Goal: Communication & Community: Answer question/provide support

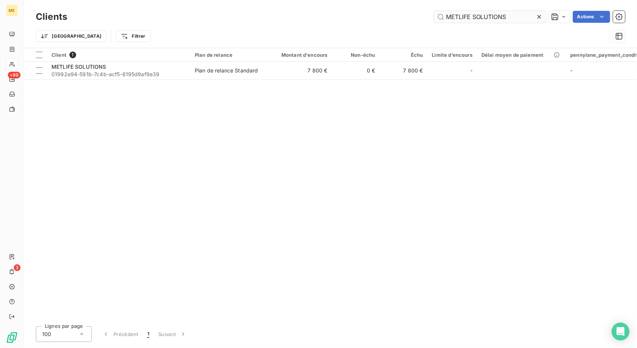
click at [466, 15] on input "METLIFE SOLUTIONS" at bounding box center [490, 17] width 112 height 12
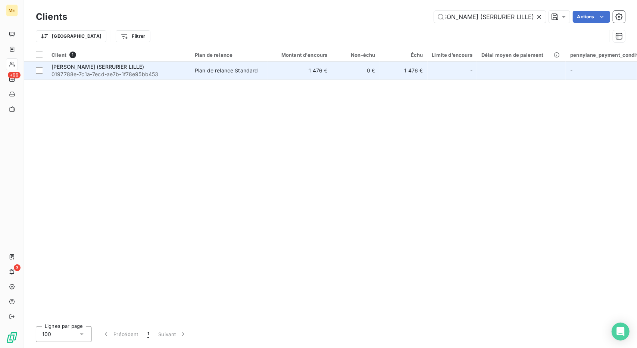
type input "[PERSON_NAME] (SERRURIER LILLE)"
click at [283, 69] on td "1 476 €" at bounding box center [300, 71] width 64 height 18
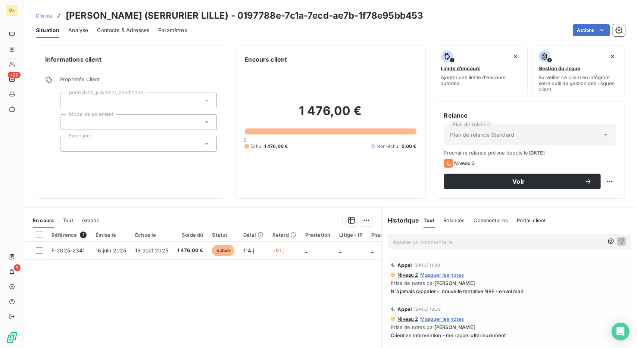
click at [124, 29] on span "Contacts & Adresses" at bounding box center [123, 29] width 52 height 7
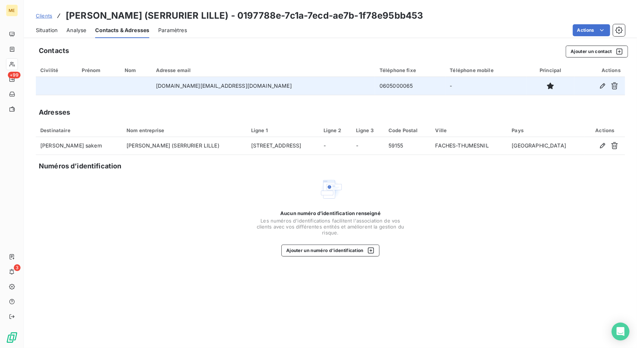
click at [375, 85] on td "0605000065" at bounding box center [410, 86] width 71 height 18
copy td "0605000065"
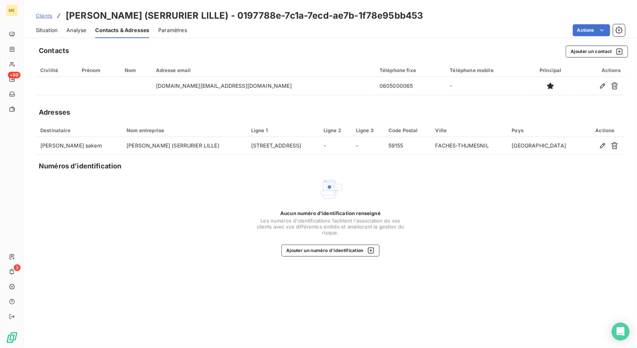
click at [508, 18] on div "Clients [PERSON_NAME] (SERRURIER LILLE) - 0197788e-7c1a-7ecd-ae7b-1f78e95bb453" at bounding box center [330, 15] width 613 height 13
click at [48, 15] on span "Clients" at bounding box center [44, 16] width 16 height 6
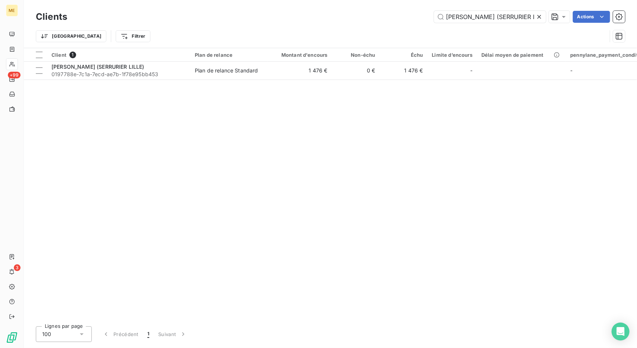
scroll to position [0, 29]
click at [464, 17] on input "[PERSON_NAME] (SERRURIER LILLE)" at bounding box center [490, 17] width 112 height 12
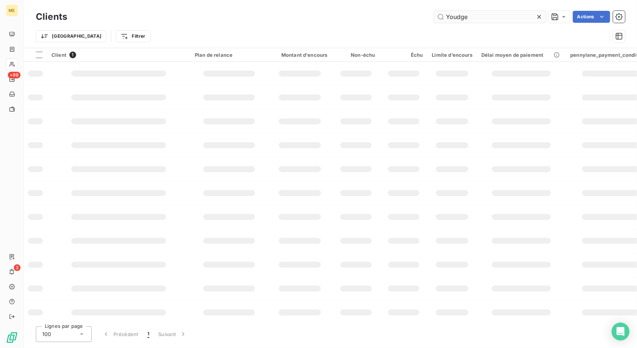
scroll to position [0, 0]
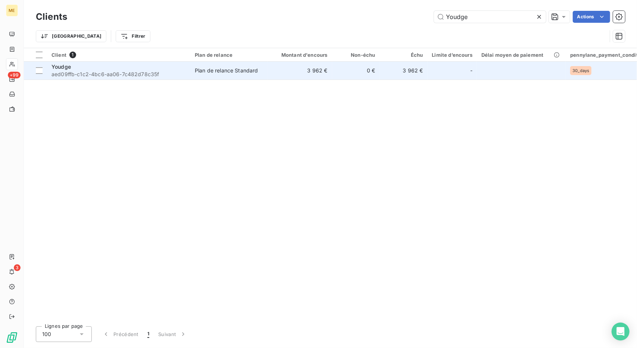
type input "Youdge"
click at [253, 71] on div "Plan de relance Standard" at bounding box center [226, 70] width 63 height 7
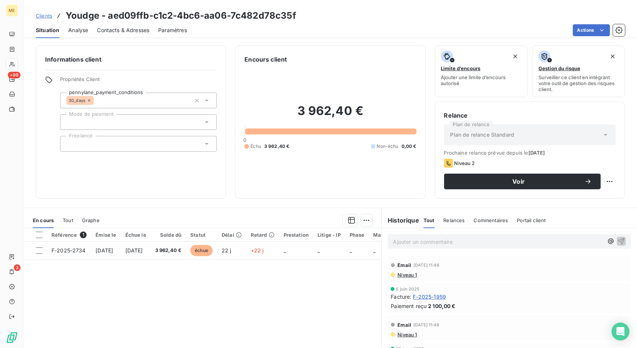
click at [41, 16] on span "Clients" at bounding box center [44, 16] width 16 height 6
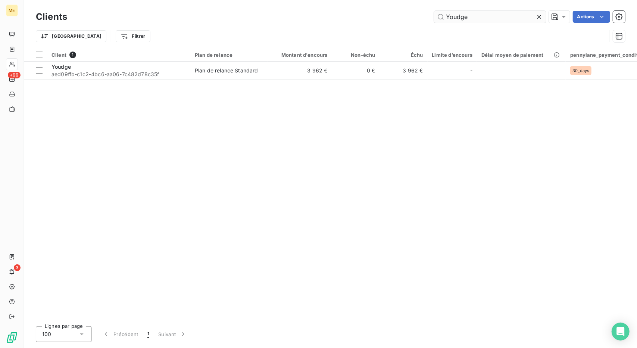
click at [458, 13] on input "Youdge" at bounding box center [490, 17] width 112 height 12
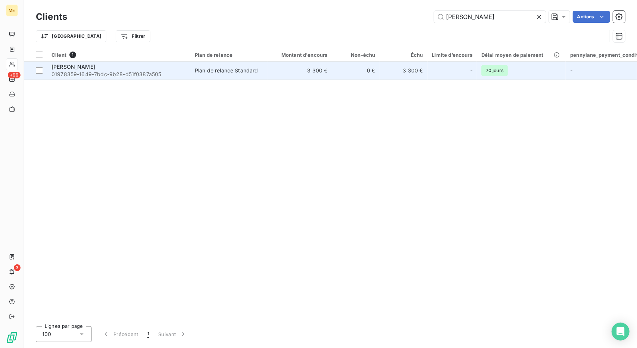
type input "[PERSON_NAME]"
click at [262, 73] on span "Plan de relance Standard" at bounding box center [229, 70] width 69 height 7
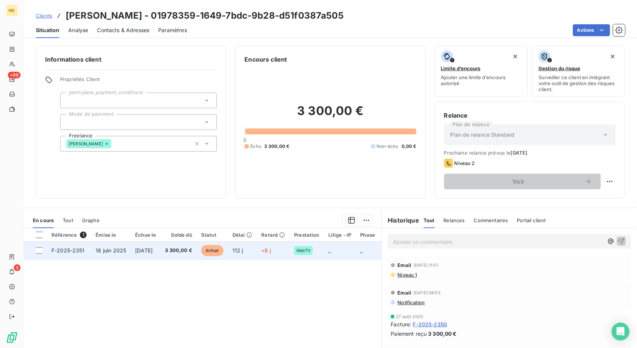
click at [178, 247] on td "3 300,00 €" at bounding box center [178, 250] width 36 height 18
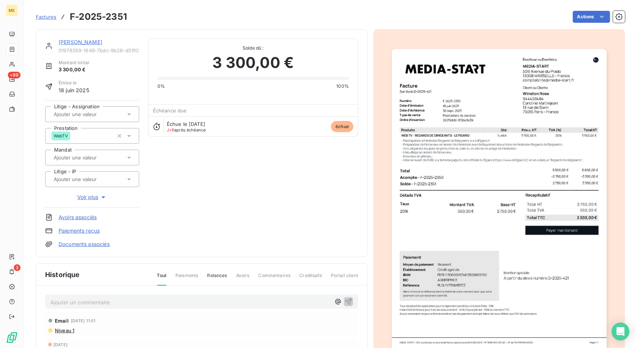
click at [76, 41] on link "[PERSON_NAME]" at bounding box center [81, 42] width 44 height 6
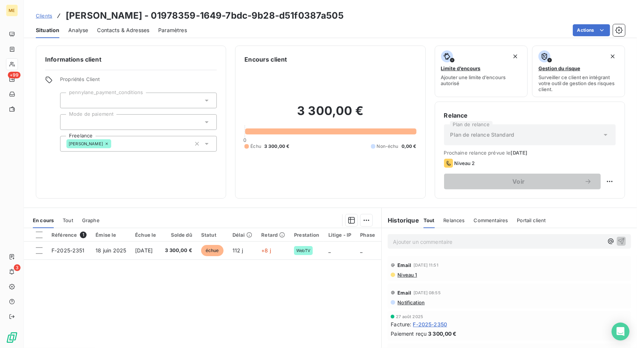
click at [76, 18] on h3 "[PERSON_NAME] - 01978359-1649-7bdc-9b28-d51f0387a505" at bounding box center [205, 15] width 278 height 13
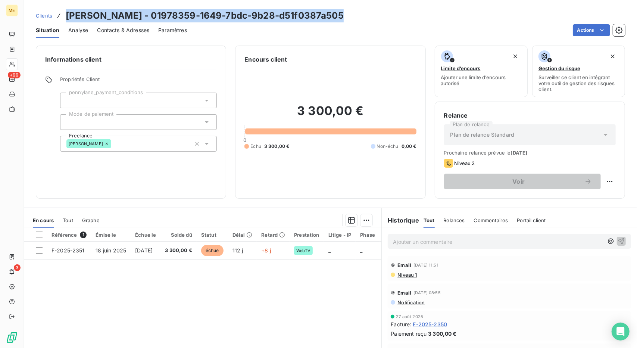
click at [76, 18] on h3 "[PERSON_NAME] - 01978359-1649-7bdc-9b28-d51f0387a505" at bounding box center [205, 15] width 278 height 13
click at [106, 12] on h3 "[PERSON_NAME] - 01978359-1649-7bdc-9b28-d51f0387a505" at bounding box center [205, 15] width 278 height 13
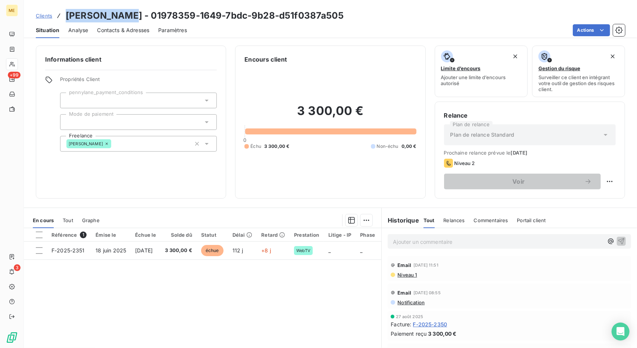
drag, startPoint x: 125, startPoint y: 15, endPoint x: 67, endPoint y: 16, distance: 58.2
click at [67, 16] on h3 "[PERSON_NAME] - 01978359-1649-7bdc-9b28-d51f0387a505" at bounding box center [205, 15] width 278 height 13
copy h3 "[PERSON_NAME]"
click at [421, 322] on span "F-2025-2350" at bounding box center [430, 324] width 34 height 8
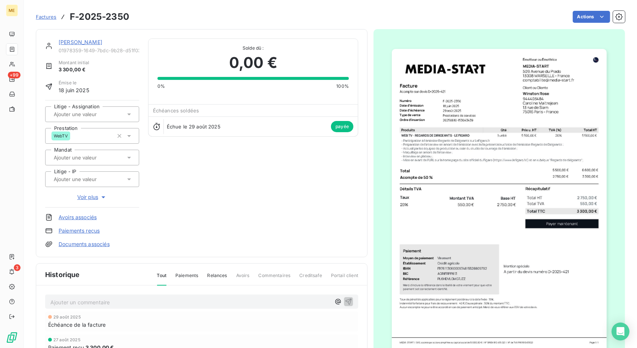
click at [72, 40] on link "[PERSON_NAME]" at bounding box center [81, 42] width 44 height 6
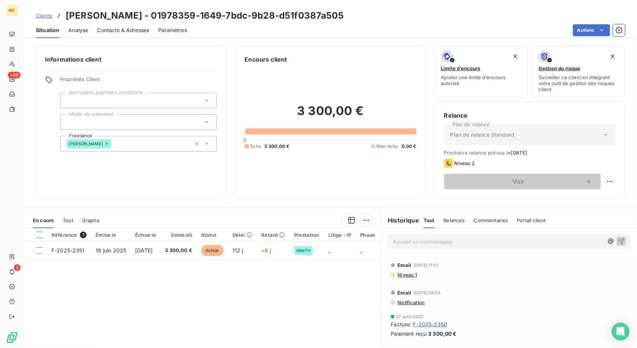
click at [126, 29] on span "Contacts & Adresses" at bounding box center [123, 29] width 52 height 7
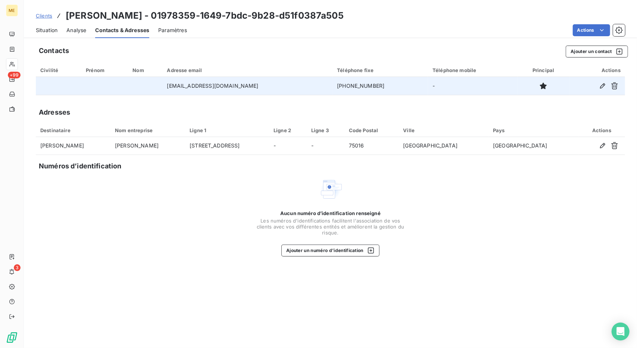
click at [349, 86] on td "[PHONE_NUMBER]" at bounding box center [380, 86] width 96 height 18
copy td "[PHONE_NUMBER]"
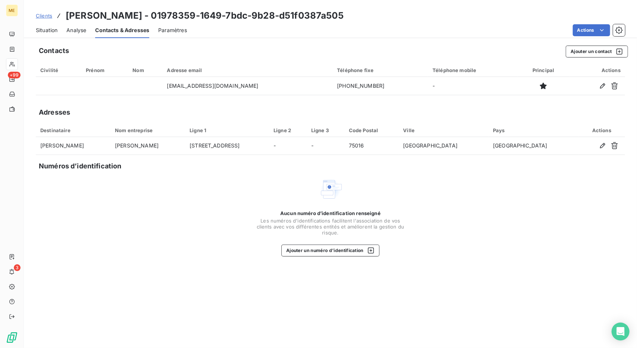
click at [489, 38] on div "Situation Analyse Contacts & Adresses Paramètres Actions" at bounding box center [330, 30] width 613 height 16
click at [43, 17] on span "Clients" at bounding box center [44, 16] width 16 height 6
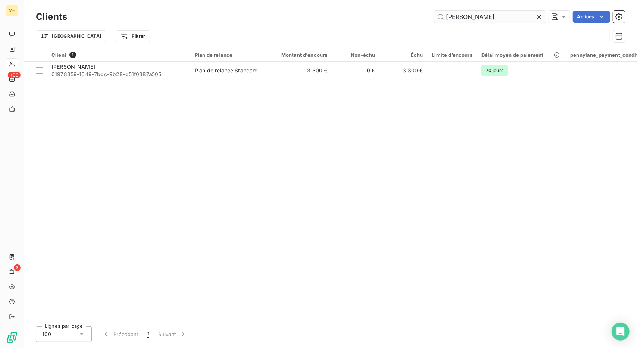
click at [458, 20] on input "[PERSON_NAME]" at bounding box center [490, 17] width 112 height 12
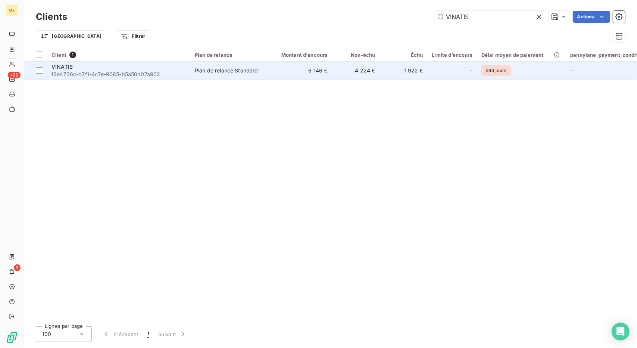
type input "VINATIS"
click at [373, 71] on td "4 224 €" at bounding box center [356, 71] width 48 height 18
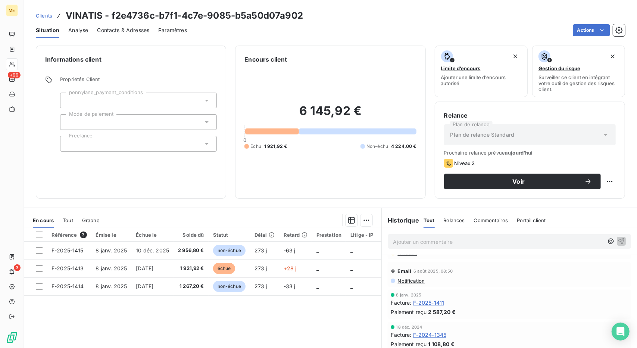
scroll to position [131, 0]
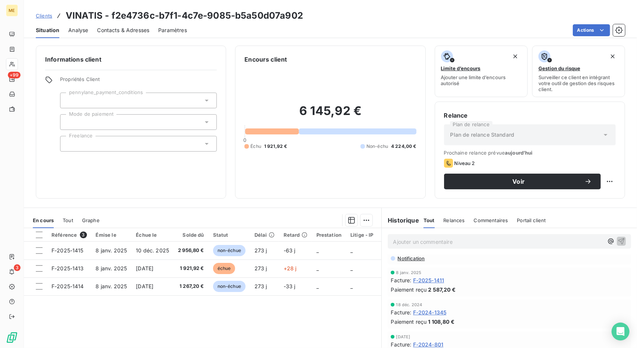
click at [78, 218] on div "En cours Tout Graphe" at bounding box center [202, 220] width 357 height 16
click at [74, 218] on div "En cours Tout Graphe" at bounding box center [202, 220] width 357 height 16
click at [69, 219] on span "Tout" at bounding box center [68, 220] width 10 height 6
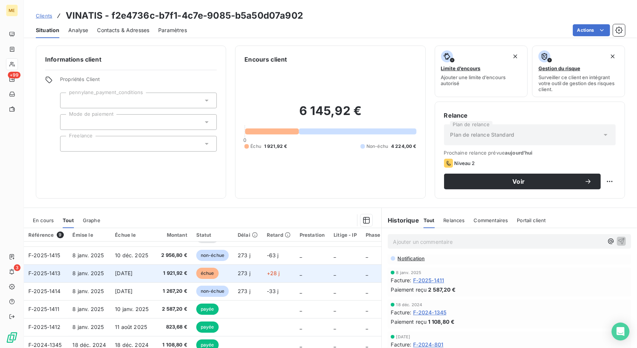
scroll to position [0, 0]
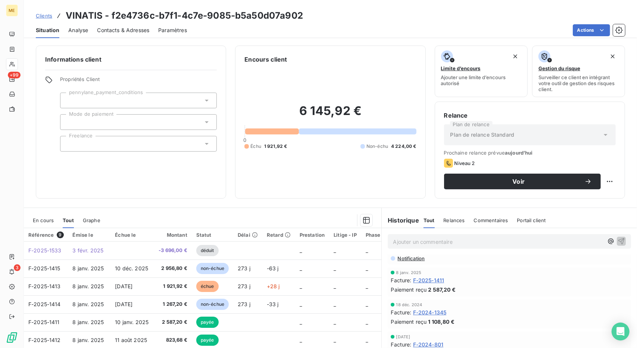
click at [40, 216] on div "En cours" at bounding box center [43, 220] width 21 height 16
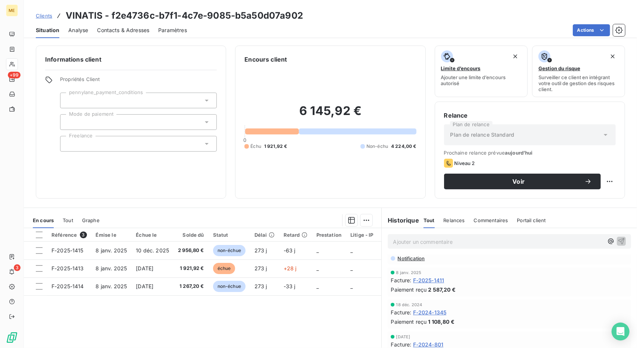
click at [72, 215] on div "Tout" at bounding box center [68, 220] width 10 height 16
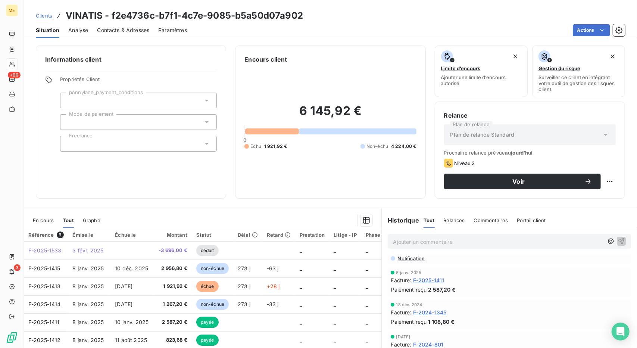
click at [45, 218] on span "En cours" at bounding box center [43, 220] width 21 height 6
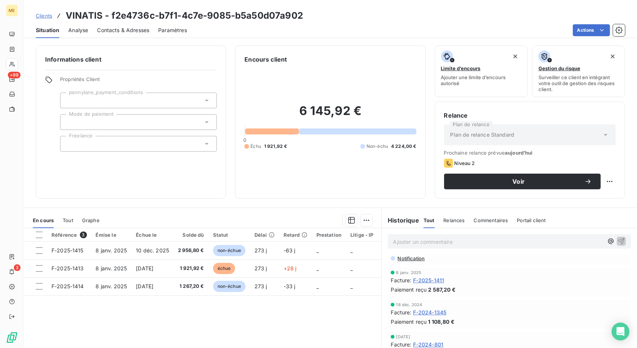
click at [79, 23] on div "Analyse" at bounding box center [78, 30] width 20 height 16
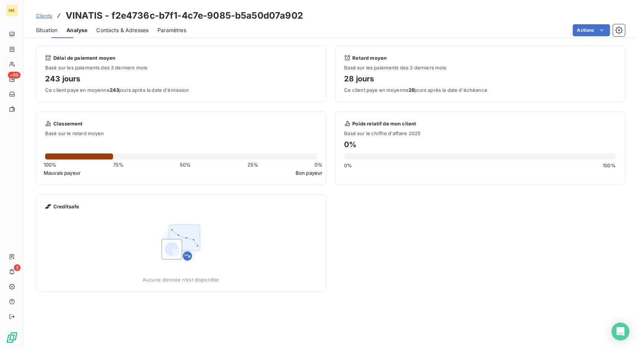
click at [79, 23] on div "Analyse" at bounding box center [76, 30] width 21 height 16
click at [0, 344] on div "ME +99 3" at bounding box center [12, 174] width 24 height 348
click at [41, 32] on span "Situation" at bounding box center [47, 29] width 22 height 7
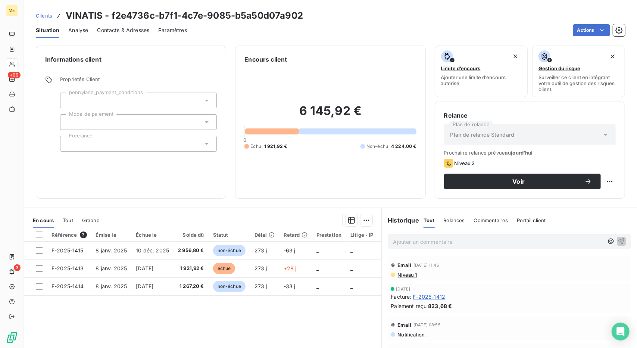
click at [86, 12] on h3 "VINATIS - f2e4736c-b7f1-4c7e-9085-b5a50d07a902" at bounding box center [184, 15] width 237 height 13
copy h3 "VINATIS"
click at [41, 13] on span "Clients" at bounding box center [44, 16] width 16 height 6
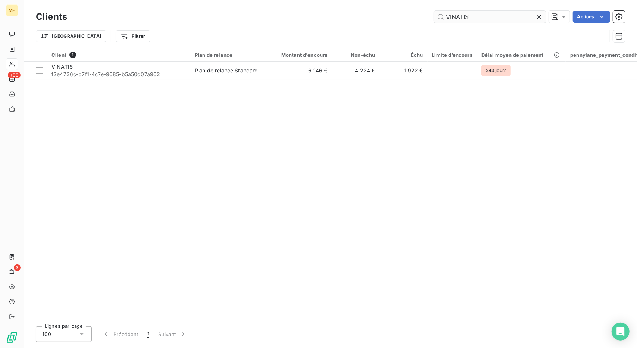
click at [447, 15] on input "VINATIS" at bounding box center [490, 17] width 112 height 12
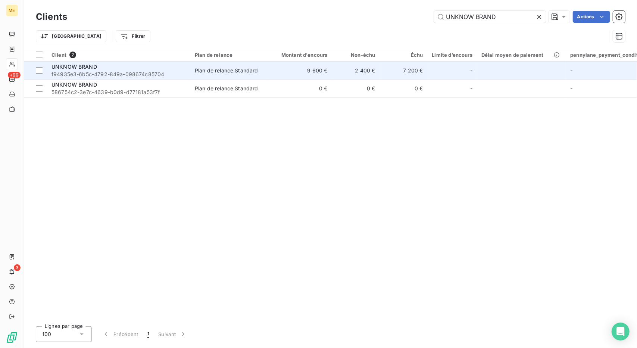
type input "UNKNOW BRAND"
click at [304, 76] on td "9 600 €" at bounding box center [300, 71] width 64 height 18
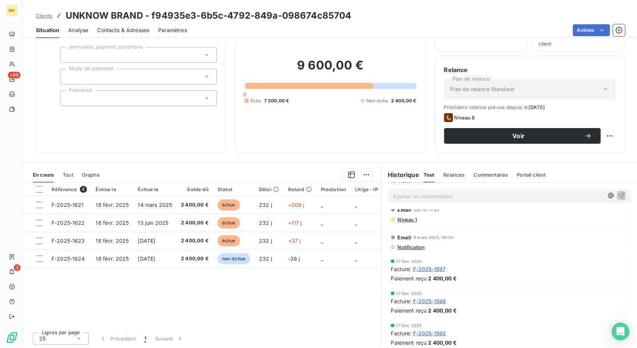
scroll to position [253, 0]
click at [428, 269] on span "F-2025-1597" at bounding box center [429, 272] width 33 height 8
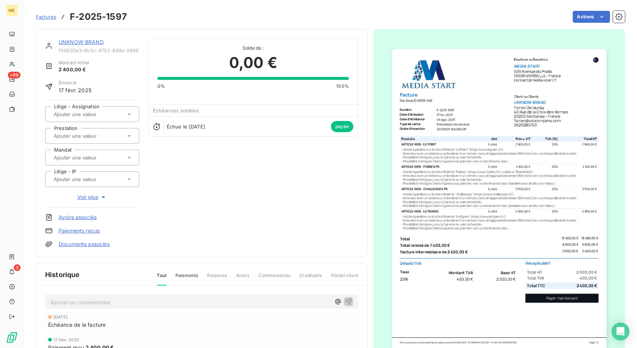
click at [78, 41] on link "UNKNOW BRAND" at bounding box center [81, 42] width 45 height 6
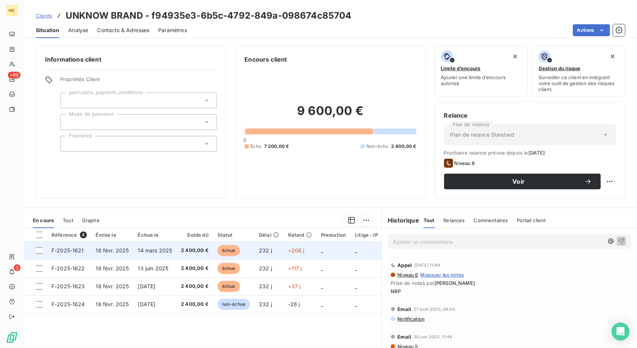
click at [187, 248] on span "2 400,00 €" at bounding box center [195, 250] width 28 height 7
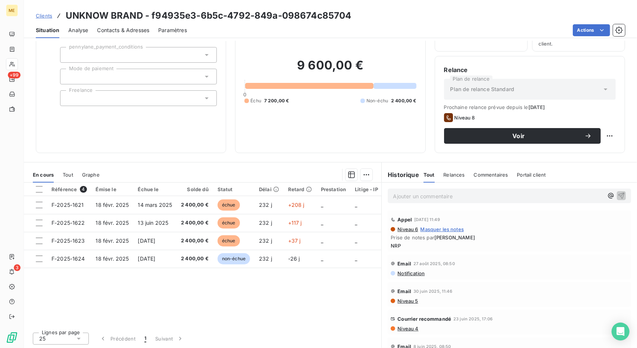
click at [64, 169] on div "Tout" at bounding box center [68, 175] width 10 height 16
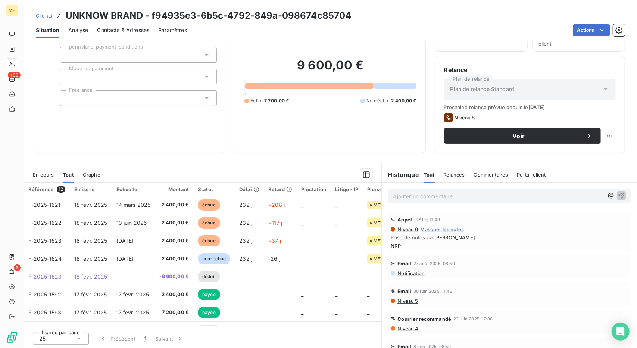
click at [37, 176] on span "En cours" at bounding box center [43, 175] width 21 height 6
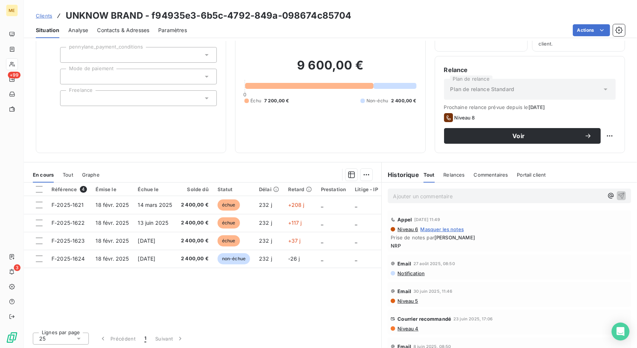
click at [48, 16] on span "Clients" at bounding box center [44, 16] width 16 height 6
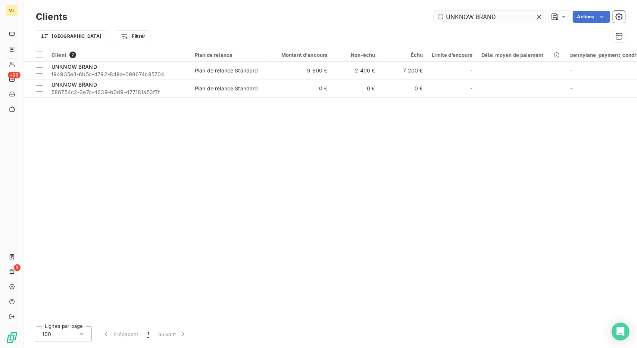
click at [462, 21] on input "UNKNOW BRAND" at bounding box center [490, 17] width 112 height 12
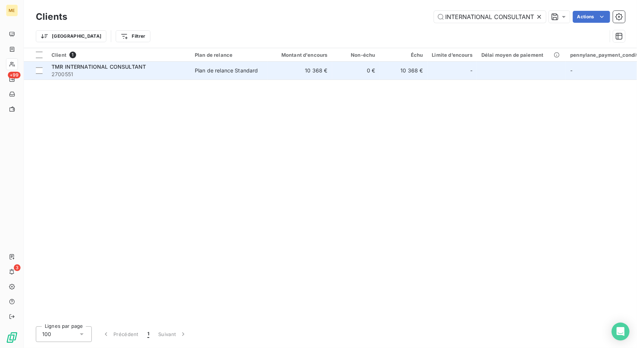
type input "TMR INTERNATIONAL CONSULTANT"
click at [296, 76] on td "10 368 €" at bounding box center [300, 71] width 64 height 18
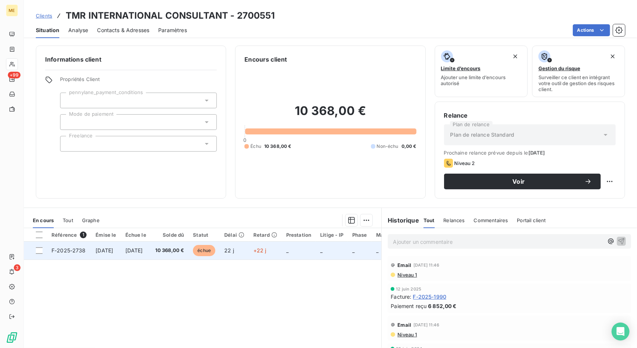
click at [151, 253] on td "[DATE]" at bounding box center [136, 250] width 30 height 18
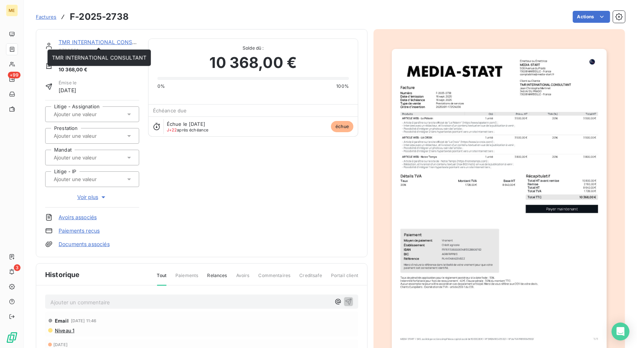
click at [106, 45] on link "TMR INTERNATIONAL CONSULTANT" at bounding box center [106, 42] width 94 height 6
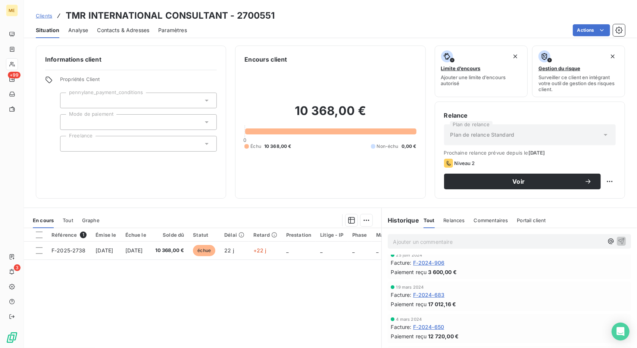
scroll to position [112, 0]
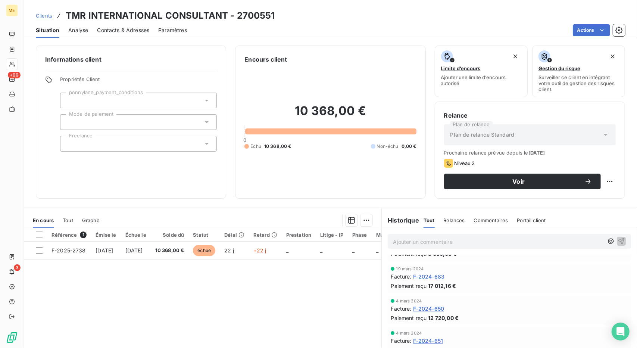
click at [423, 276] on span "F-2024-683" at bounding box center [429, 276] width 32 height 8
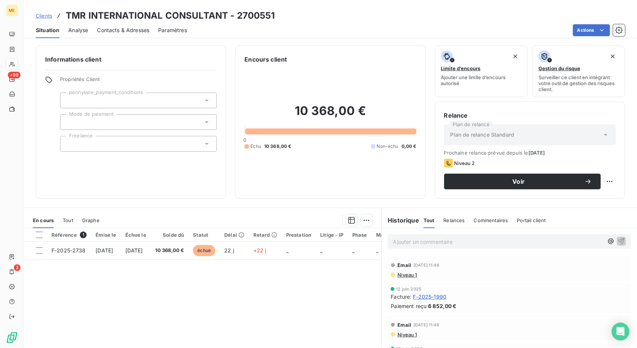
click at [142, 32] on span "Contacts & Adresses" at bounding box center [123, 29] width 52 height 7
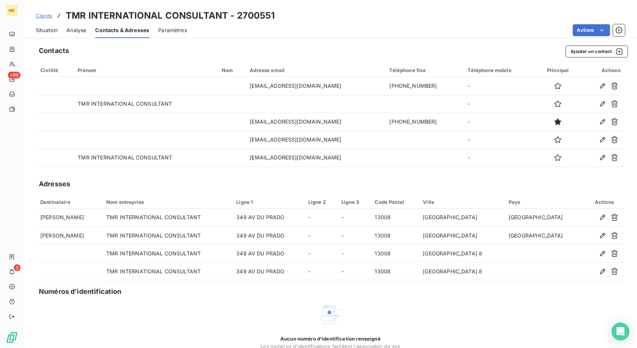
click at [45, 32] on span "Situation" at bounding box center [47, 29] width 22 height 7
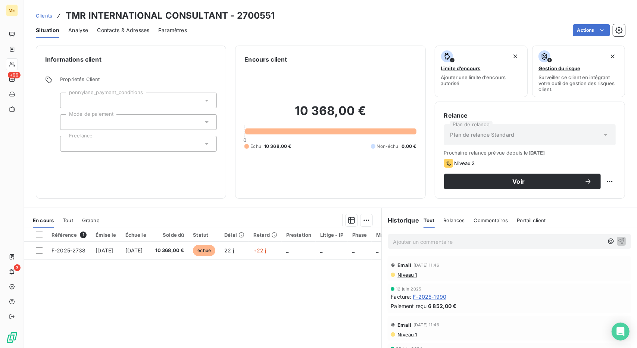
click at [125, 26] on span "Contacts & Adresses" at bounding box center [123, 29] width 52 height 7
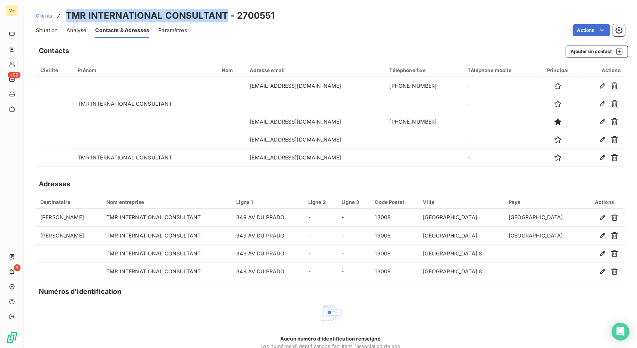
drag, startPoint x: 66, startPoint y: 17, endPoint x: 225, endPoint y: 21, distance: 159.4
click at [225, 21] on h3 "TMR INTERNATIONAL CONSULTANT - 2700551" at bounding box center [170, 15] width 209 height 13
copy h3 "TMR INTERNATIONAL CONSULTANT"
click at [42, 31] on span "Situation" at bounding box center [47, 29] width 22 height 7
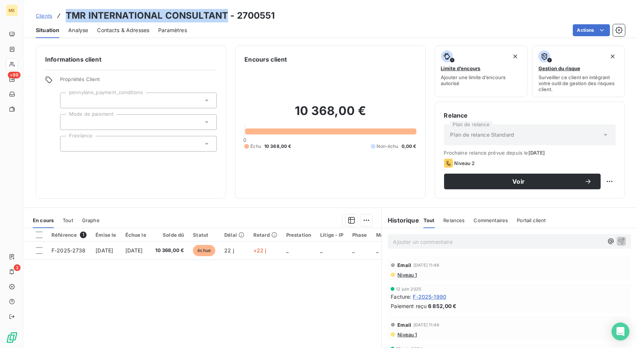
click at [45, 13] on span "Clients" at bounding box center [44, 16] width 16 height 6
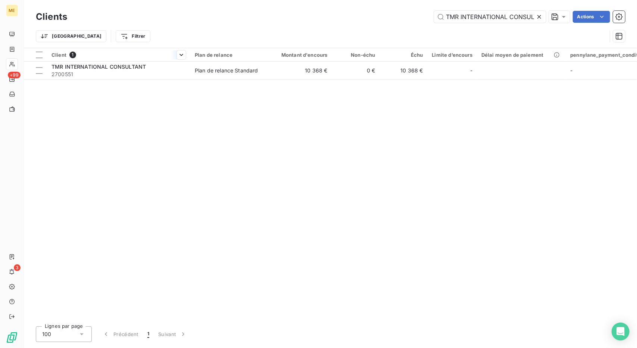
scroll to position [0, 16]
click at [481, 17] on input "TMR INTERNATIONAL CONSULTANT" at bounding box center [490, 17] width 112 height 12
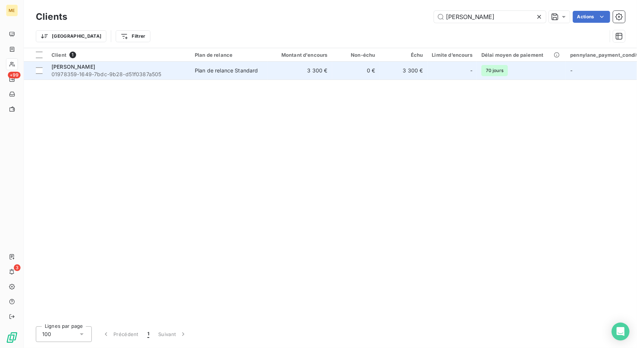
type input "[PERSON_NAME]"
click at [322, 66] on td "3 300 €" at bounding box center [300, 71] width 64 height 18
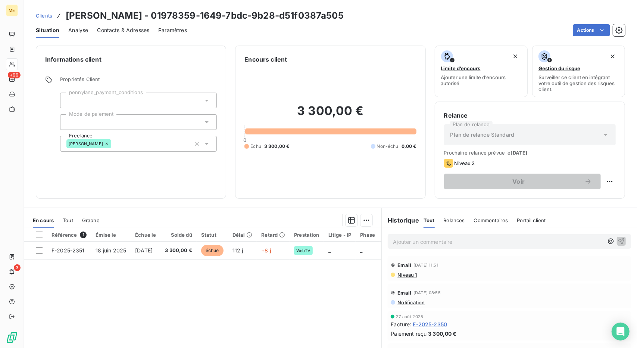
click at [138, 31] on span "Contacts & Adresses" at bounding box center [123, 29] width 52 height 7
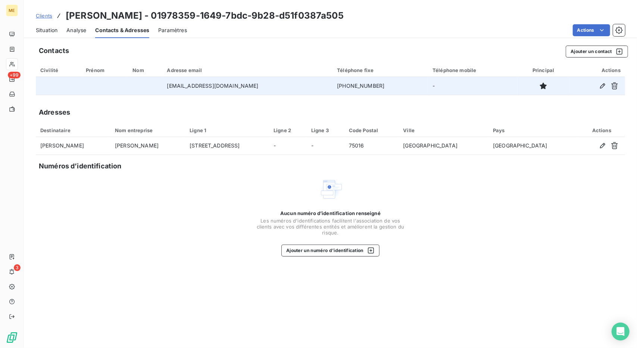
click at [362, 88] on td "[PHONE_NUMBER]" at bounding box center [380, 86] width 96 height 18
copy td "[PHONE_NUMBER]"
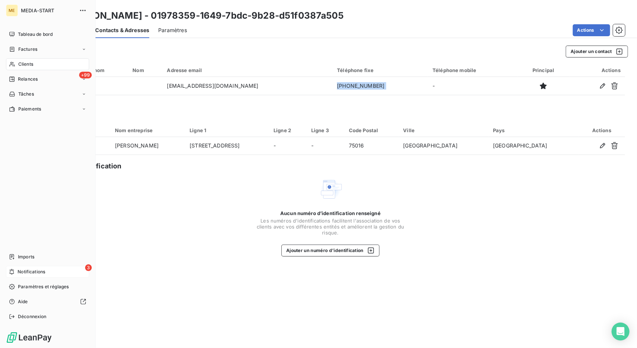
click at [34, 266] on div "3 Notifications" at bounding box center [47, 272] width 83 height 12
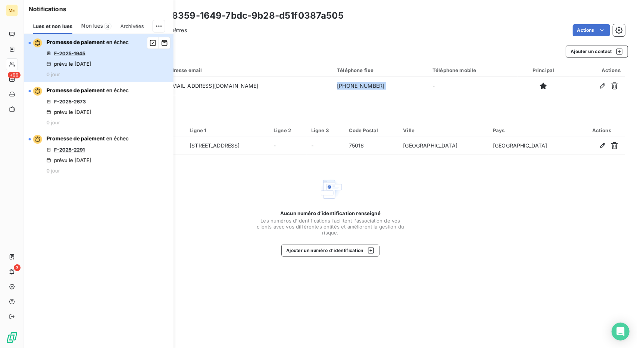
click at [125, 71] on div "Promesse de paiement en échec F-2025-1945 prévu le [DATE] 0 jour" at bounding box center [88, 57] width 82 height 39
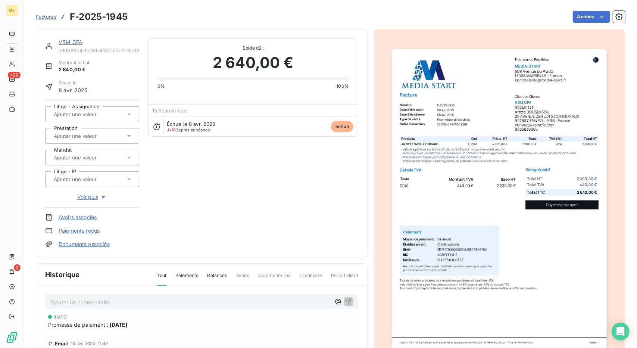
click at [71, 44] on link "VSM CFA" at bounding box center [71, 42] width 24 height 6
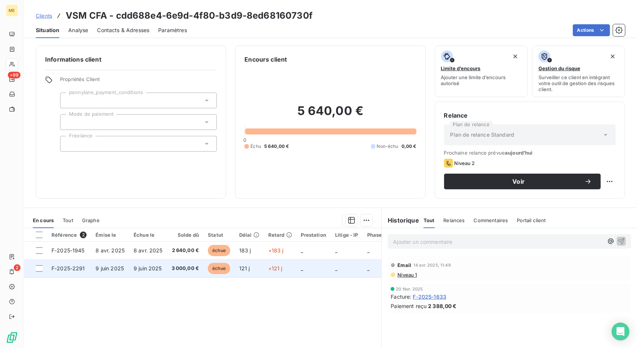
click at [261, 274] on td "121 j" at bounding box center [249, 268] width 29 height 18
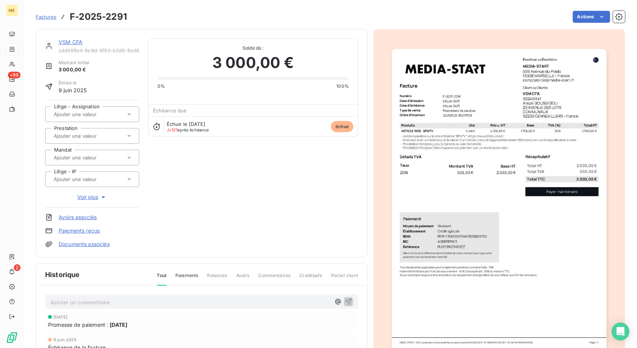
click at [69, 43] on link "VSM CFA" at bounding box center [71, 42] width 24 height 6
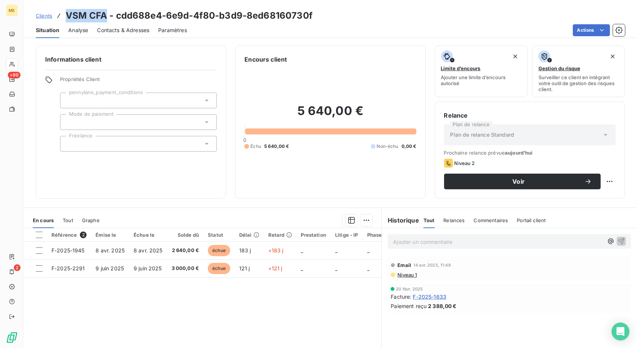
drag, startPoint x: 105, startPoint y: 16, endPoint x: 67, endPoint y: 16, distance: 38.4
click at [67, 16] on h3 "VSM CFA - cdd688e4-6e9d-4f80-b3d9-8ed68160730f" at bounding box center [189, 15] width 247 height 13
copy h3 "VSM CFA"
click at [40, 15] on span "Clients" at bounding box center [44, 16] width 16 height 6
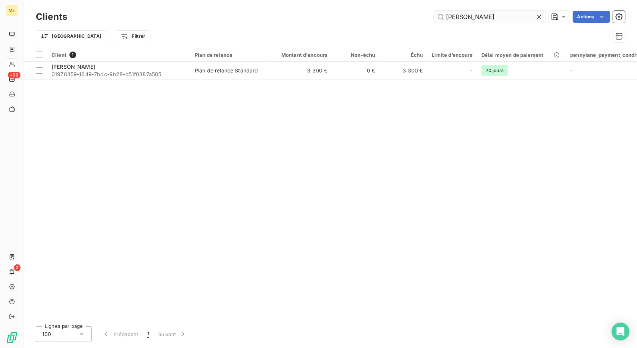
click at [455, 18] on input "[PERSON_NAME]" at bounding box center [490, 17] width 112 height 12
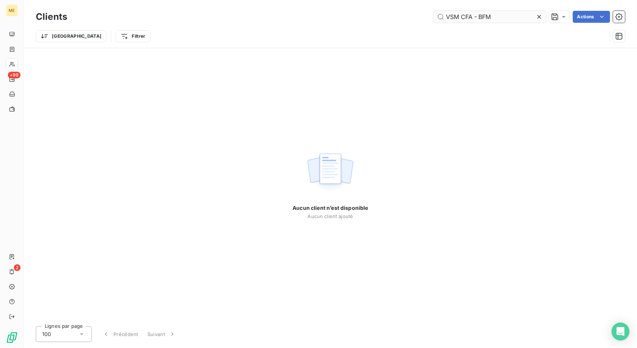
click at [468, 14] on input "VSM CFA - BFM" at bounding box center [490, 17] width 112 height 12
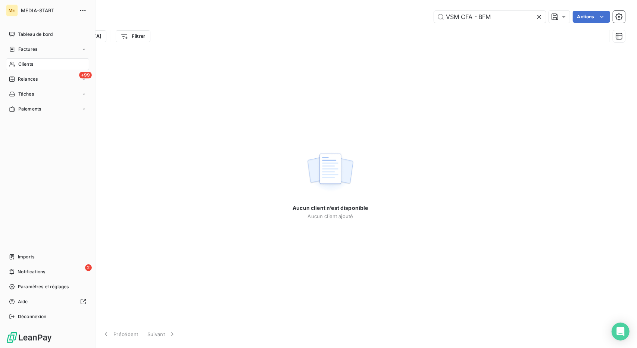
type input "VSM CFA - BFM"
click at [19, 60] on div "Clients" at bounding box center [47, 64] width 83 height 12
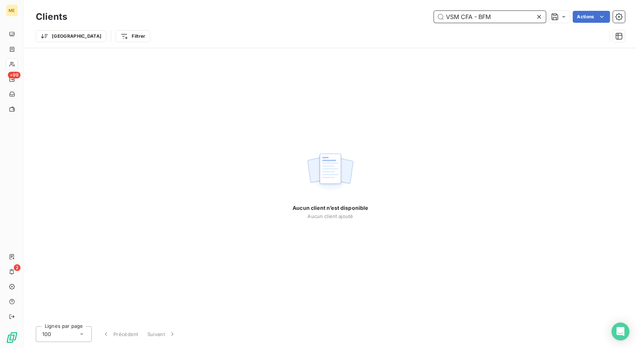
click at [467, 13] on input "VSM CFA - BFM" at bounding box center [490, 17] width 112 height 12
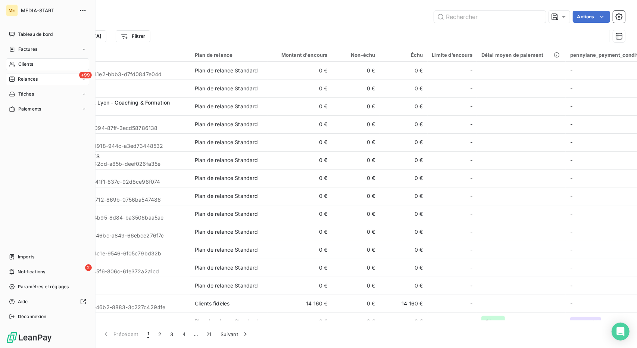
click at [53, 76] on div "+99 Relances" at bounding box center [47, 79] width 83 height 12
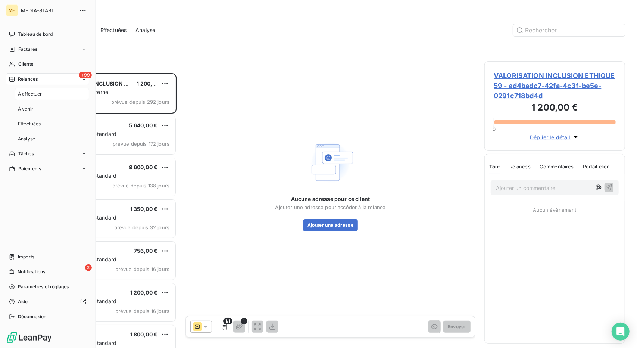
scroll to position [269, 135]
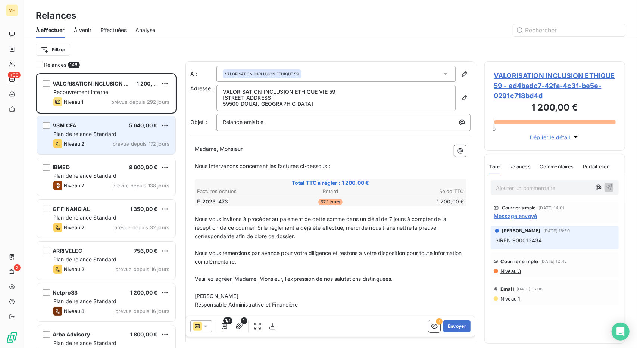
click at [115, 144] on span "prévue depuis 172 jours" at bounding box center [141, 144] width 57 height 6
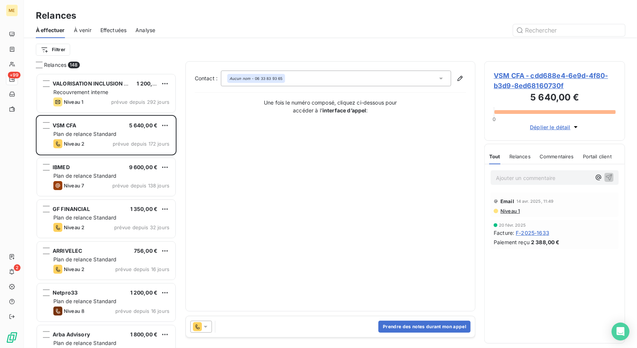
click at [208, 326] on icon at bounding box center [205, 326] width 7 height 7
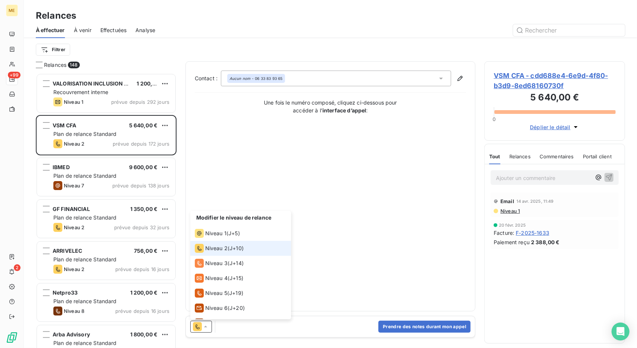
click at [268, 246] on li "Niveau 2 ( J+10 )" at bounding box center [240, 248] width 101 height 15
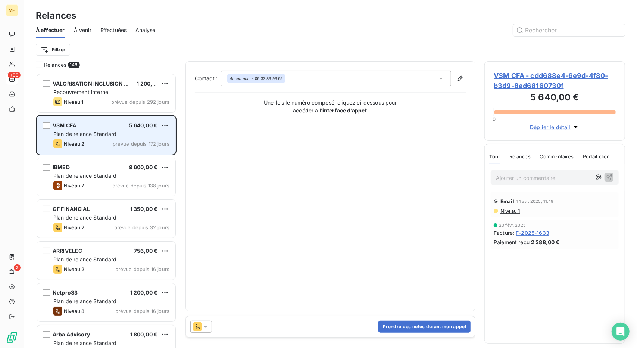
click at [63, 124] on span "VSM CFA" at bounding box center [65, 125] width 24 height 6
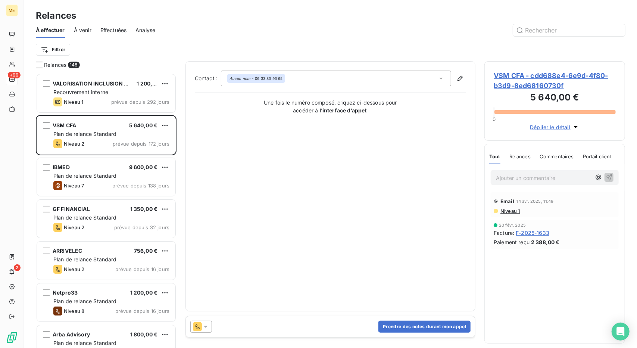
click at [519, 87] on span "VSM CFA - cdd688e4-6e9d-4f80-b3d9-8ed68160730f" at bounding box center [555, 81] width 122 height 20
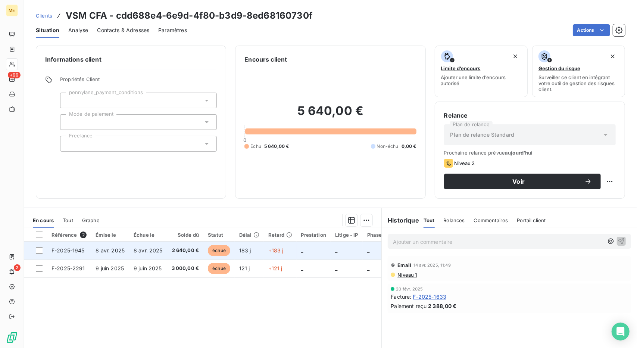
click at [342, 258] on td "_" at bounding box center [347, 250] width 32 height 18
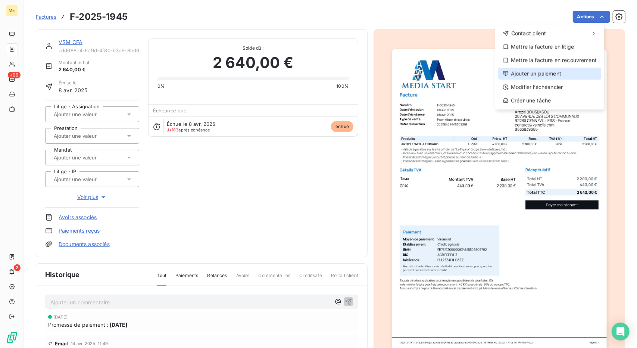
click at [550, 74] on div "Ajouter un paiement" at bounding box center [549, 74] width 103 height 12
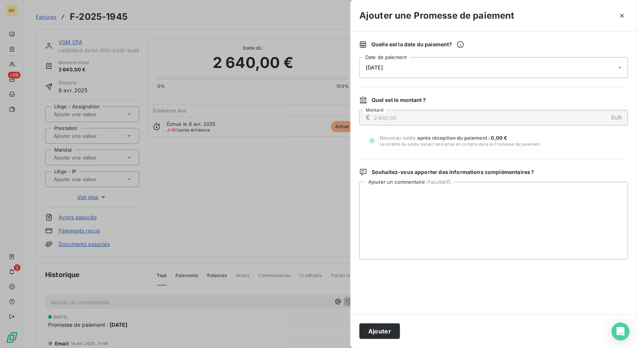
click at [450, 72] on div "[DATE]" at bounding box center [493, 67] width 269 height 21
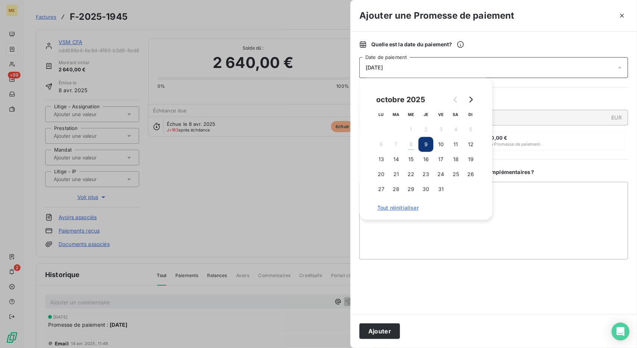
click at [432, 143] on button "9" at bounding box center [425, 144] width 15 height 15
click at [369, 330] on button "Ajouter" at bounding box center [379, 331] width 41 height 16
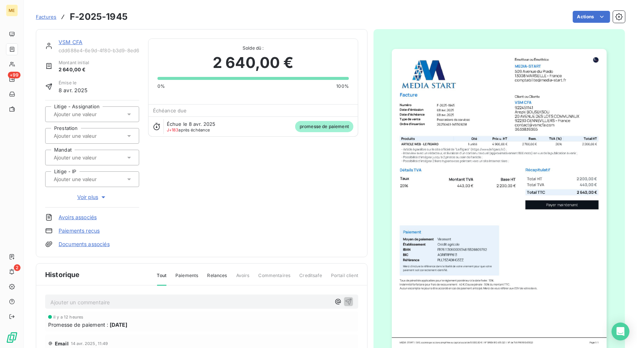
click at [67, 41] on link "VSM CFA" at bounding box center [71, 42] width 24 height 6
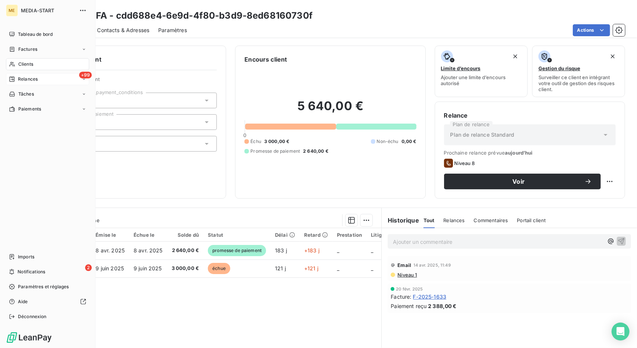
click at [24, 85] on div "+99 Relances" at bounding box center [47, 79] width 83 height 12
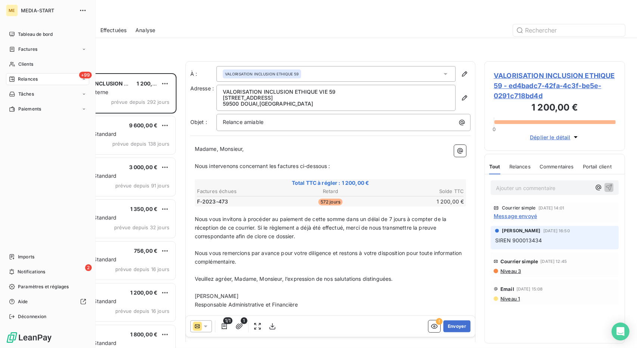
scroll to position [269, 135]
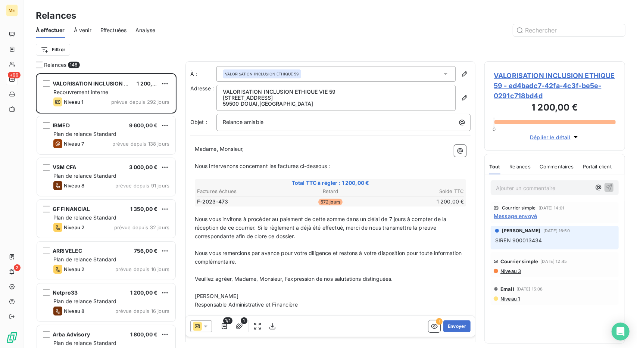
click at [546, 87] on span "VALORISATION INCLUSION ETHIQUE 59 - ed4badc7-42fa-4c3f-be5e-0291c718bd4d" at bounding box center [555, 86] width 122 height 30
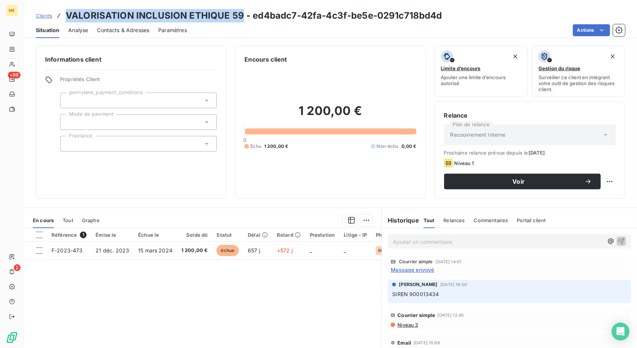
drag, startPoint x: 240, startPoint y: 16, endPoint x: 65, endPoint y: 19, distance: 175.4
click at [65, 19] on div "Clients VALORISATION INCLUSION ETHIQUE 59 - ed4badc7-42fa-4c3f-be5e-0291c718bd4d" at bounding box center [239, 15] width 406 height 13
copy h3 "VALORISATION INCLUSION ETHIQUE 59"
click at [114, 29] on span "Contacts & Adresses" at bounding box center [123, 29] width 52 height 7
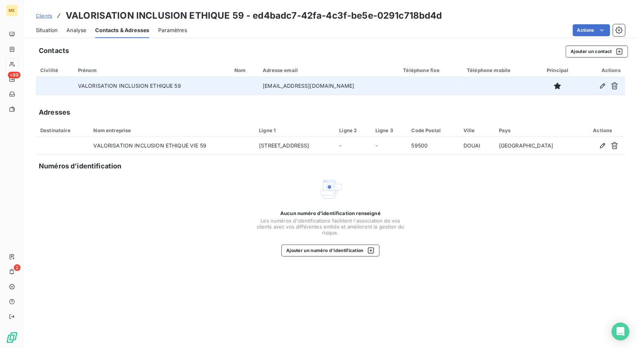
click at [301, 88] on td "[EMAIL_ADDRESS][DOMAIN_NAME]" at bounding box center [328, 86] width 140 height 18
copy td "[EMAIL_ADDRESS][DOMAIN_NAME]"
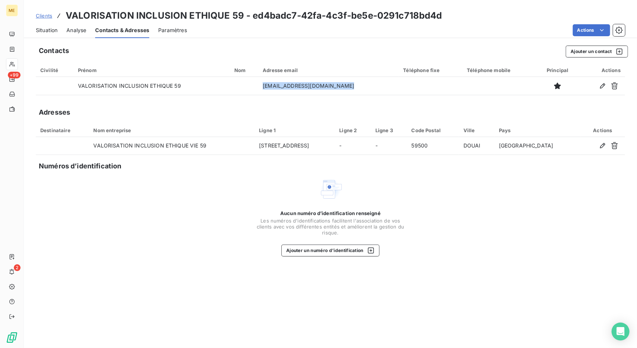
click at [56, 34] on div "Situation" at bounding box center [47, 30] width 22 height 16
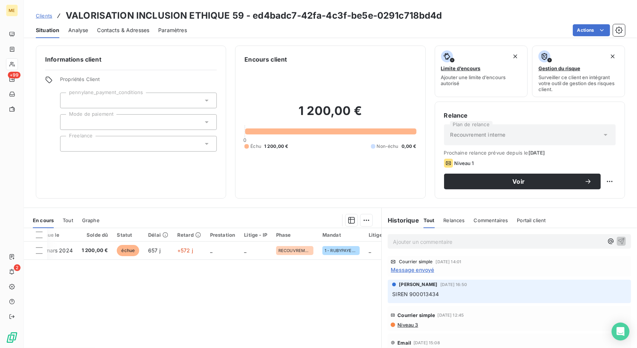
scroll to position [0, 99]
click at [39, 14] on span "Clients" at bounding box center [44, 16] width 16 height 6
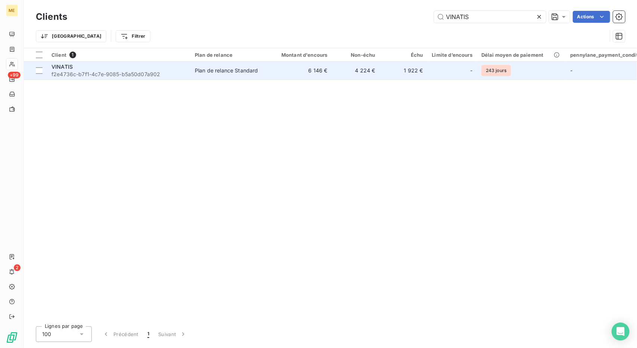
type input "VINATIS"
click at [289, 68] on td "6 146 €" at bounding box center [300, 71] width 64 height 18
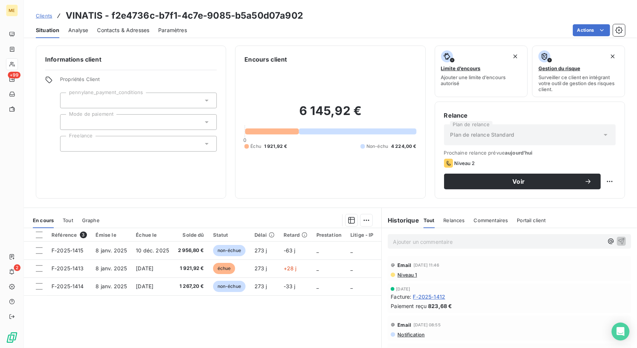
click at [125, 32] on span "Contacts & Adresses" at bounding box center [123, 29] width 52 height 7
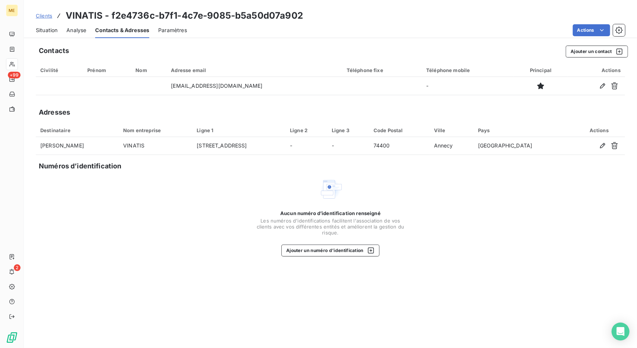
click at [51, 29] on span "Situation" at bounding box center [47, 29] width 22 height 7
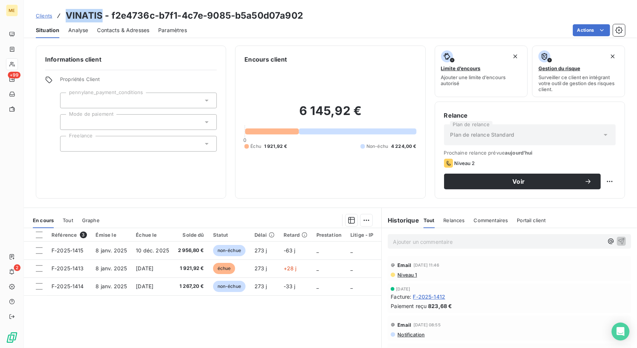
drag, startPoint x: 102, startPoint y: 12, endPoint x: 67, endPoint y: 11, distance: 34.7
click at [67, 11] on h3 "VINATIS - f2e4736c-b7f1-4c7e-9085-b5a50d07a902" at bounding box center [184, 15] width 237 height 13
copy h3 "VINATIS"
click at [39, 14] on span "Clients" at bounding box center [44, 16] width 16 height 6
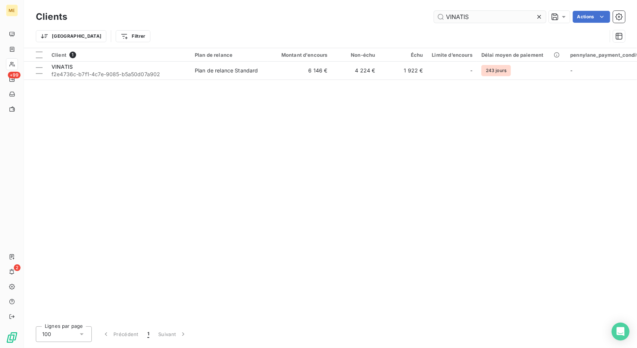
click at [451, 18] on input "VINATIS" at bounding box center [490, 17] width 112 height 12
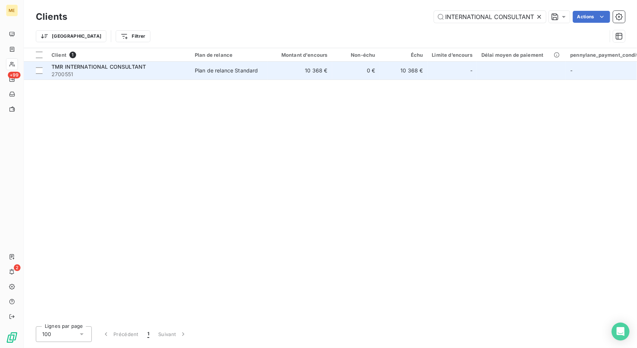
type input "TMR INTERNATIONAL CONSULTANT"
click at [301, 72] on td "10 368 €" at bounding box center [300, 71] width 64 height 18
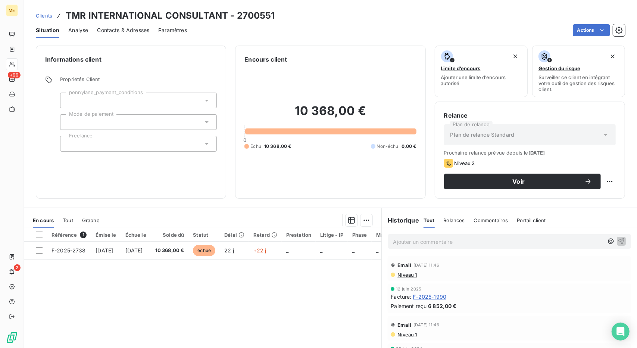
click at [128, 27] on span "Contacts & Adresses" at bounding box center [123, 29] width 52 height 7
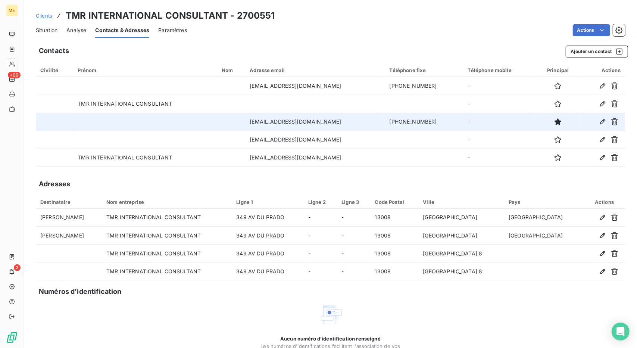
click at [409, 123] on td "[PHONE_NUMBER]" at bounding box center [424, 122] width 78 height 18
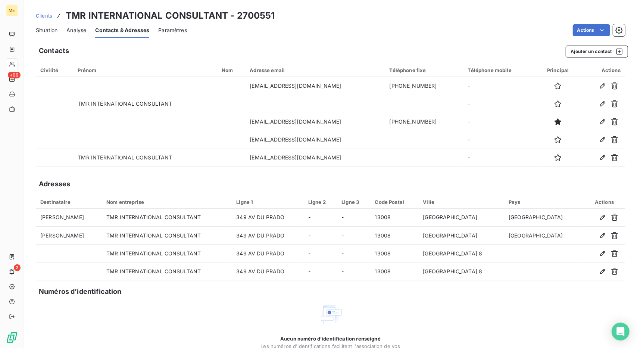
click at [501, 17] on div "Clients TMR INTERNATIONAL CONSULTANT - 2700551" at bounding box center [330, 15] width 613 height 13
click at [47, 28] on span "Situation" at bounding box center [47, 29] width 22 height 7
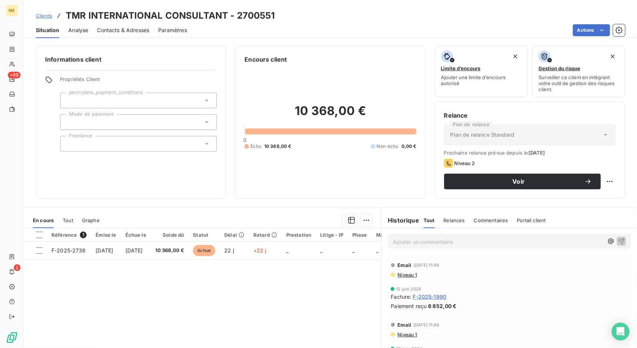
click at [123, 29] on span "Contacts & Adresses" at bounding box center [123, 29] width 52 height 7
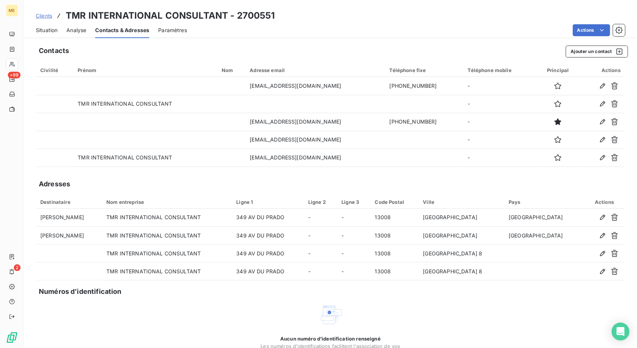
click at [53, 27] on span "Situation" at bounding box center [47, 29] width 22 height 7
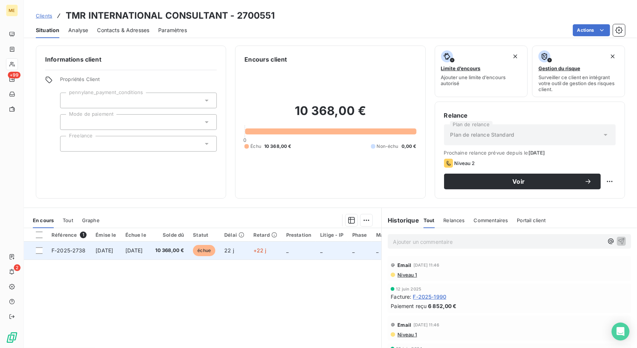
click at [316, 250] on td "_" at bounding box center [299, 250] width 34 height 18
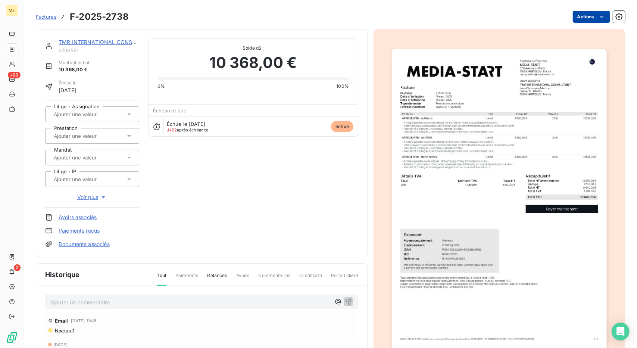
click at [579, 22] on html "ME +99 2 Factures F-2025-2738 Actions TMR INTERNATIONAL CONSULTANT 2700551 Mont…" at bounding box center [318, 174] width 637 height 348
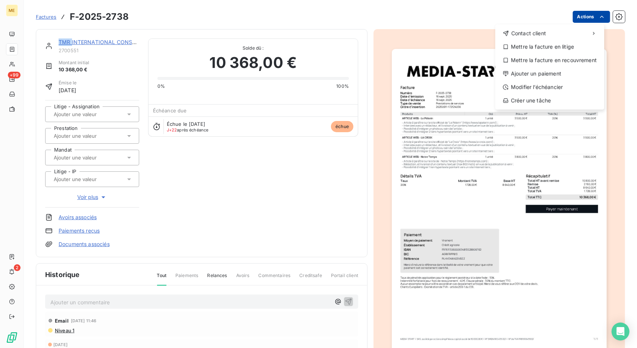
click at [587, 16] on html "ME +99 2 Factures F-2025-2738 Actions Contact client Mettre la facture en litig…" at bounding box center [318, 174] width 637 height 348
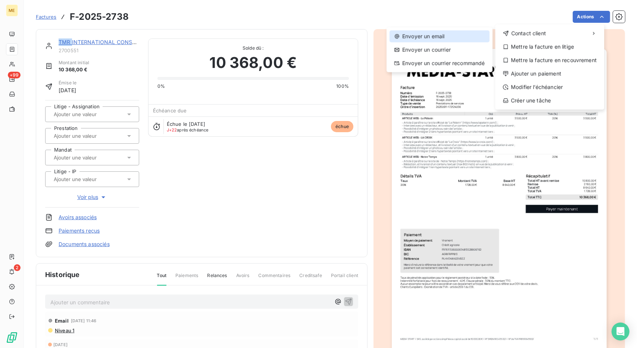
click at [457, 39] on div "Envoyer un email" at bounding box center [440, 36] width 100 height 12
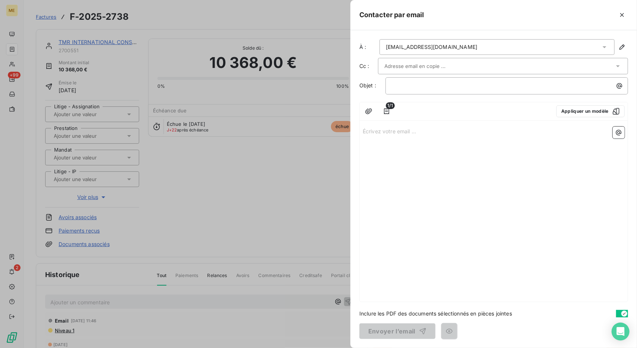
click at [446, 70] on input "text" at bounding box center [424, 65] width 80 height 11
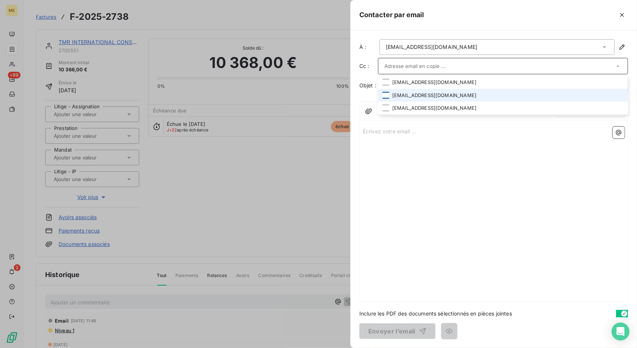
click at [388, 94] on div at bounding box center [385, 95] width 7 height 7
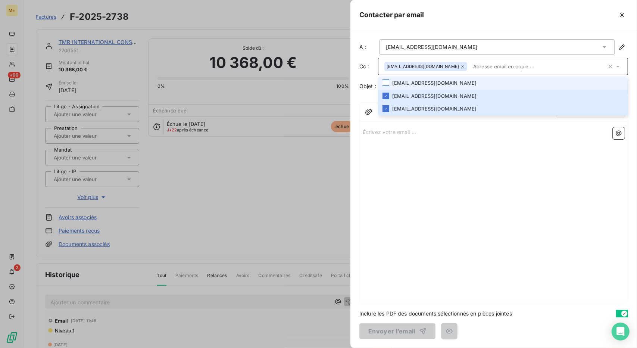
click at [388, 83] on div at bounding box center [385, 82] width 7 height 7
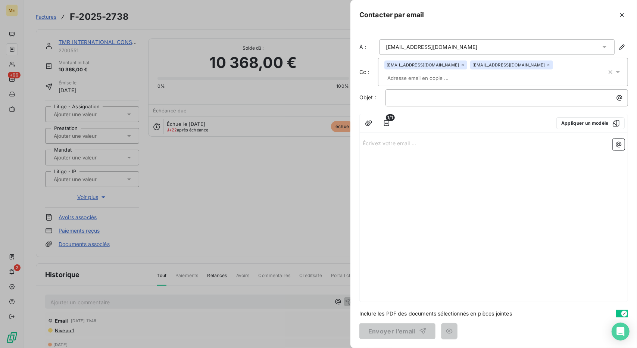
click at [437, 159] on div "Écrivez votre email ... ﻿" at bounding box center [494, 218] width 268 height 166
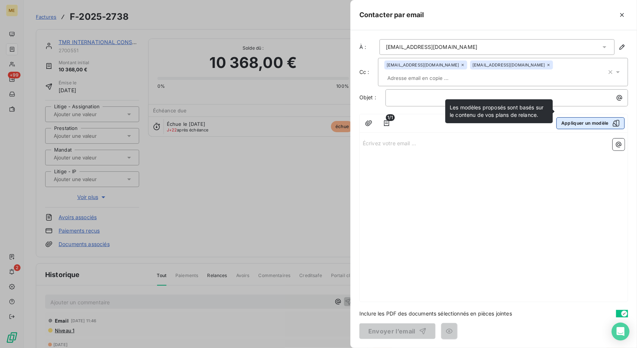
click at [574, 117] on button "Appliquer un modèle" at bounding box center [590, 123] width 68 height 12
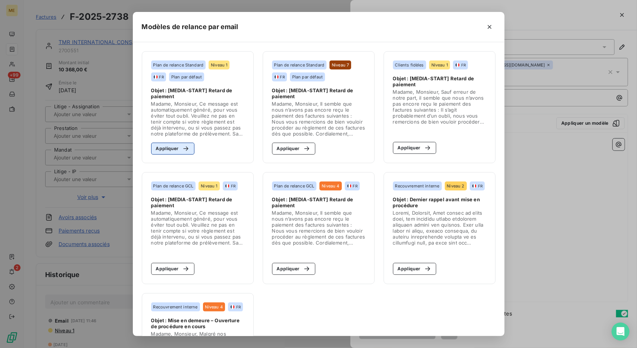
click at [173, 151] on button "Appliquer" at bounding box center [173, 149] width 44 height 12
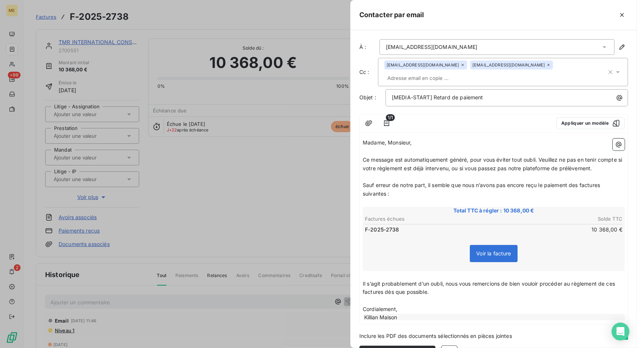
scroll to position [10, 0]
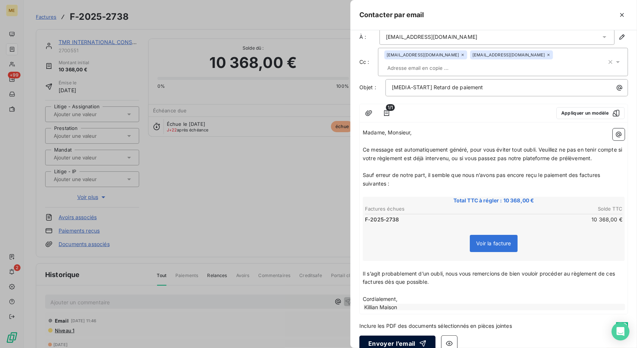
click at [388, 335] on button "Envoyer l’email" at bounding box center [397, 343] width 76 height 16
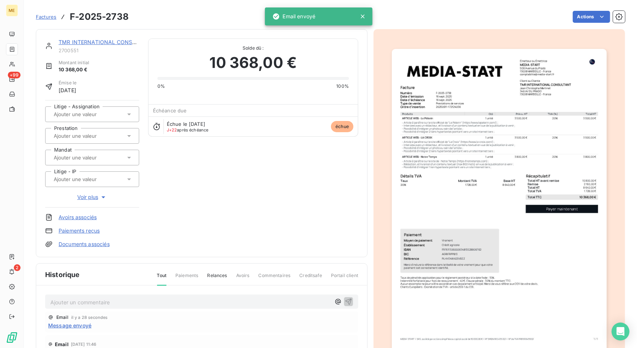
click at [78, 41] on link "TMR INTERNATIONAL CONSULTANT" at bounding box center [106, 42] width 94 height 6
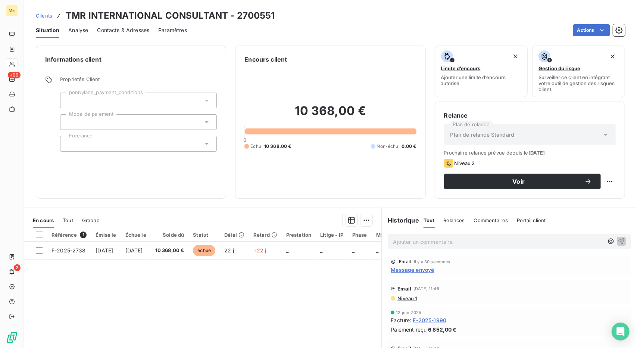
click at [42, 13] on span "Clients" at bounding box center [44, 16] width 16 height 6
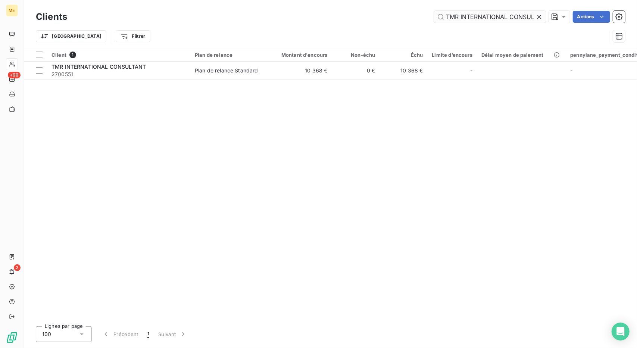
scroll to position [0, 16]
click at [478, 18] on input "TMR INTERNATIONAL CONSULTANT" at bounding box center [490, 17] width 112 height 12
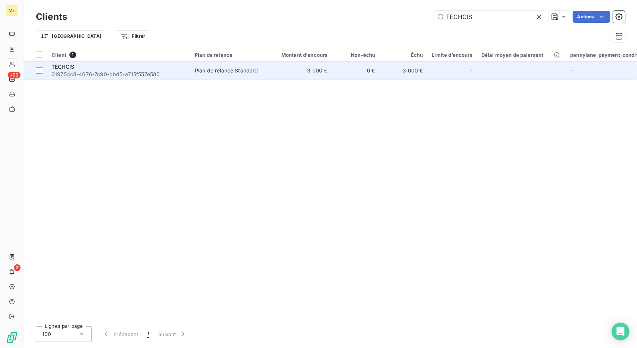
type input "TECHCIS"
click at [211, 77] on td "Plan de relance Standard" at bounding box center [229, 71] width 78 height 18
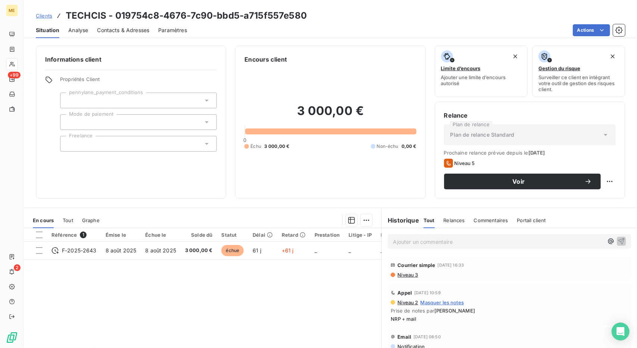
click at [116, 34] on span "Contacts & Adresses" at bounding box center [123, 29] width 52 height 7
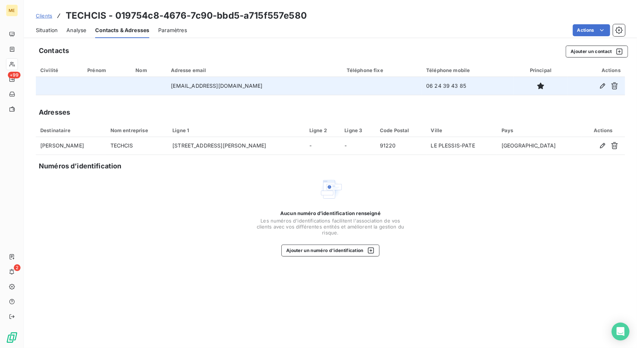
click at [422, 87] on td "06 24 39 43 85" at bounding box center [468, 86] width 92 height 18
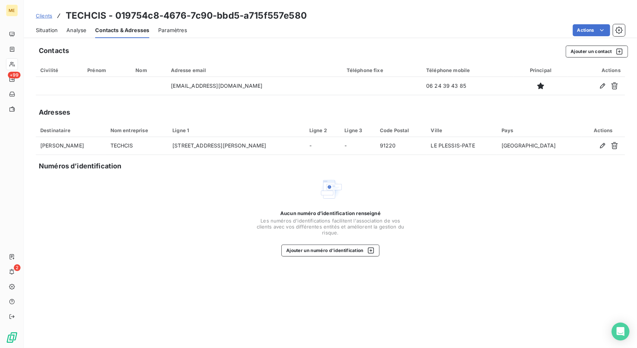
click at [512, 119] on div "Contacts Ajouter un contact Civilité Prénom Nom Adresse email Téléphone fixe Té…" at bounding box center [330, 194] width 613 height 307
click at [84, 17] on h3 "TECHCIS - 019754c8-4676-7c90-bbd5-a715f557e580" at bounding box center [186, 15] width 241 height 13
click at [54, 28] on span "Situation" at bounding box center [47, 29] width 22 height 7
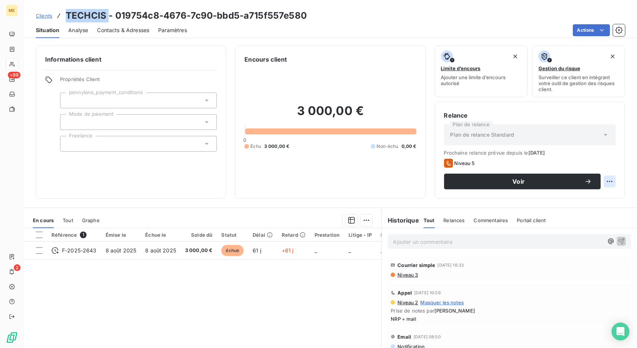
click at [602, 179] on html "ME +99 2 Clients TECHCIS - 019754c8-4676-7c90-bbd5-a715f557e580 Situation Analy…" at bounding box center [318, 174] width 637 height 348
click at [314, 244] on html "ME +99 2 Clients TECHCIS - 019754c8-4676-7c90-bbd5-a715f557e580 Situation Analy…" at bounding box center [318, 174] width 637 height 348
click at [314, 244] on td "_" at bounding box center [327, 250] width 34 height 18
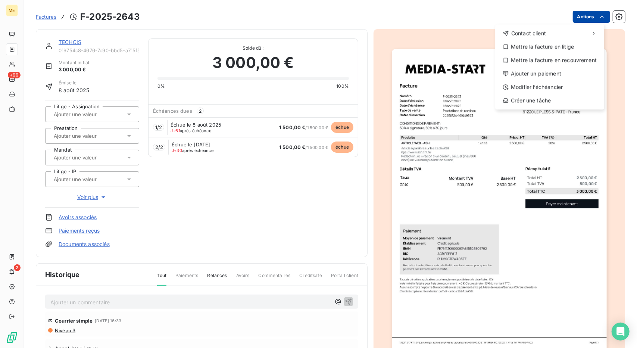
click at [578, 18] on html "ME +99 2 Factures F-2025-2643 Actions Contact client Mettre la facture en litig…" at bounding box center [318, 174] width 637 height 348
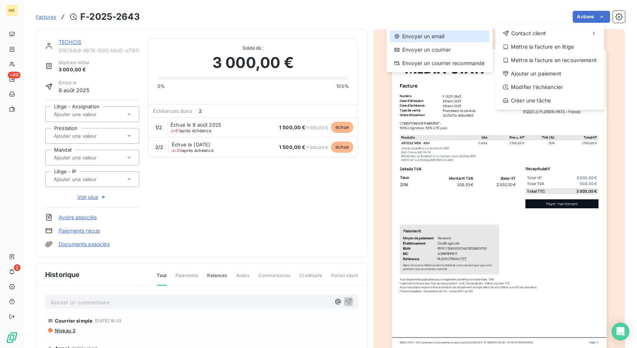
click at [461, 37] on div "Envoyer un email" at bounding box center [440, 36] width 100 height 12
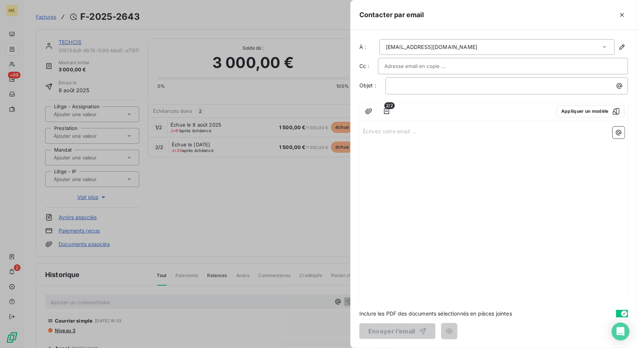
click at [427, 63] on input "text" at bounding box center [424, 65] width 80 height 11
click at [607, 107] on button "Appliquer un modèle" at bounding box center [590, 111] width 68 height 12
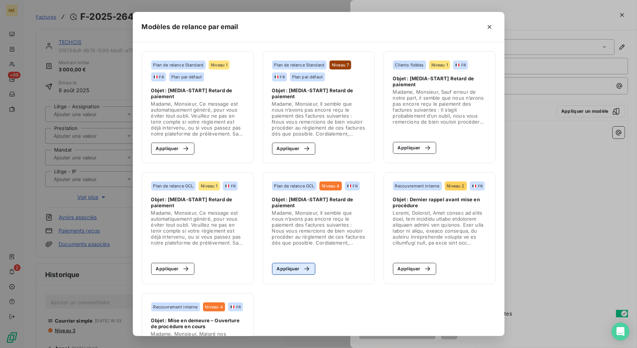
click at [297, 274] on button "Appliquer" at bounding box center [294, 269] width 44 height 12
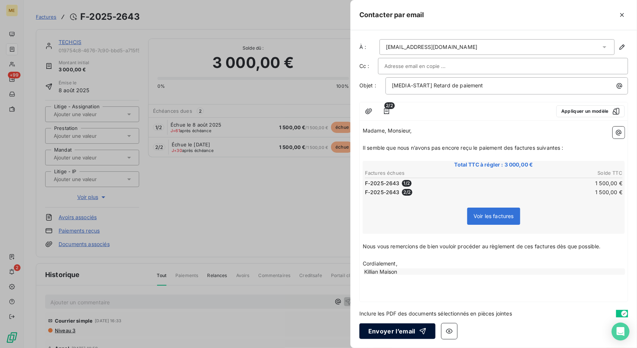
click at [394, 334] on button "Envoyer l’email" at bounding box center [397, 331] width 76 height 16
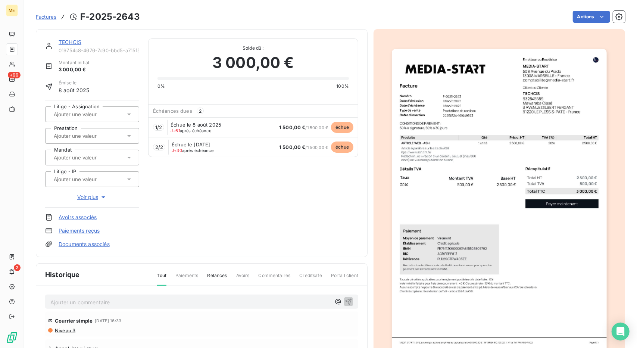
click at [73, 42] on link "TECHCIS" at bounding box center [70, 42] width 23 height 6
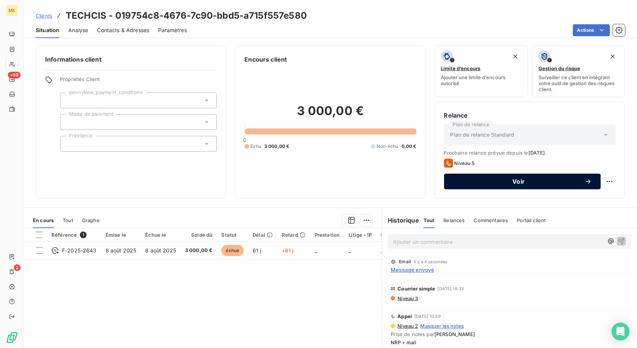
click at [585, 186] on button "Voir" at bounding box center [522, 182] width 157 height 16
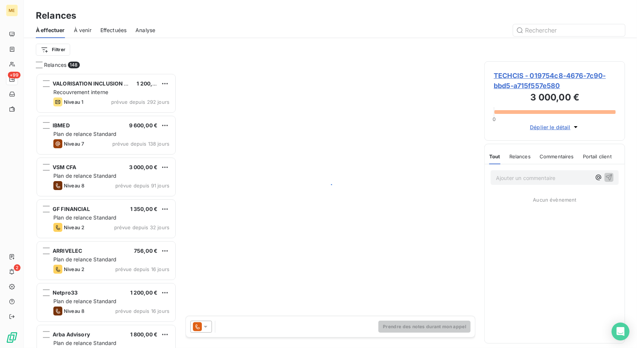
scroll to position [269, 135]
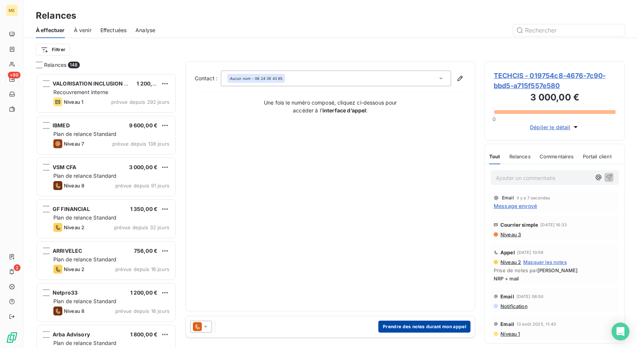
click at [404, 327] on button "Prendre des notes durant mon appel" at bounding box center [424, 327] width 92 height 12
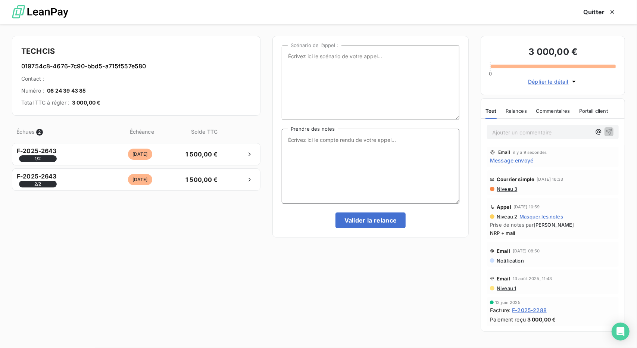
click at [360, 162] on textarea "Prendre des notes" at bounding box center [371, 166] width 178 height 75
type textarea "NRP + MAIL"
click at [374, 225] on button "Valider la relance" at bounding box center [370, 220] width 71 height 16
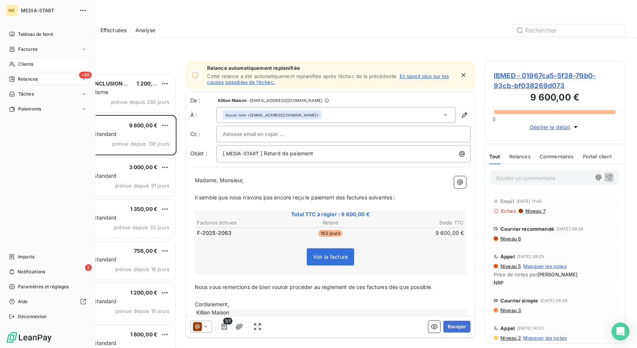
click at [21, 65] on span "Clients" at bounding box center [25, 64] width 15 height 7
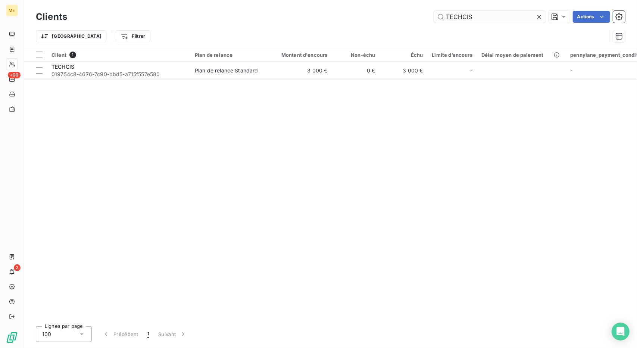
click at [458, 12] on input "TECHCIS" at bounding box center [490, 17] width 112 height 12
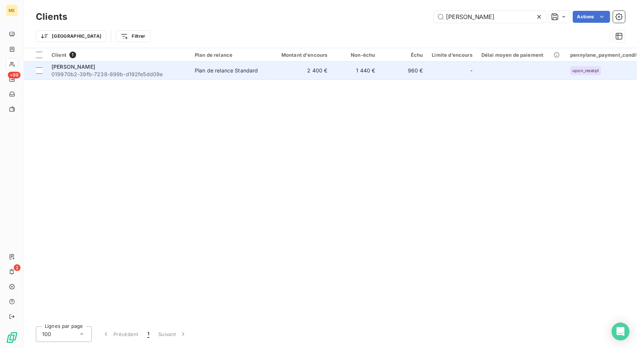
type input "[PERSON_NAME]"
click at [295, 71] on td "2 400 €" at bounding box center [300, 71] width 64 height 18
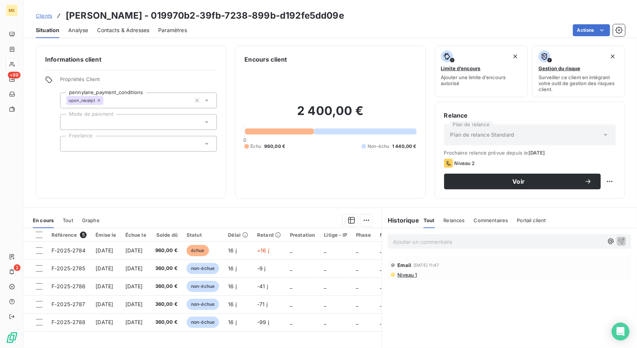
click at [143, 30] on span "Contacts & Adresses" at bounding box center [123, 29] width 52 height 7
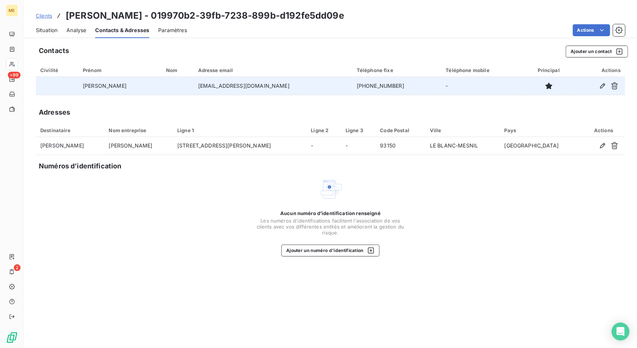
click at [106, 85] on td "[PERSON_NAME]" at bounding box center [119, 86] width 83 height 18
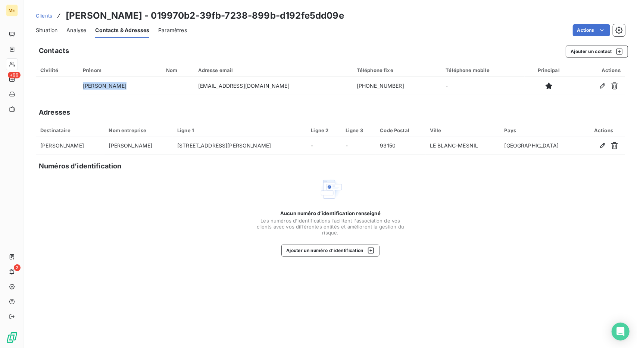
click at [37, 27] on span "Situation" at bounding box center [47, 29] width 22 height 7
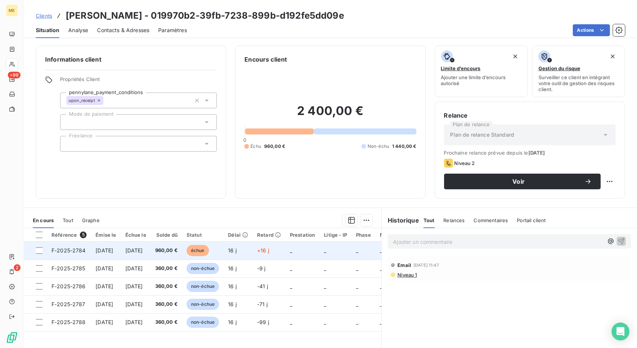
click at [151, 253] on td "[DATE]" at bounding box center [136, 250] width 30 height 18
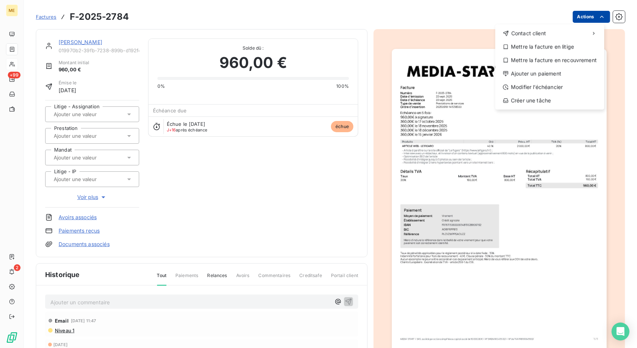
click at [591, 20] on html "ME +99 2 Factures F-2025-2784 Actions Contact client Mettre la facture en litig…" at bounding box center [318, 174] width 637 height 348
click at [544, 37] on span "Contact client" at bounding box center [528, 32] width 35 height 7
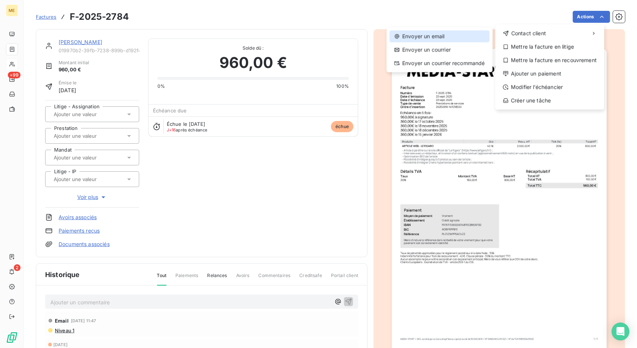
click at [460, 38] on div "Envoyer un email" at bounding box center [440, 36] width 100 height 12
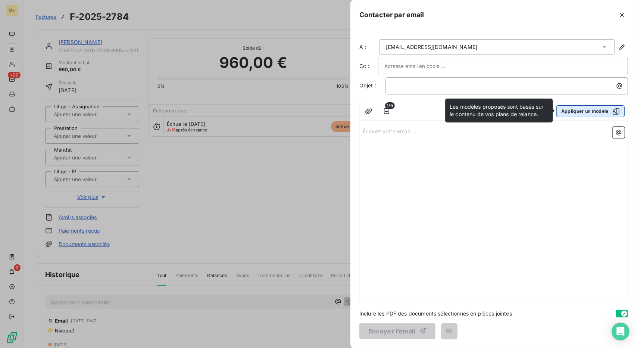
click at [570, 112] on button "Appliquer un modèle" at bounding box center [590, 111] width 68 height 12
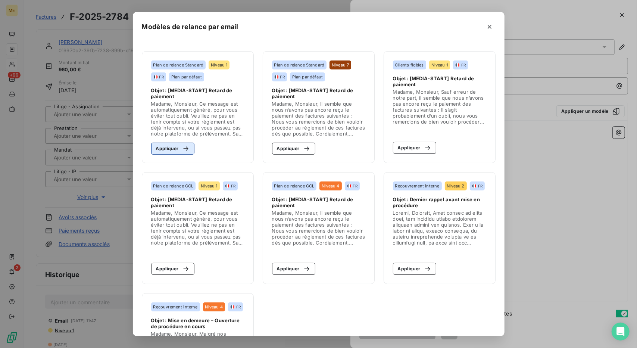
click at [182, 151] on icon "button" at bounding box center [185, 148] width 7 height 7
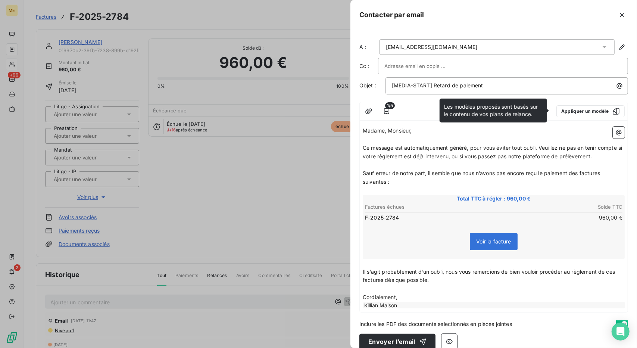
scroll to position [9, 0]
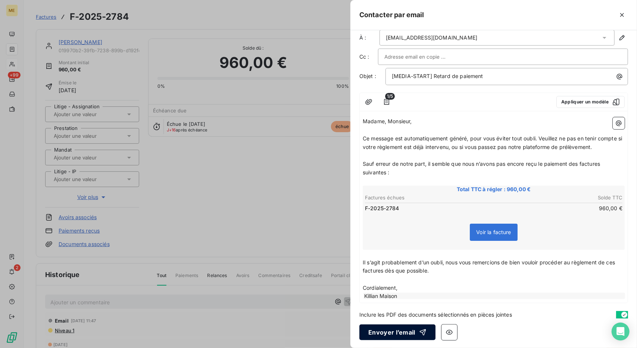
click at [403, 329] on button "Envoyer l’email" at bounding box center [397, 332] width 76 height 16
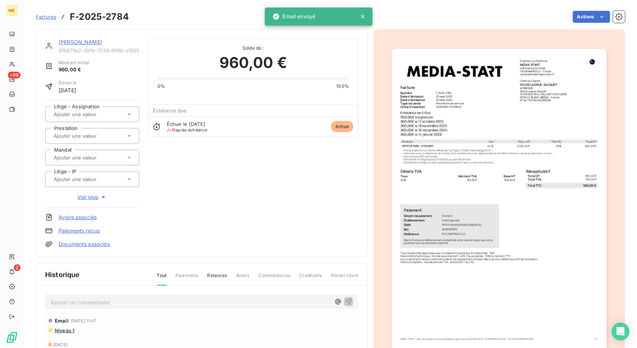
click at [77, 42] on link "[PERSON_NAME]" at bounding box center [81, 42] width 44 height 6
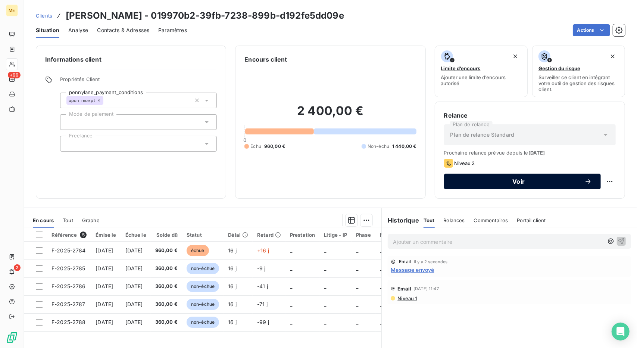
click at [534, 181] on span "Voir" at bounding box center [518, 181] width 131 height 6
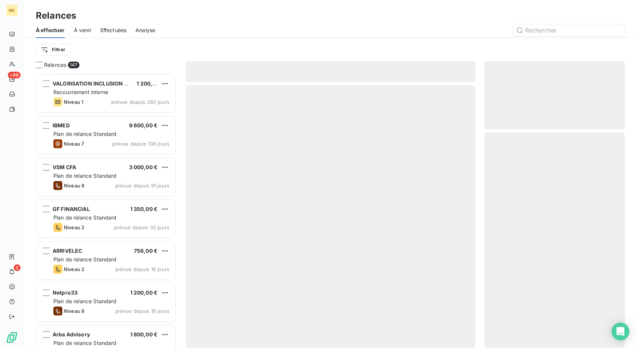
scroll to position [269, 135]
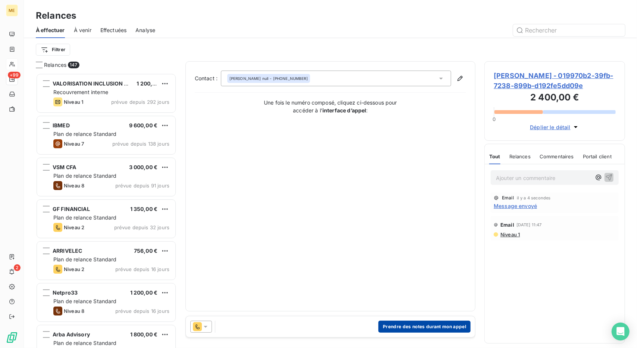
click at [415, 328] on button "Prendre des notes durant mon appel" at bounding box center [424, 327] width 92 height 12
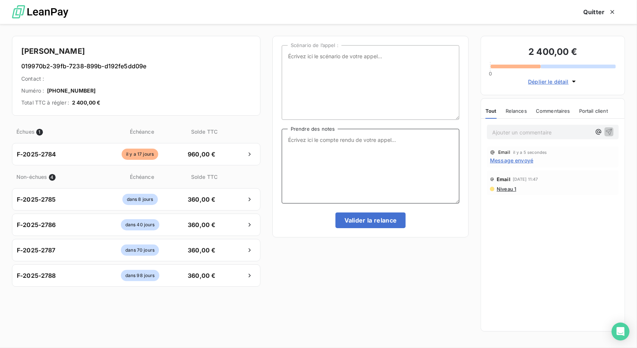
click at [324, 162] on textarea "Prendre des notes" at bounding box center [371, 166] width 178 height 75
type textarea "NRP + MAIL"
click at [376, 217] on button "Valider la relance" at bounding box center [370, 220] width 71 height 16
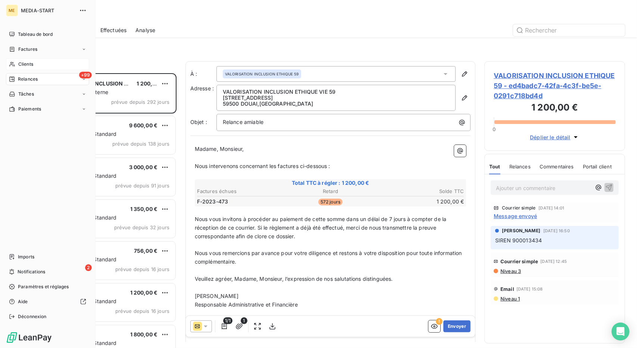
click at [40, 66] on div "Clients" at bounding box center [47, 64] width 83 height 12
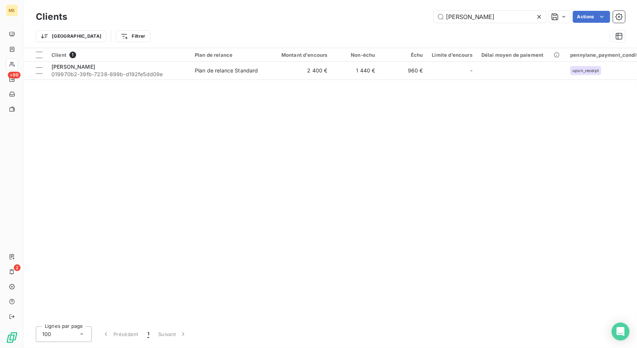
click at [471, 10] on div "Clients [PERSON_NAME] Actions" at bounding box center [330, 17] width 589 height 16
click at [470, 18] on input "[PERSON_NAME]" at bounding box center [490, 17] width 112 height 12
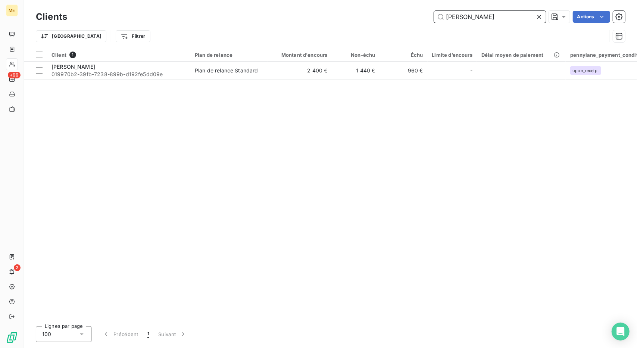
paste input "[PERSON_NAME]"
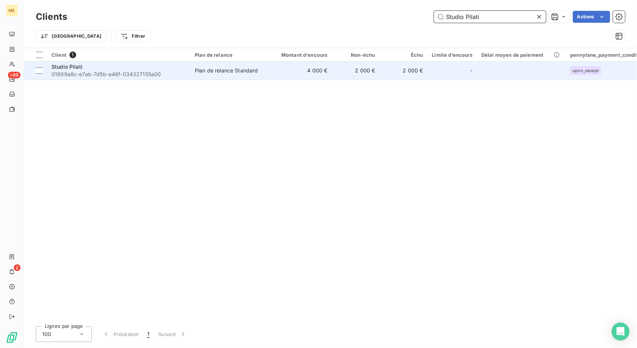
type input "Studio Pilati"
click at [253, 70] on div "Plan de relance Standard" at bounding box center [226, 70] width 63 height 7
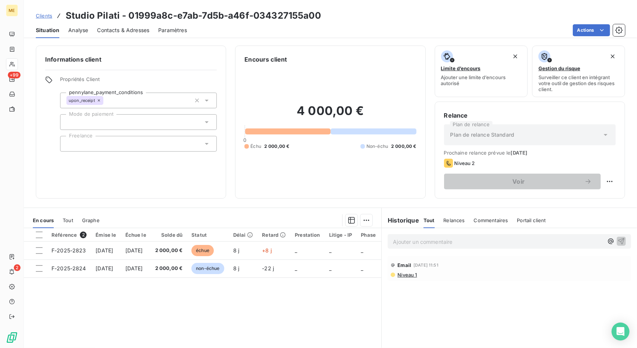
click at [116, 32] on span "Contacts & Adresses" at bounding box center [123, 29] width 52 height 7
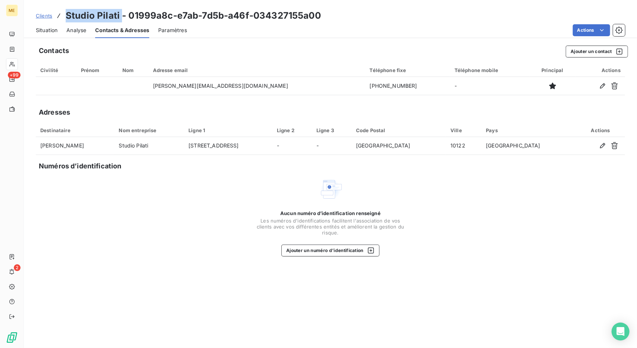
drag, startPoint x: 119, startPoint y: 13, endPoint x: 67, endPoint y: 14, distance: 51.9
click at [67, 14] on h3 "Studio Pilati - 01999a8c-e7ab-7d5b-a46f-034327155a00" at bounding box center [193, 15] width 255 height 13
click at [58, 31] on div "Situation Analyse Contacts & Adresses Paramètres Actions" at bounding box center [330, 30] width 613 height 16
click at [46, 32] on span "Situation" at bounding box center [47, 29] width 22 height 7
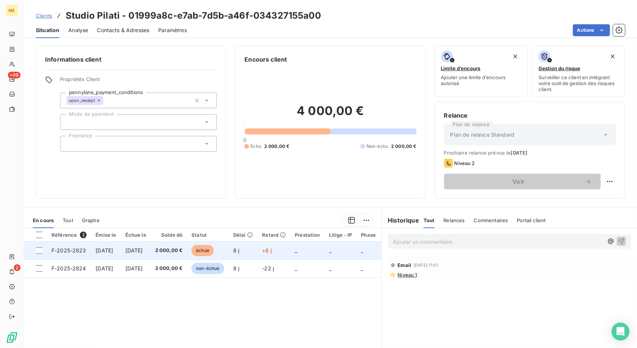
click at [151, 255] on td "[DATE]" at bounding box center [136, 250] width 30 height 18
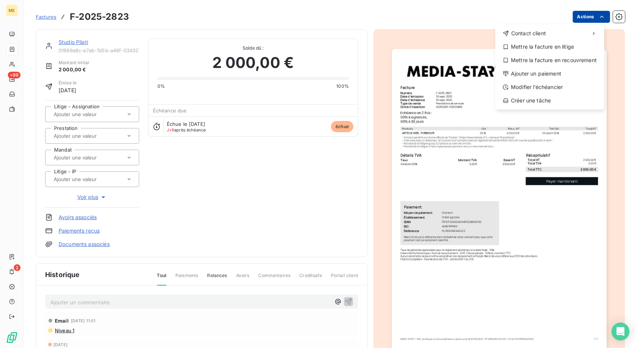
click at [587, 19] on html "ME +99 2 Factures F-2025-2823 Actions Contact client Mettre la facture en litig…" at bounding box center [318, 174] width 637 height 348
click at [566, 29] on div "Contact client" at bounding box center [549, 33] width 103 height 12
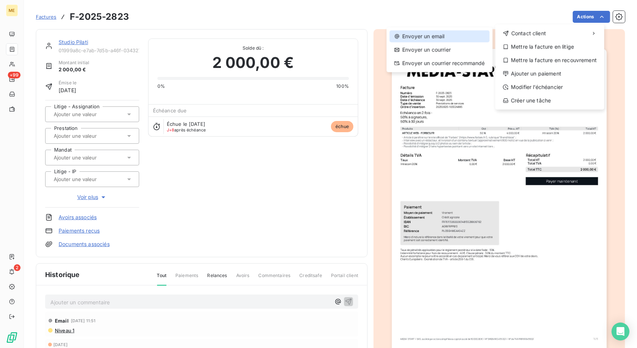
click at [462, 39] on div "Envoyer un email" at bounding box center [440, 36] width 100 height 12
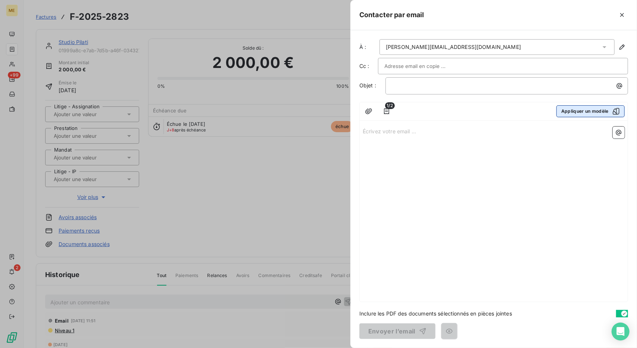
click at [569, 113] on button "Appliquer un modèle" at bounding box center [590, 111] width 68 height 12
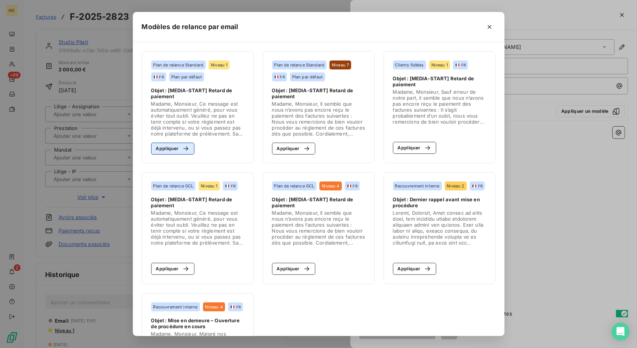
click at [178, 149] on div "button" at bounding box center [183, 148] width 11 height 7
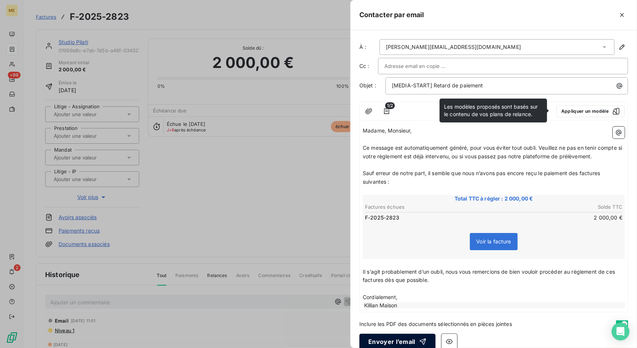
click at [415, 342] on div "button" at bounding box center [420, 341] width 11 height 7
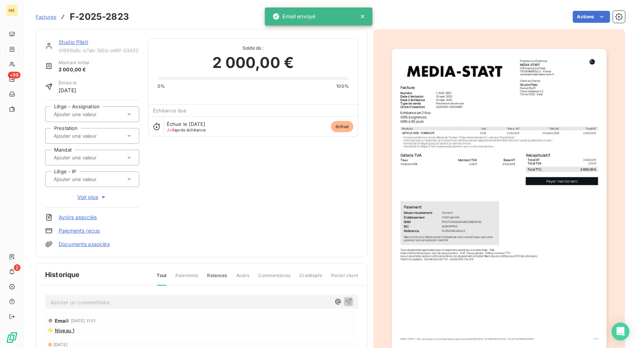
click at [62, 41] on link "Studio Pilati" at bounding box center [73, 42] width 29 height 6
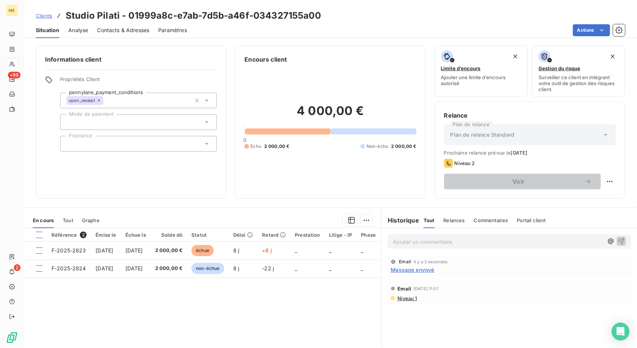
click at [474, 241] on p "Ajouter un commentaire ﻿" at bounding box center [498, 241] width 210 height 9
click at [605, 180] on html "ME +99 2 Clients Studio Pilati - 01999a8c-e7ab-7d5b-a46f-034327155a00 Situation…" at bounding box center [318, 174] width 637 height 348
click at [589, 194] on div "Replanifier cette action" at bounding box center [573, 197] width 67 height 12
select select "9"
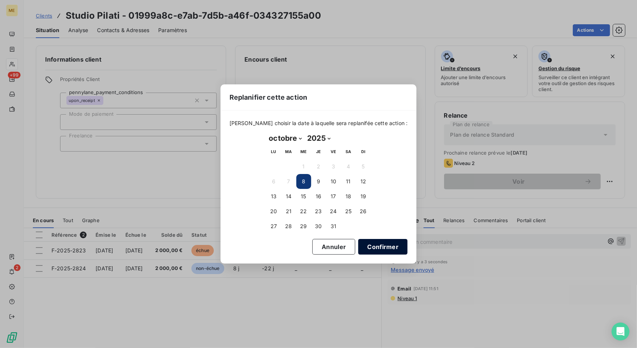
click at [376, 246] on button "Confirmer" at bounding box center [382, 247] width 49 height 16
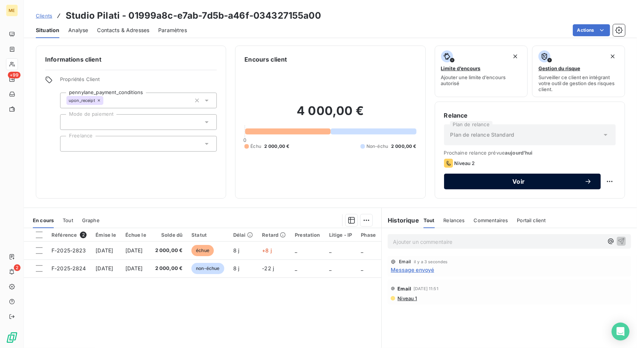
click at [500, 187] on button "Voir" at bounding box center [522, 182] width 157 height 16
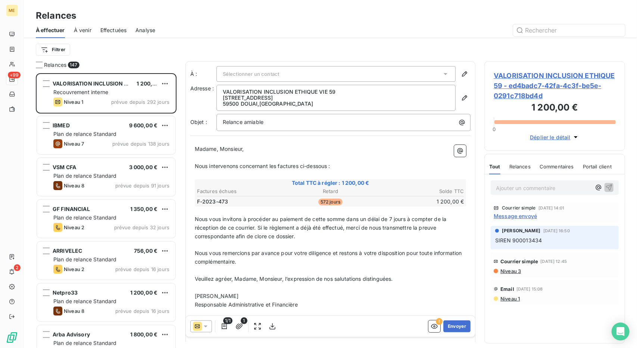
scroll to position [269, 135]
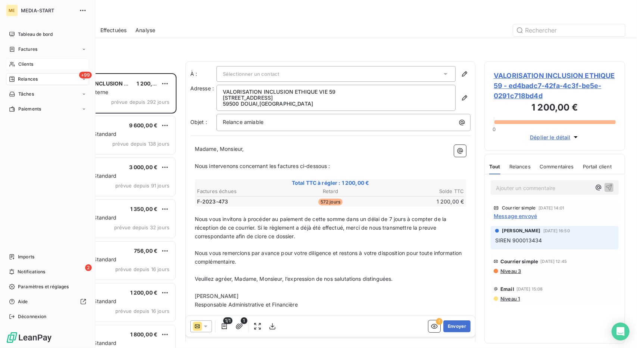
click at [26, 62] on span "Clients" at bounding box center [25, 64] width 15 height 7
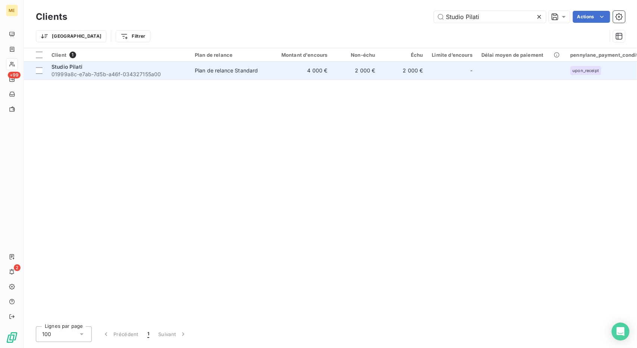
click at [62, 64] on span "Studio Pilati" at bounding box center [66, 66] width 31 height 6
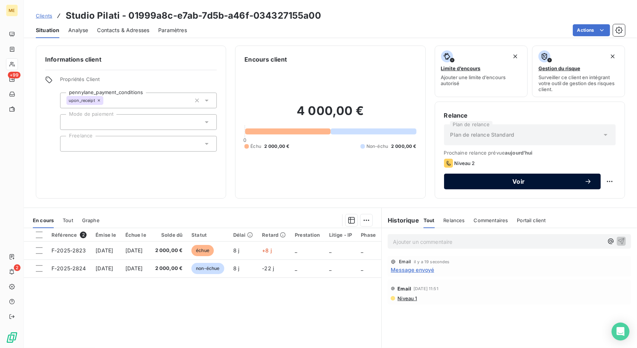
click at [550, 178] on span "Voir" at bounding box center [518, 181] width 131 height 6
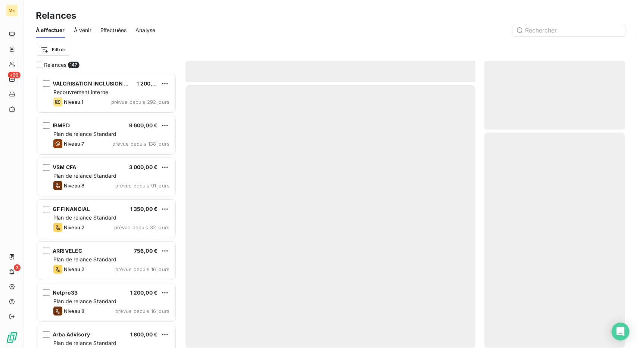
scroll to position [269, 135]
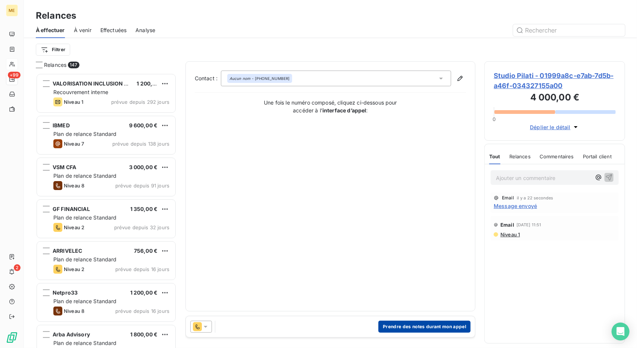
click at [434, 325] on button "Prendre des notes durant mon appel" at bounding box center [424, 327] width 92 height 12
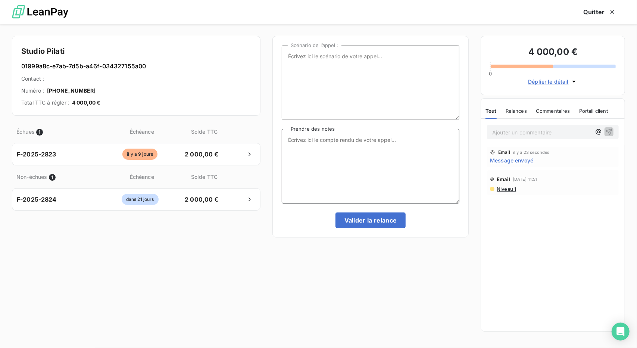
click at [379, 198] on textarea "Prendre des notes" at bounding box center [371, 166] width 178 height 75
type textarea "NRP + MAIL"
click at [390, 223] on button "Valider la relance" at bounding box center [370, 220] width 71 height 16
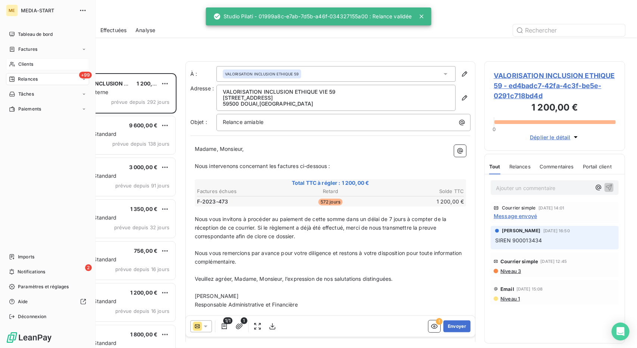
click at [24, 61] on span "Clients" at bounding box center [25, 64] width 15 height 7
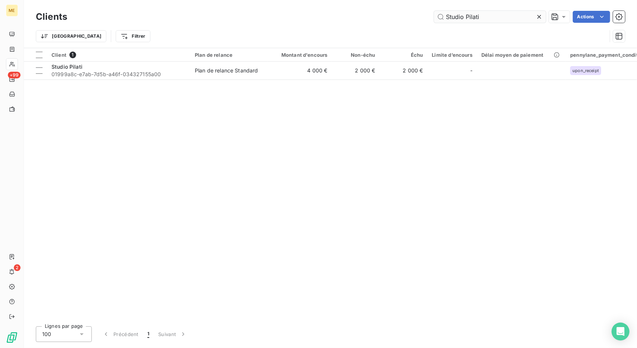
click at [467, 14] on input "Studio Pilati" at bounding box center [490, 17] width 112 height 12
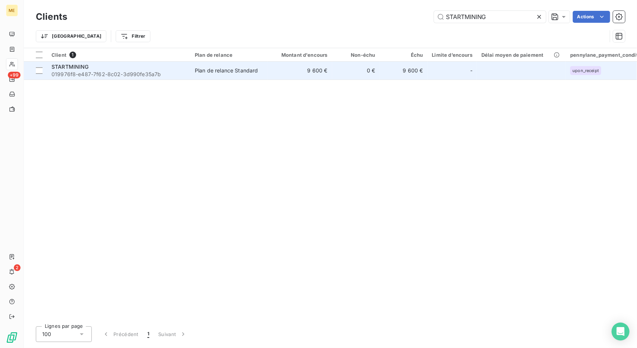
type input "STARTMINING"
click at [281, 69] on td "9 600 €" at bounding box center [300, 71] width 64 height 18
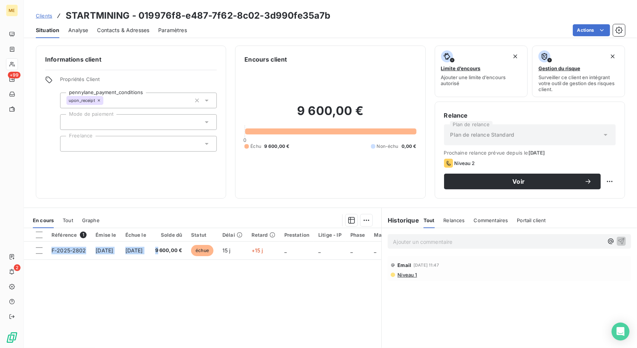
drag, startPoint x: 186, startPoint y: 250, endPoint x: 188, endPoint y: 234, distance: 16.2
click at [188, 234] on table "Référence 1 Émise le Échue le Solde dû Statut Délai Retard Prestation Litige - …" at bounding box center [239, 244] width 430 height 32
click at [95, 17] on h3 "STARTMINING - 019976f8-e487-7f62-8c02-3d990fe35a7b" at bounding box center [198, 15] width 265 height 13
click at [49, 15] on span "Clients" at bounding box center [44, 16] width 16 height 6
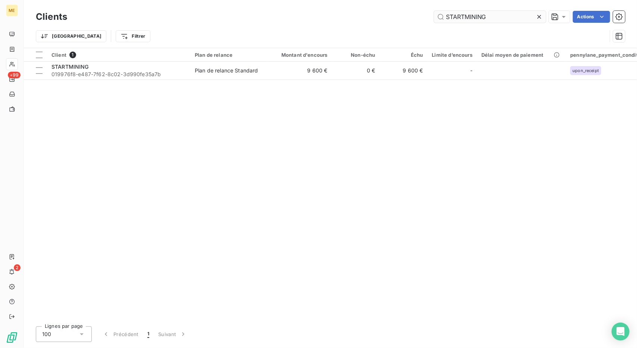
click at [483, 15] on input "STARTMINING" at bounding box center [490, 17] width 112 height 12
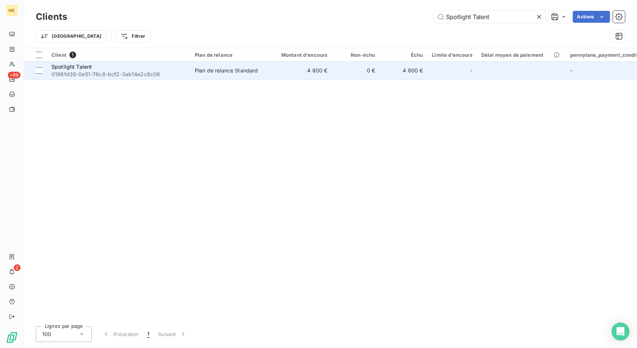
type input "Spotlight Talent"
click at [293, 76] on td "4 800 €" at bounding box center [300, 71] width 64 height 18
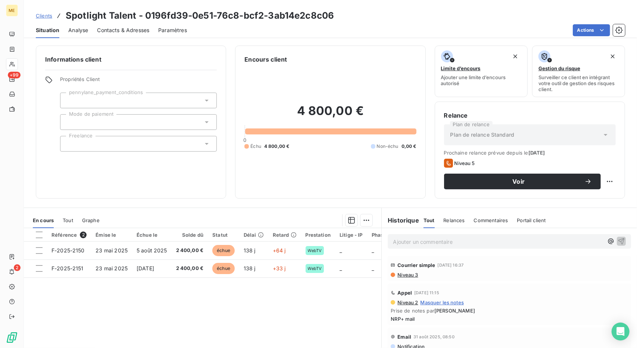
click at [94, 16] on h3 "Spotlight Talent - 0196fd39-0e51-76c8-bcf2-3ab14e2c8c06" at bounding box center [200, 15] width 268 height 13
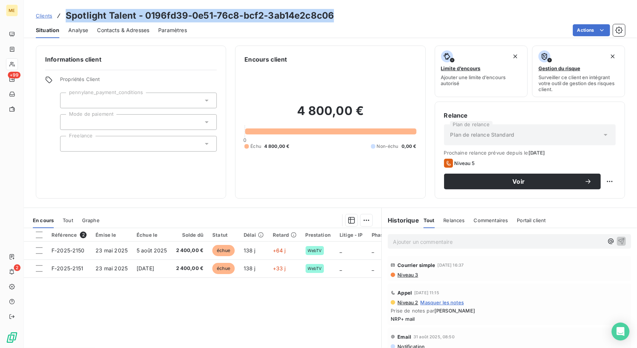
click at [94, 16] on h3 "Spotlight Talent - 0196fd39-0e51-76c8-bcf2-3ab14e2c8c06" at bounding box center [200, 15] width 268 height 13
click at [134, 16] on h3 "Spotlight Talent - 0196fd39-0e51-76c8-bcf2-3ab14e2c8c06" at bounding box center [200, 15] width 268 height 13
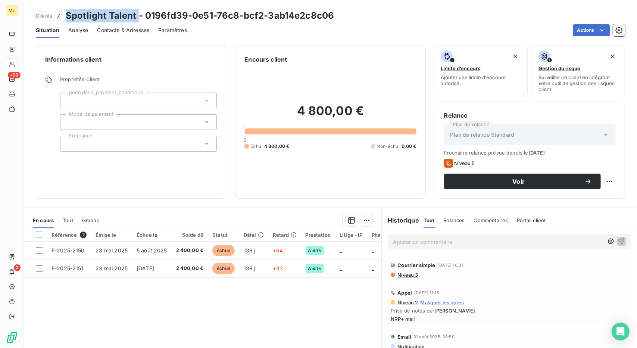
drag, startPoint x: 137, startPoint y: 16, endPoint x: 68, endPoint y: 15, distance: 69.0
click at [68, 15] on h3 "Spotlight Talent - 0196fd39-0e51-76c8-bcf2-3ab14e2c8c06" at bounding box center [200, 15] width 268 height 13
click at [37, 12] on link "Clients" at bounding box center [44, 15] width 16 height 7
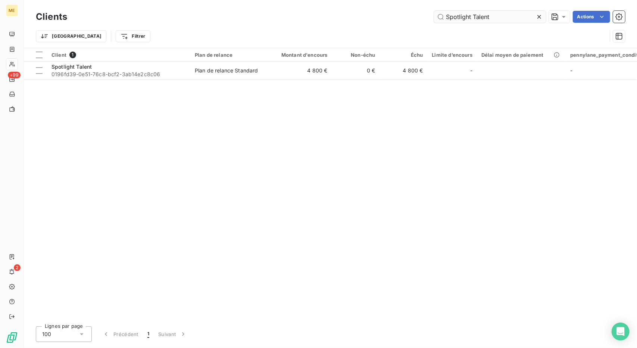
click at [456, 12] on input "Spotlight Talent" at bounding box center [490, 17] width 112 height 12
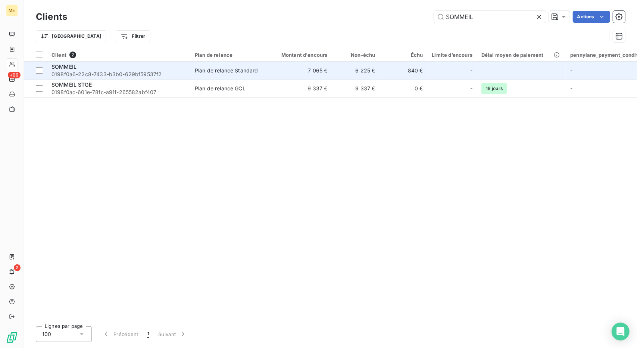
type input "SOMMEIL"
click at [263, 71] on span "Plan de relance Standard" at bounding box center [229, 70] width 69 height 7
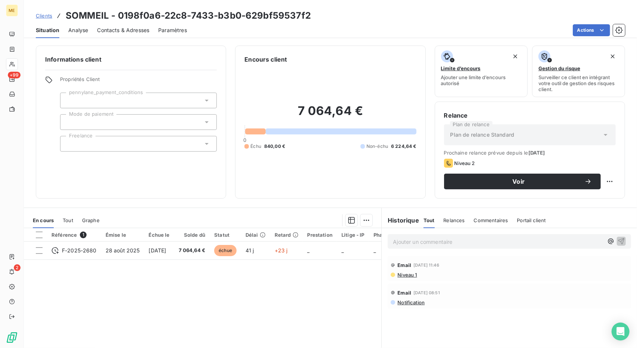
click at [263, 71] on div "7 064,64 € 0 Échu 840,00 € Non-échu 6 224,64 €" at bounding box center [330, 126] width 172 height 125
click at [133, 30] on span "Contacts & Adresses" at bounding box center [123, 29] width 52 height 7
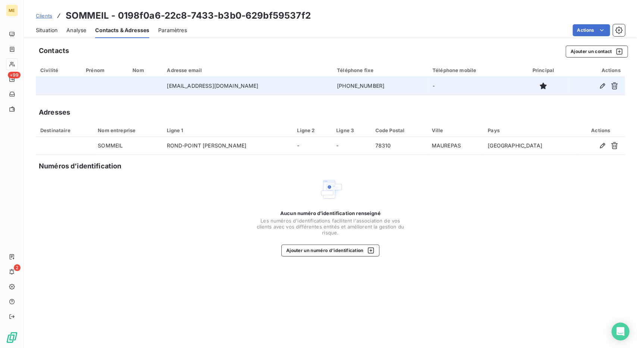
click at [216, 85] on td "[EMAIL_ADDRESS][DOMAIN_NAME]" at bounding box center [248, 86] width 170 height 18
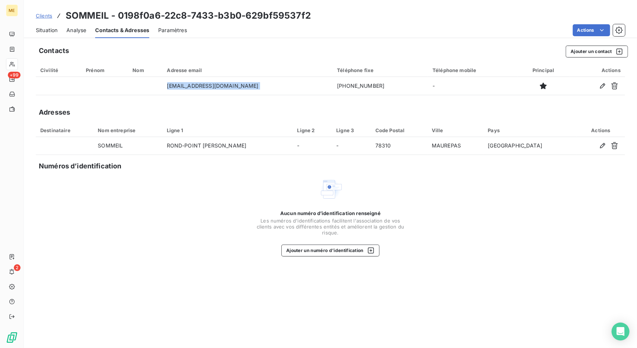
click at [49, 35] on div "Situation" at bounding box center [47, 30] width 22 height 16
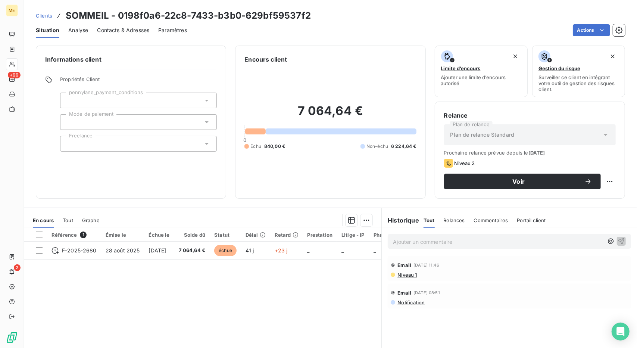
click at [68, 218] on span "Tout" at bounding box center [68, 220] width 10 height 6
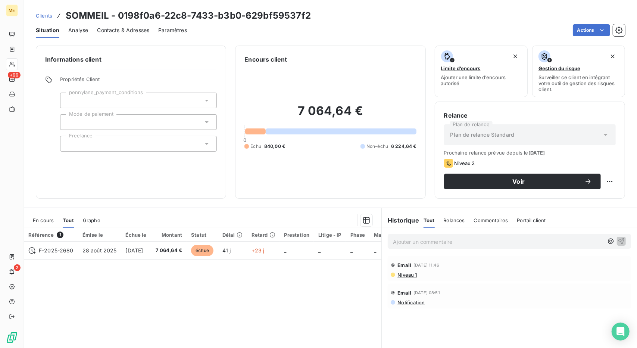
click at [43, 218] on span "En cours" at bounding box center [43, 220] width 21 height 6
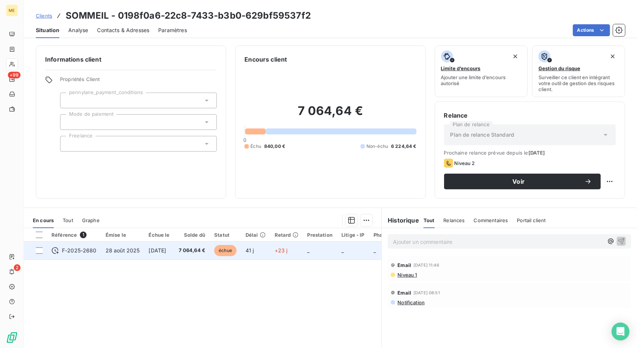
click at [151, 246] on td "[DATE]" at bounding box center [159, 250] width 30 height 18
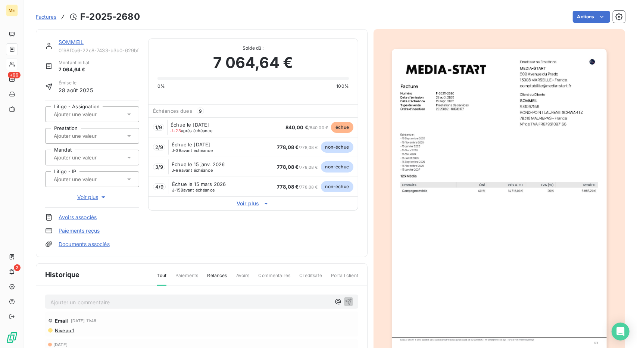
click at [69, 43] on link "SOMMEIL" at bounding box center [71, 42] width 25 height 6
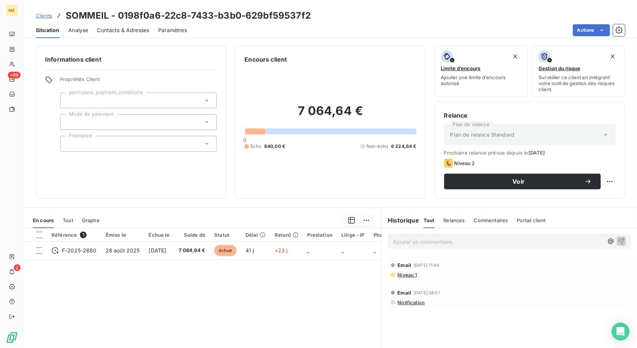
click at [110, 26] on span "Contacts & Adresses" at bounding box center [123, 29] width 52 height 7
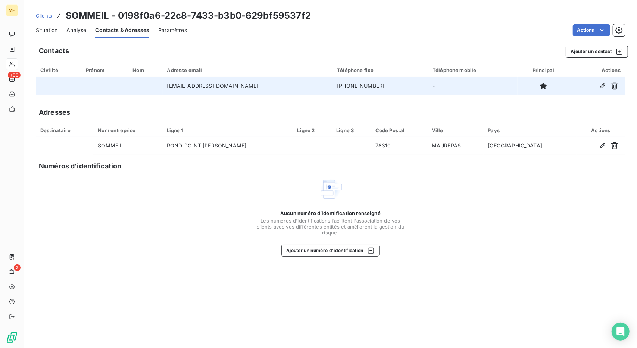
click at [332, 83] on td "[PHONE_NUMBER]" at bounding box center [380, 86] width 96 height 18
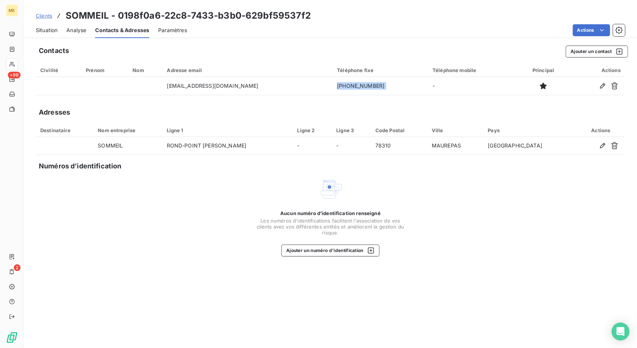
click at [51, 25] on div "Situation" at bounding box center [47, 30] width 22 height 16
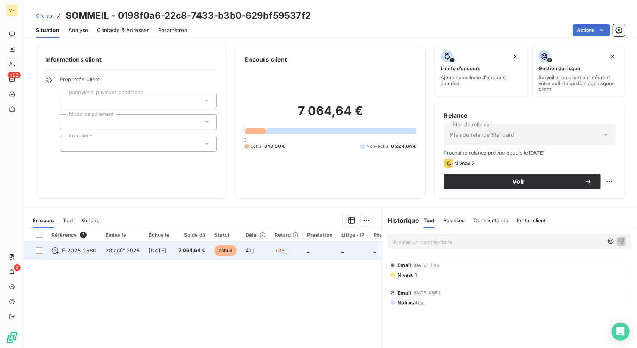
click at [254, 247] on span "41 j" at bounding box center [250, 250] width 9 height 6
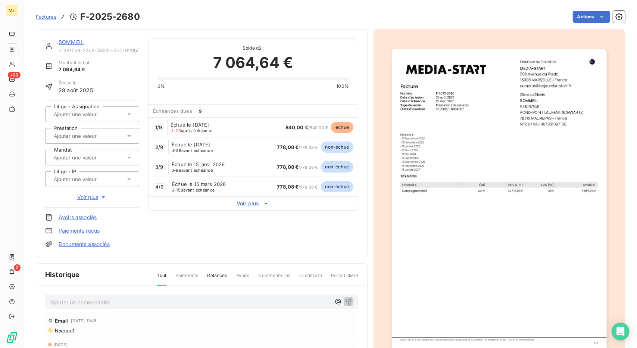
click at [233, 126] on div "1 / 9 Échue le [DATE] J+23 après échéance 840,00 € / 840,00 € échue" at bounding box center [253, 127] width 209 height 20
click at [592, 17] on html "ME +99 2 Factures F-2025-2680 Actions SOMMEIL 0198f0a6-22c8-7433-b3b0-629bf5953…" at bounding box center [318, 174] width 637 height 348
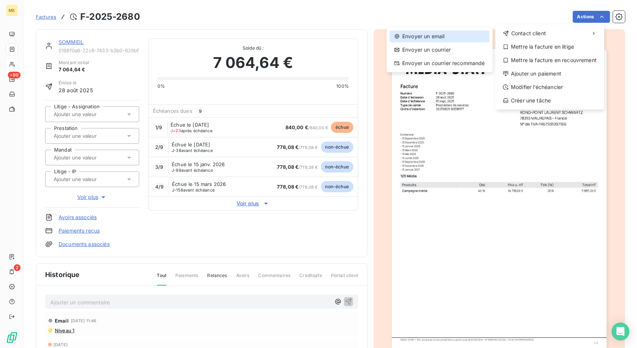
click at [449, 37] on div "Envoyer un email" at bounding box center [440, 36] width 100 height 12
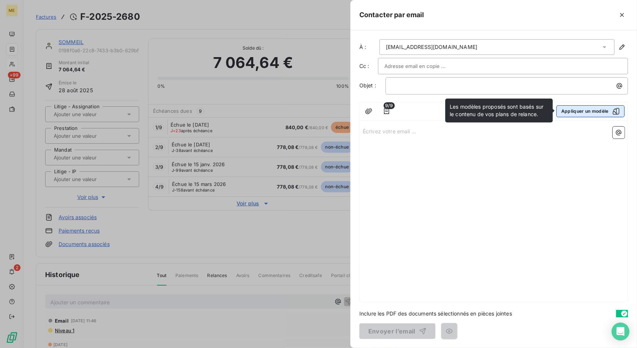
click at [565, 108] on button "Appliquer un modèle" at bounding box center [590, 111] width 68 height 12
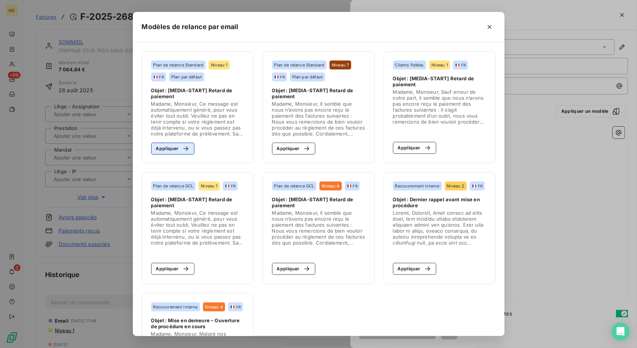
click at [168, 145] on button "Appliquer" at bounding box center [173, 149] width 44 height 12
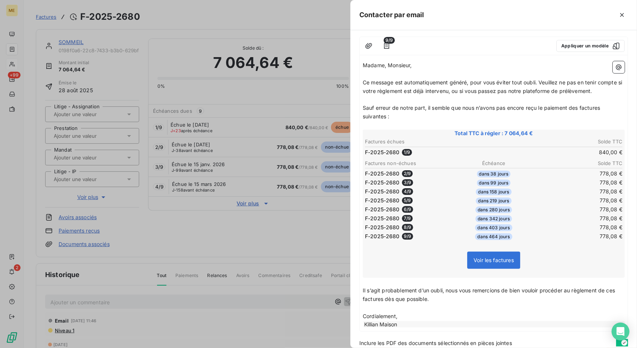
scroll to position [94, 0]
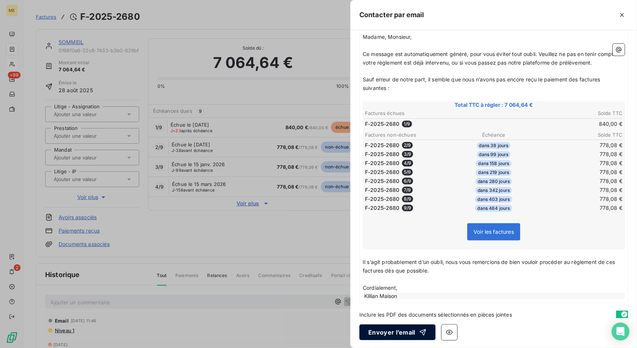
click at [400, 330] on button "Envoyer l’email" at bounding box center [397, 332] width 76 height 16
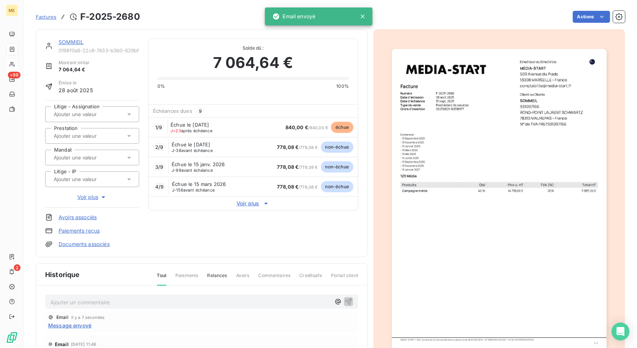
click at [67, 41] on link "SOMMEIL" at bounding box center [71, 42] width 25 height 6
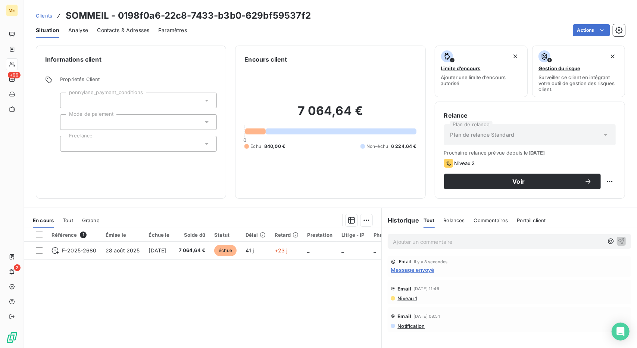
click at [42, 13] on span "Clients" at bounding box center [44, 16] width 16 height 6
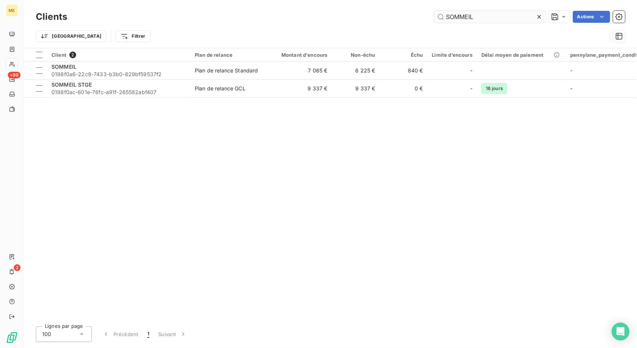
click at [453, 15] on input "SOMMEIL" at bounding box center [490, 17] width 112 height 12
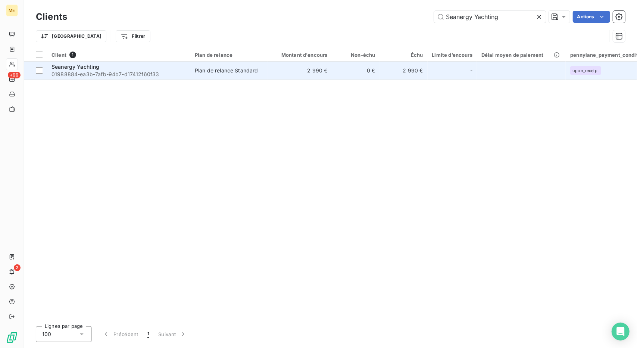
type input "Seanergy Yachting"
click at [237, 72] on div "Plan de relance Standard" at bounding box center [226, 70] width 63 height 7
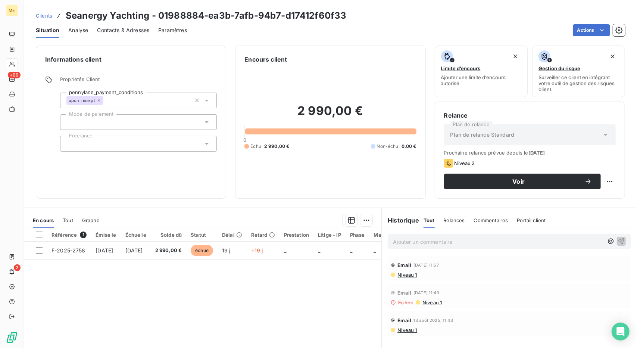
click at [47, 13] on span "Clients" at bounding box center [44, 16] width 16 height 6
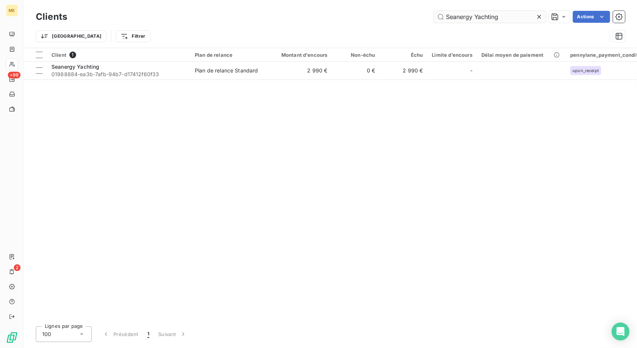
click at [453, 15] on input "Seanergy Yachting" at bounding box center [490, 17] width 112 height 12
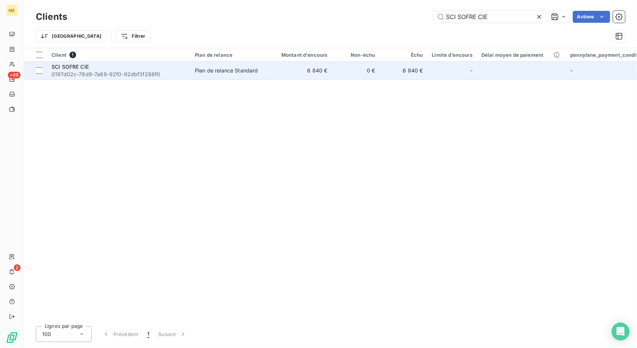
type input "SCI SOFRE CIE"
click at [303, 69] on td "6 840 €" at bounding box center [300, 71] width 64 height 18
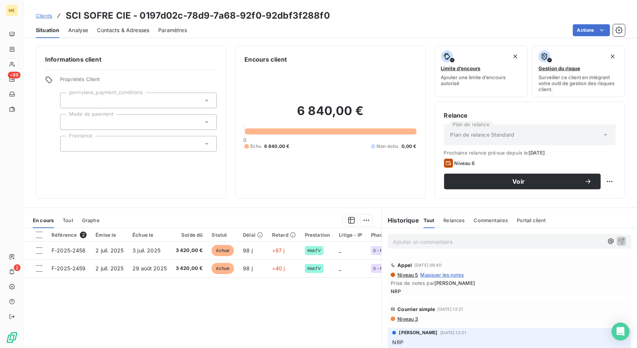
click at [41, 19] on link "Clients" at bounding box center [44, 15] width 16 height 7
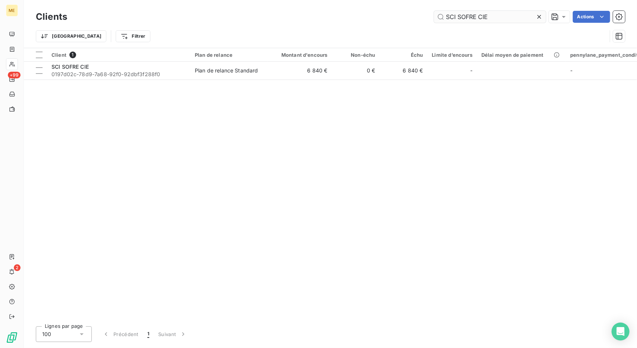
click at [466, 18] on input "SCI SOFRE CIE" at bounding box center [490, 17] width 112 height 12
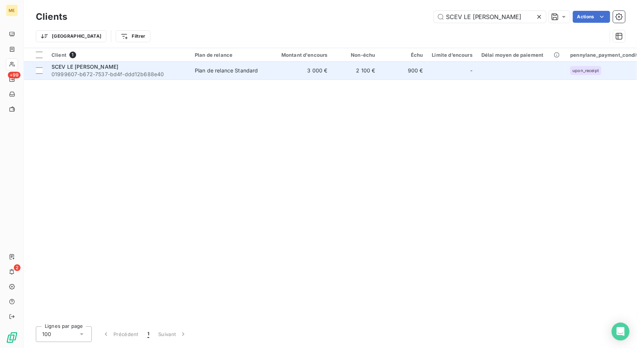
type input "SCEV LE [PERSON_NAME]"
click at [385, 78] on td "900 €" at bounding box center [404, 71] width 48 height 18
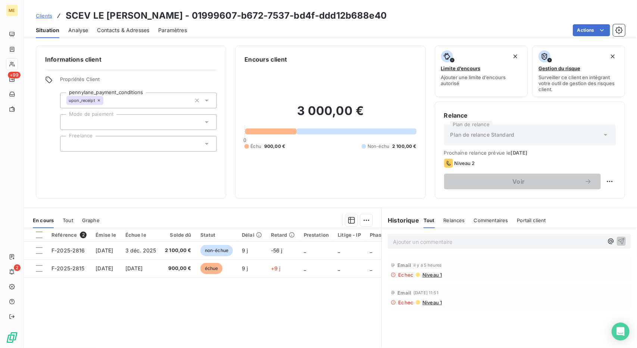
click at [128, 32] on span "Contacts & Adresses" at bounding box center [123, 29] width 52 height 7
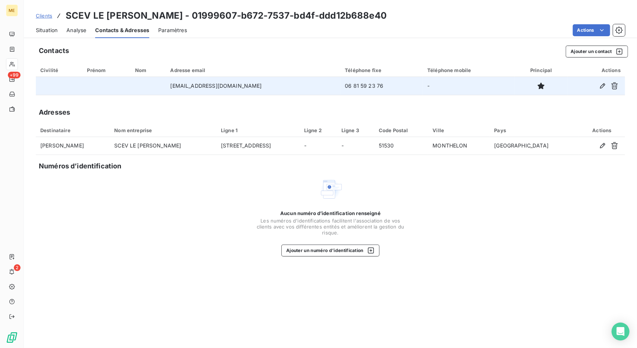
click at [365, 87] on td "06 81 59 23 76" at bounding box center [381, 86] width 82 height 18
click at [210, 88] on td "[EMAIL_ADDRESS][DOMAIN_NAME]" at bounding box center [253, 86] width 175 height 18
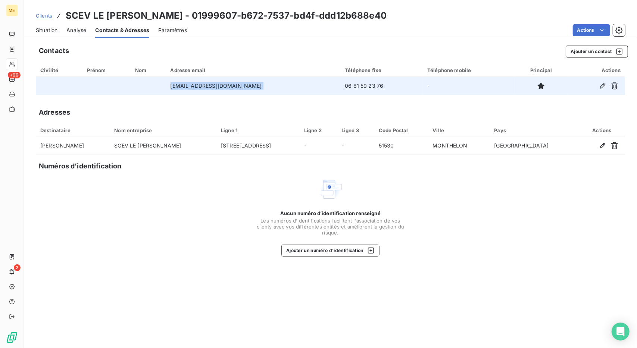
click at [210, 88] on td "[EMAIL_ADDRESS][DOMAIN_NAME]" at bounding box center [253, 86] width 175 height 18
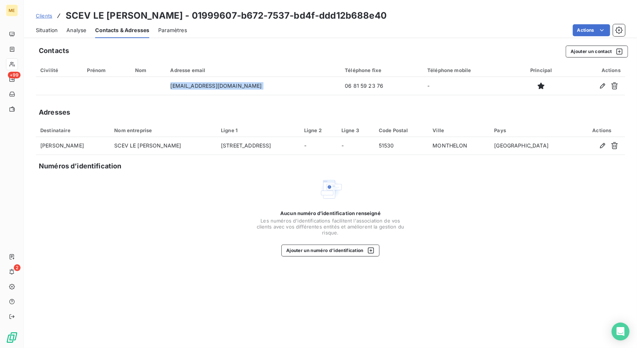
click at [42, 12] on link "Clients" at bounding box center [44, 15] width 16 height 7
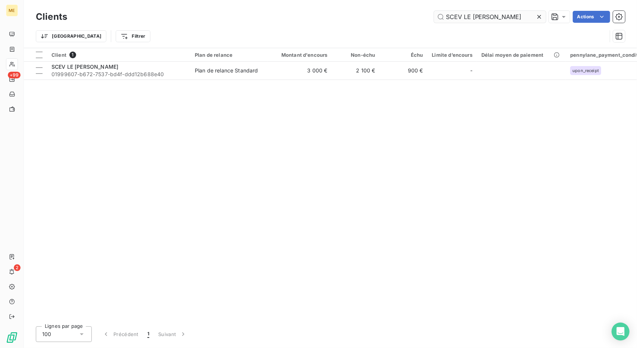
click at [462, 11] on input "SCEV LE [PERSON_NAME]" at bounding box center [490, 17] width 112 height 12
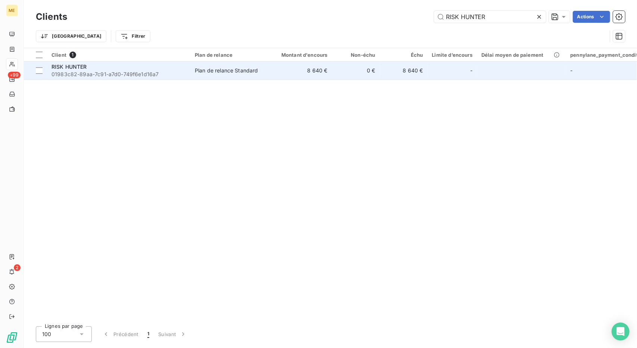
type input "RISK HUNTER"
click at [291, 74] on td "8 640 €" at bounding box center [300, 71] width 64 height 18
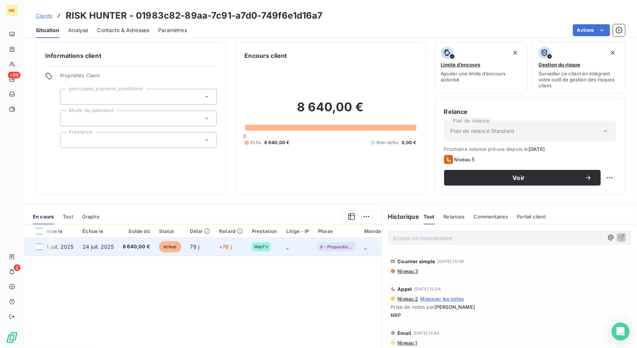
scroll to position [0, 54]
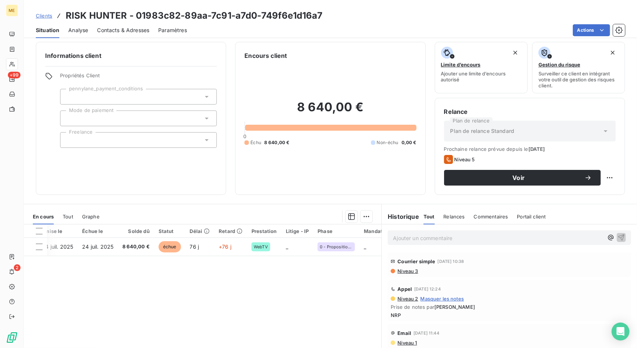
click at [41, 16] on span "Clients" at bounding box center [44, 16] width 16 height 6
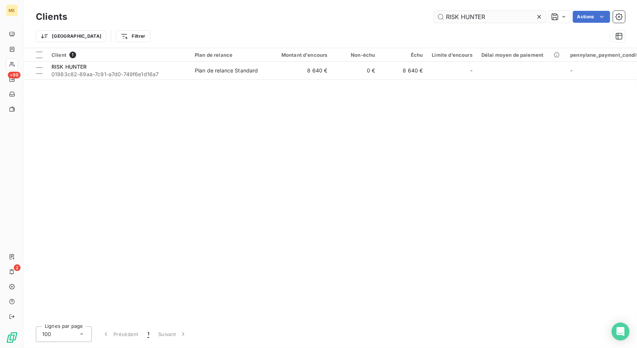
click at [452, 15] on input "RISK HUNTER" at bounding box center [490, 17] width 112 height 12
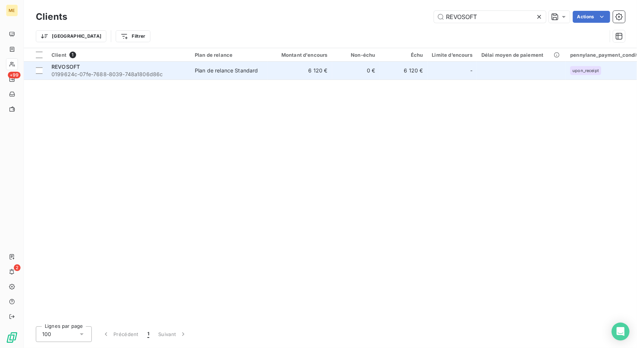
type input "REVOSOFT"
click at [267, 68] on td "Plan de relance Standard" at bounding box center [229, 71] width 78 height 18
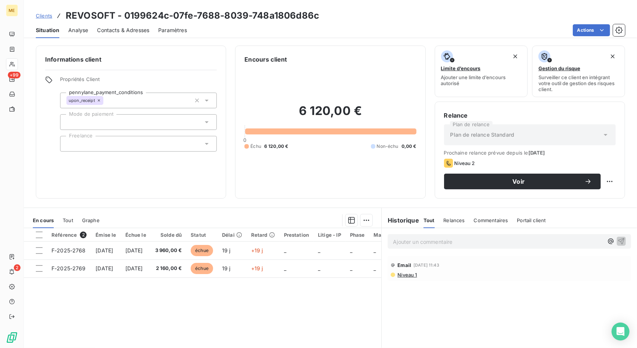
click at [123, 30] on span "Contacts & Adresses" at bounding box center [123, 29] width 52 height 7
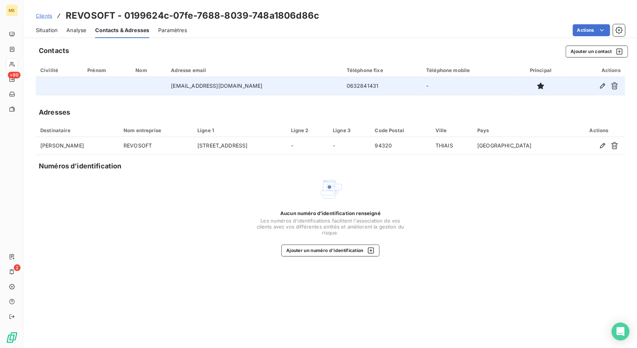
click at [342, 83] on td "0632841431" at bounding box center [381, 86] width 79 height 18
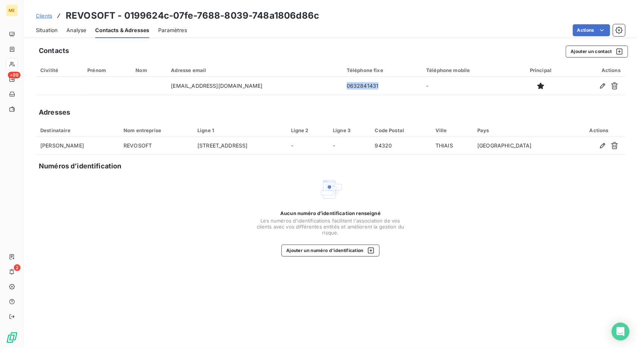
click at [47, 35] on div "Situation" at bounding box center [47, 30] width 22 height 16
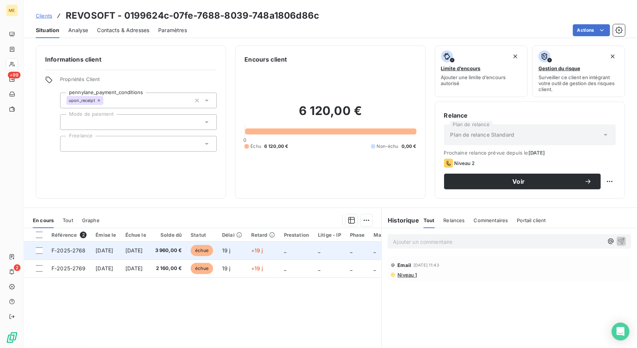
click at [279, 251] on td "+19 j" at bounding box center [263, 250] width 33 height 18
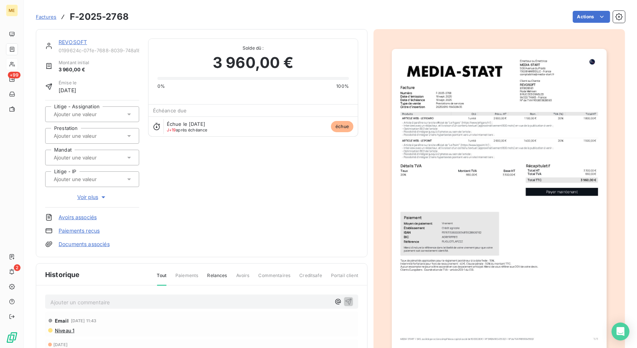
click at [71, 44] on link "REVOSOFT" at bounding box center [73, 42] width 28 height 6
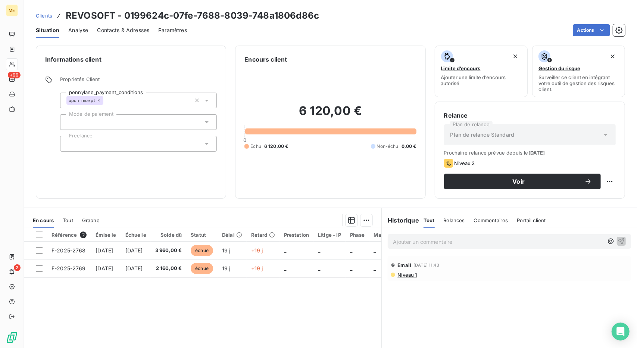
click at [48, 16] on span "Clients" at bounding box center [44, 16] width 16 height 6
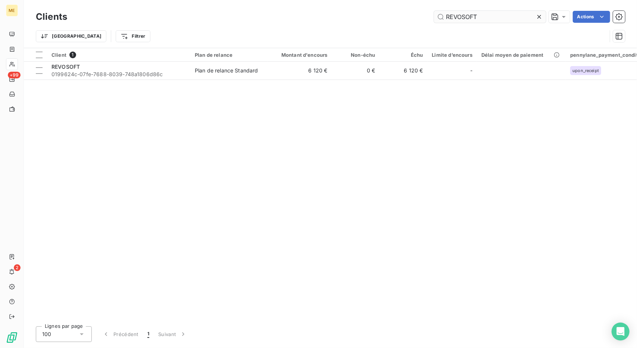
click at [459, 17] on input "REVOSOFT" at bounding box center [490, 17] width 112 height 12
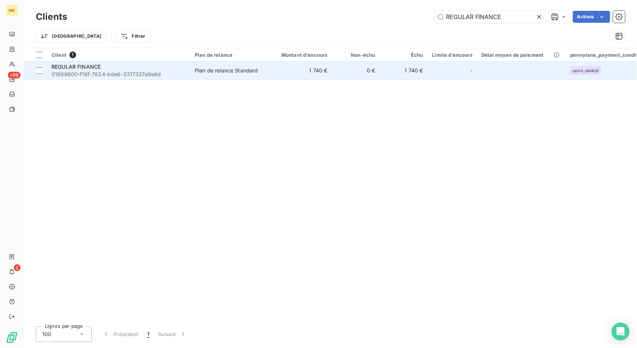
type input "REGULAR FINANCE"
click at [277, 76] on td "1 740 €" at bounding box center [300, 71] width 64 height 18
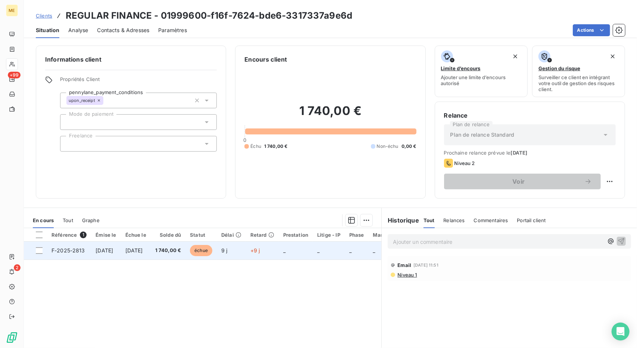
click at [246, 249] on td "9 j" at bounding box center [231, 250] width 29 height 18
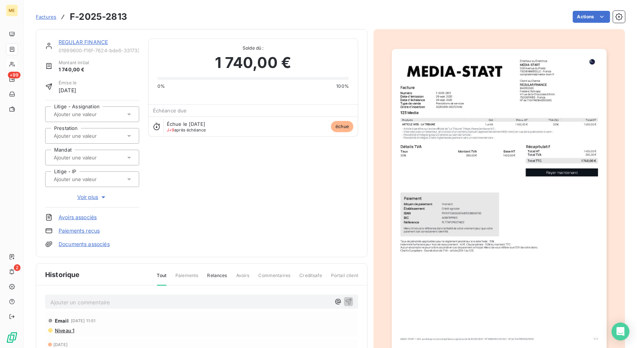
click at [65, 40] on link "REGULAR FINANCE" at bounding box center [83, 42] width 49 height 6
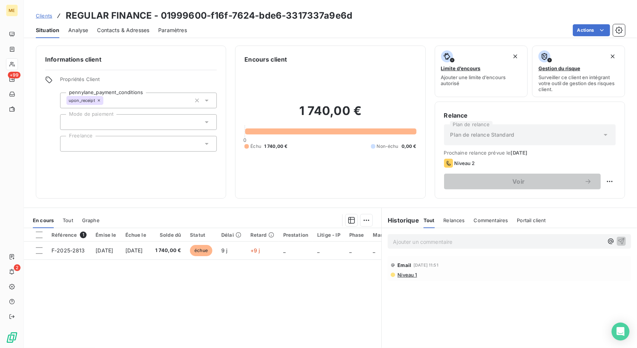
drag, startPoint x: 65, startPoint y: 40, endPoint x: 62, endPoint y: 39, distance: 3.8
click at [62, 39] on div "Clients REGULAR FINANCE - 01999600-f16f-7624-bde6-3317337a9e6d Situation Analys…" at bounding box center [330, 174] width 613 height 348
click at [116, 37] on div "Contacts & Adresses" at bounding box center [123, 30] width 52 height 16
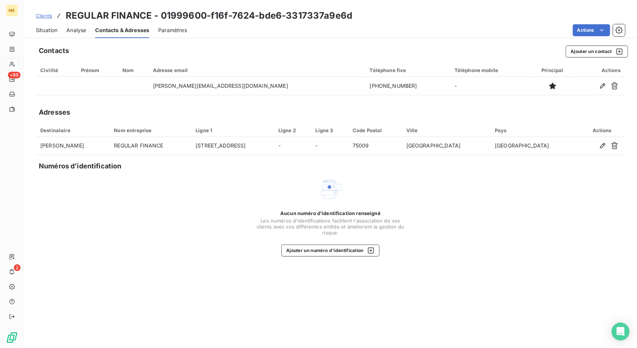
click at [44, 35] on div "Situation" at bounding box center [47, 30] width 22 height 16
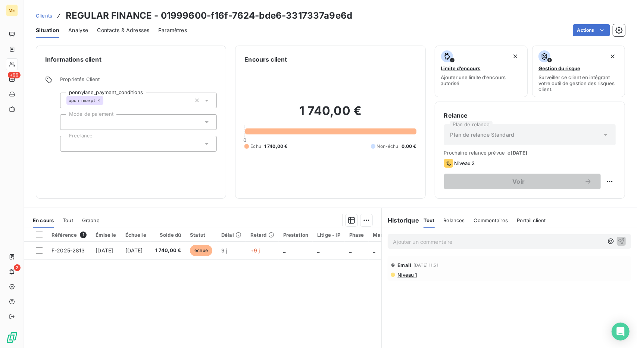
click at [39, 17] on span "Clients" at bounding box center [44, 16] width 16 height 6
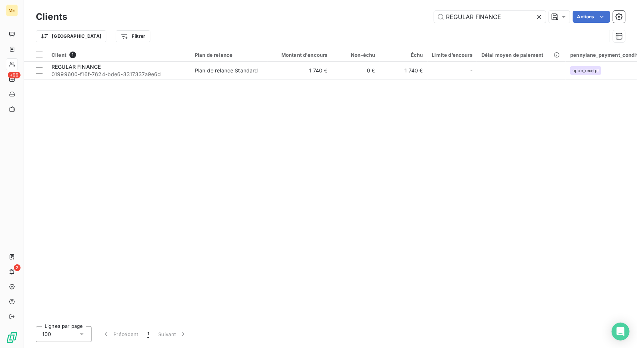
click at [462, 23] on div "Clients REGULAR FINANCE Actions" at bounding box center [330, 17] width 589 height 16
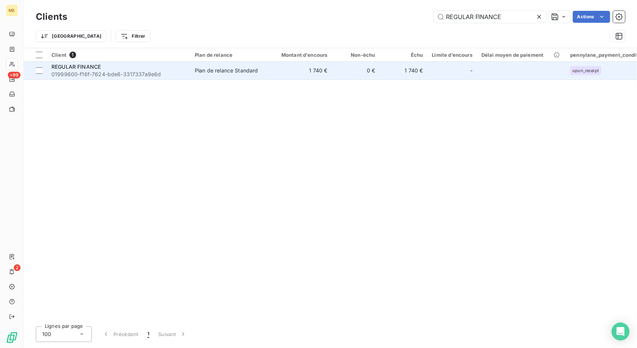
click at [382, 72] on td "1 740 €" at bounding box center [404, 71] width 48 height 18
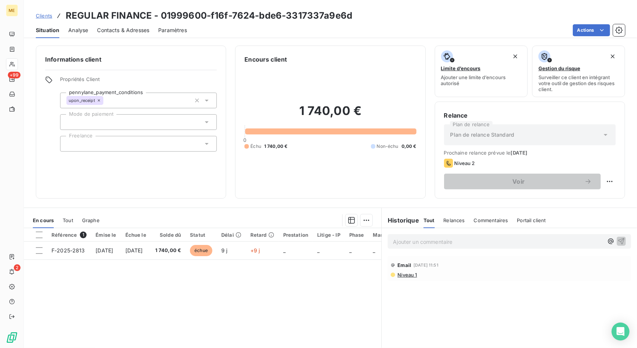
click at [112, 32] on span "Contacts & Adresses" at bounding box center [123, 29] width 52 height 7
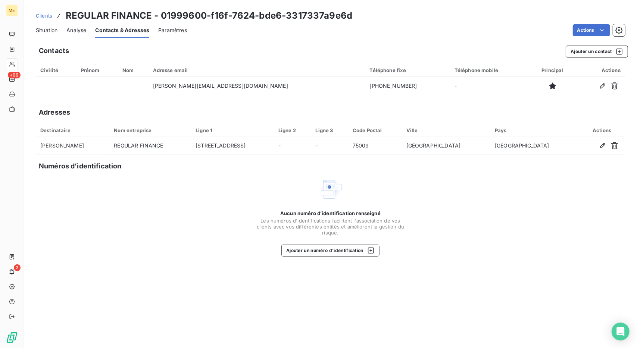
click at [46, 28] on span "Situation" at bounding box center [47, 29] width 22 height 7
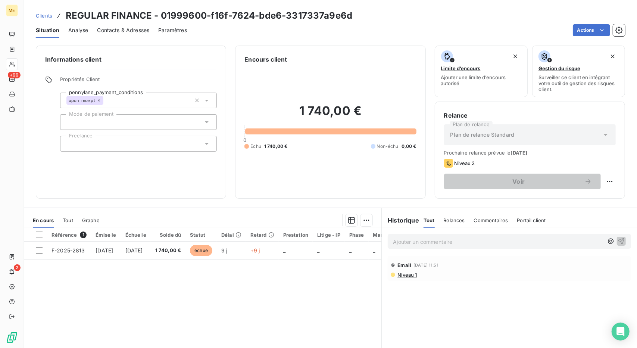
click at [47, 16] on span "Clients" at bounding box center [44, 16] width 16 height 6
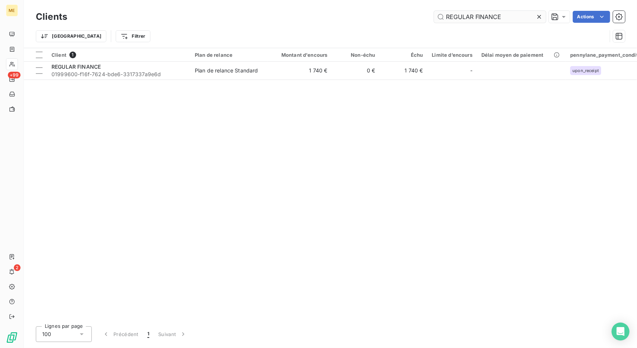
click at [461, 17] on input "REGULAR FINANCE" at bounding box center [490, 17] width 112 height 12
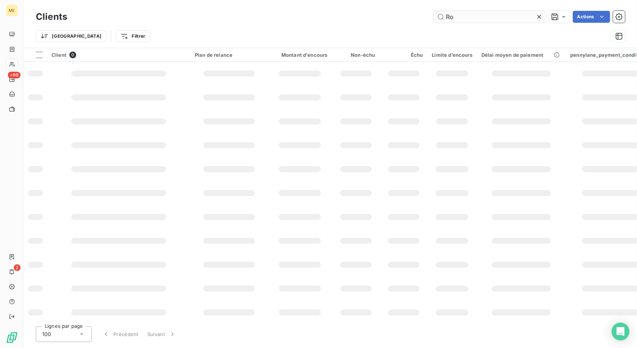
type input "R"
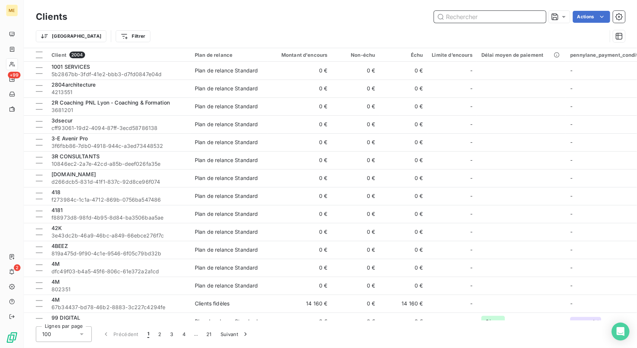
paste input "REVOSOFT"
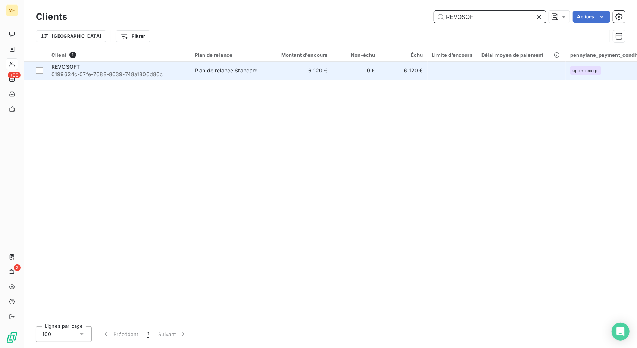
type input "REVOSOFT"
click at [325, 74] on td "6 120 €" at bounding box center [300, 71] width 64 height 18
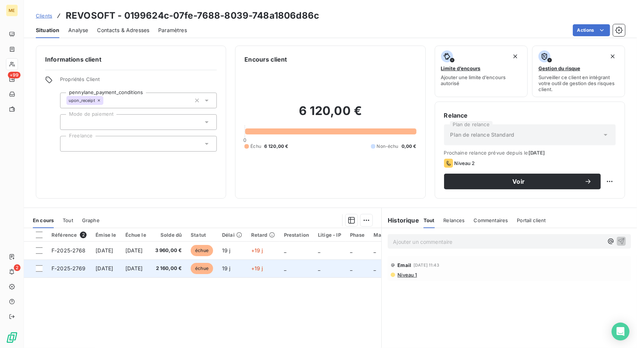
click at [187, 261] on td "2 160,00 €" at bounding box center [169, 268] width 36 height 18
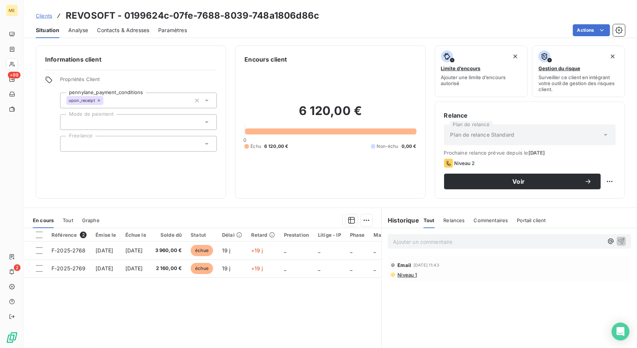
click at [490, 18] on div "Clients REVOSOFT - 0199624c-07fe-7688-8039-748a1806d86c" at bounding box center [330, 15] width 613 height 13
click at [38, 15] on span "Clients" at bounding box center [44, 16] width 16 height 6
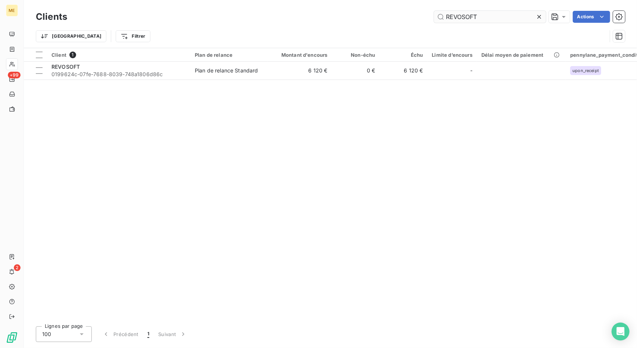
click at [458, 20] on input "REVOSOFT" at bounding box center [490, 17] width 112 height 12
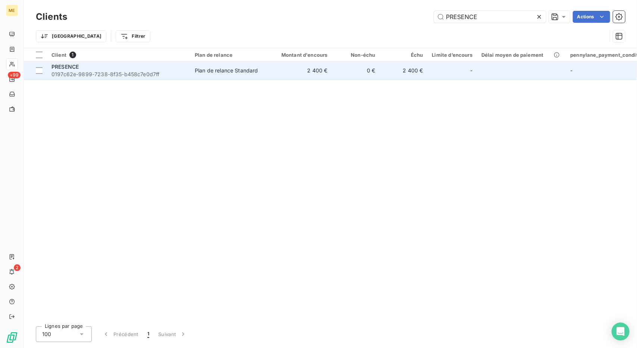
type input "PRESENCE"
click at [331, 65] on td "2 400 €" at bounding box center [300, 71] width 64 height 18
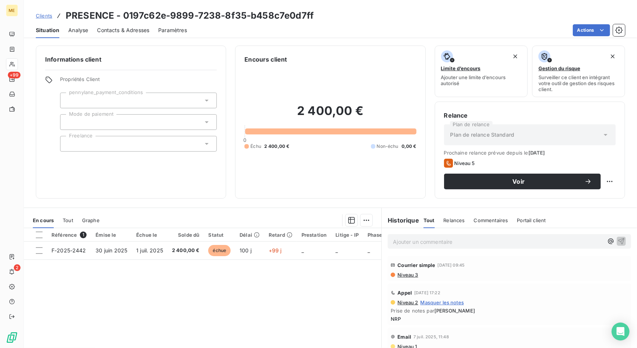
scroll to position [46, 0]
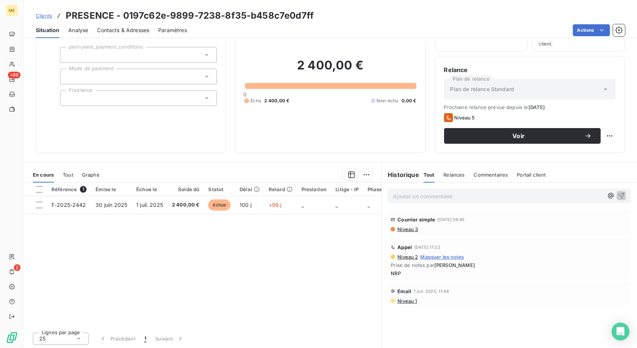
click at [115, 30] on span "Contacts & Adresses" at bounding box center [123, 29] width 52 height 7
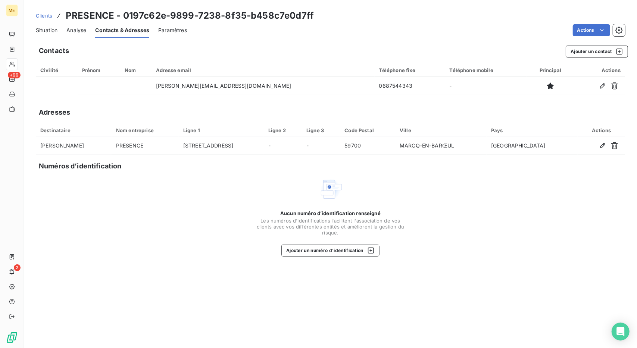
click at [45, 18] on span "Clients" at bounding box center [44, 16] width 16 height 6
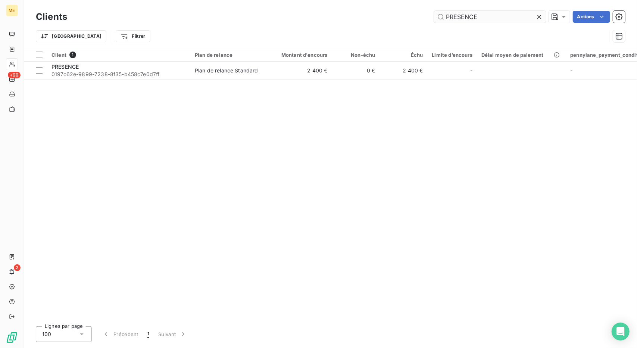
click at [464, 11] on input "PRESENCE" at bounding box center [490, 17] width 112 height 12
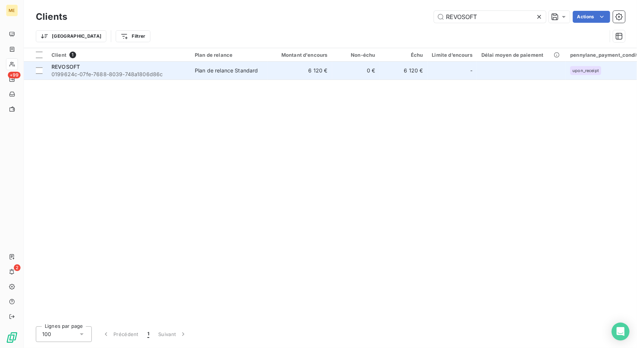
type input "REVOSOFT"
click at [281, 66] on td "6 120 €" at bounding box center [300, 71] width 64 height 18
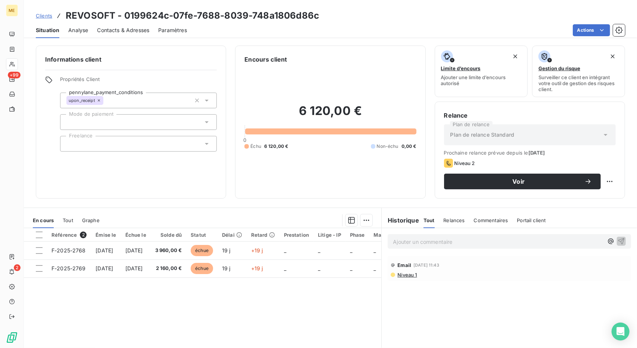
click at [132, 31] on span "Contacts & Adresses" at bounding box center [123, 29] width 52 height 7
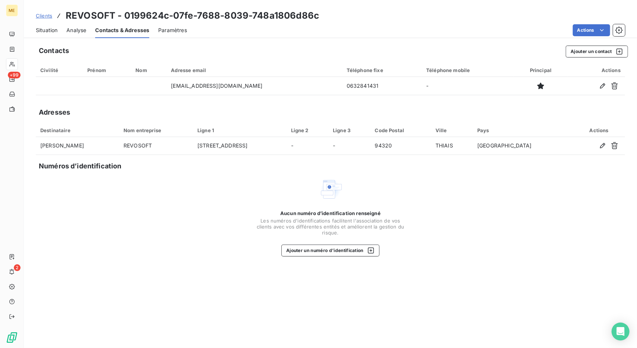
click at [47, 30] on span "Situation" at bounding box center [47, 29] width 22 height 7
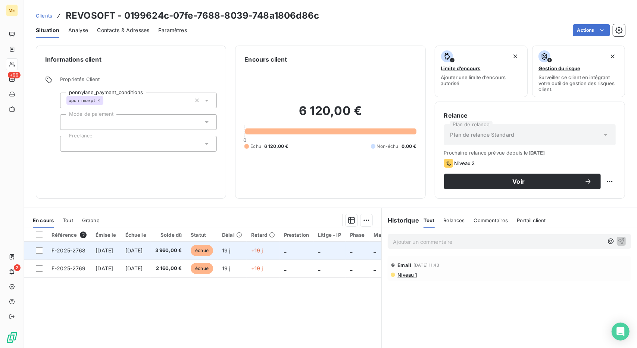
click at [187, 244] on td "3 960,00 €" at bounding box center [169, 250] width 36 height 18
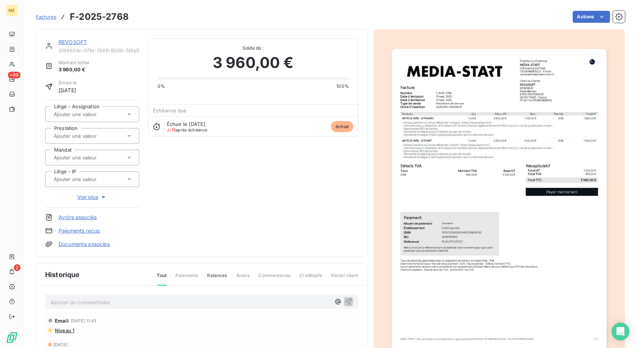
click at [120, 301] on p "Ajouter un commentaire ﻿" at bounding box center [190, 301] width 280 height 9
click at [70, 301] on span "[PERSON_NAME]" at bounding box center [72, 301] width 44 height 6
click at [494, 78] on img "button" at bounding box center [499, 201] width 215 height 304
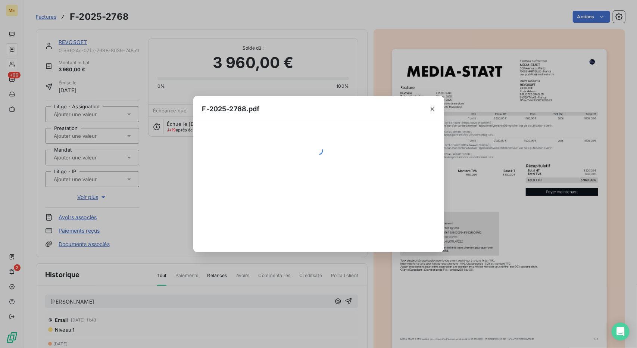
click at [494, 78] on div "F-2025-2768.pdf" at bounding box center [318, 174] width 637 height 348
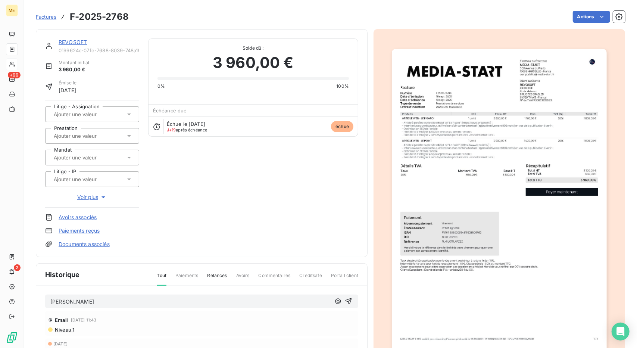
click at [478, 9] on div "Factures F-2025-2768 Actions" at bounding box center [330, 17] width 589 height 16
click at [489, 27] on div "REVOSOFT 0199624c-07fe-7688-8039-748a1806d86c Montant initial 3 960,00 € Émise …" at bounding box center [330, 231] width 589 height 412
click at [75, 42] on link "REVOSOFT" at bounding box center [73, 42] width 28 height 6
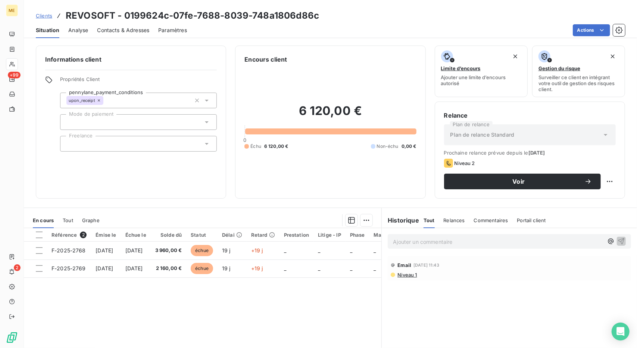
click at [473, 6] on div "Clients REVOSOFT - 0199624c-07fe-7688-8039-748a1806d86c Situation Analyse Conta…" at bounding box center [330, 19] width 613 height 38
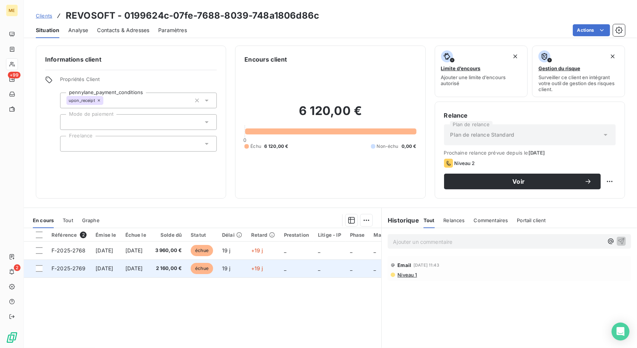
click at [176, 275] on td "2 160,00 €" at bounding box center [169, 268] width 36 height 18
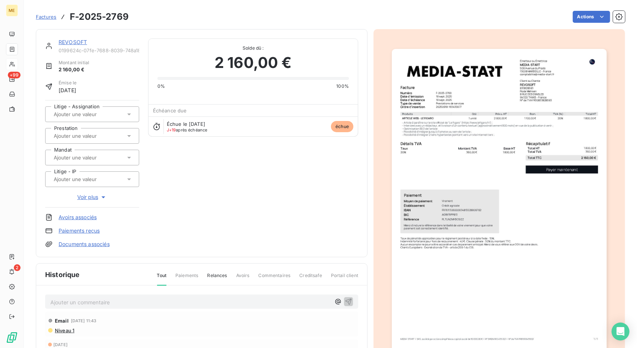
click at [524, 132] on img "button" at bounding box center [499, 201] width 215 height 304
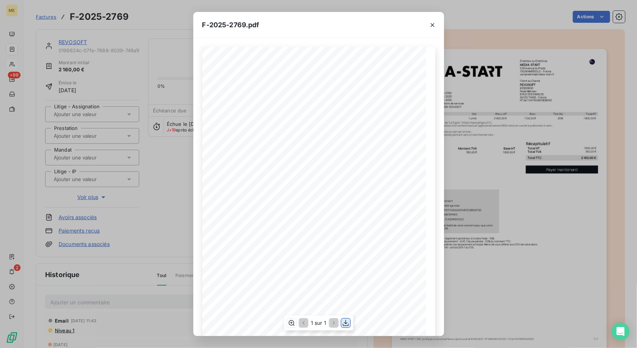
click at [346, 319] on icon "button" at bounding box center [345, 322] width 7 height 7
click at [510, 195] on div "F-2025-2769.pdf 1 800,00 € 360,00 € 2 160,00 € 01996256- 9a25- 7b3c- b51b- 60de…" at bounding box center [318, 174] width 637 height 348
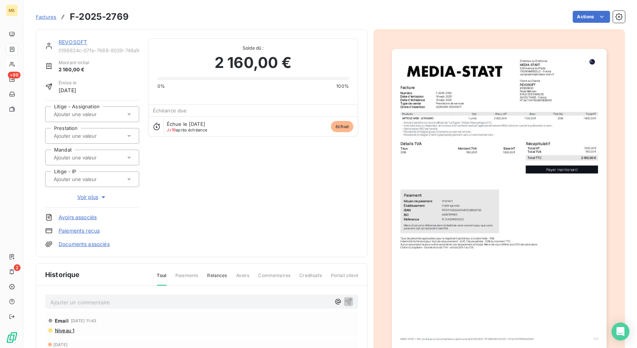
click at [510, 195] on div "F-2025-2769.pdf 1 800,00 € 360,00 € 2 160,00 € 01996256- 9a25- 7b3c- b51b- 60de…" at bounding box center [318, 174] width 637 height 348
click at [74, 43] on link "REVOSOFT" at bounding box center [73, 42] width 28 height 6
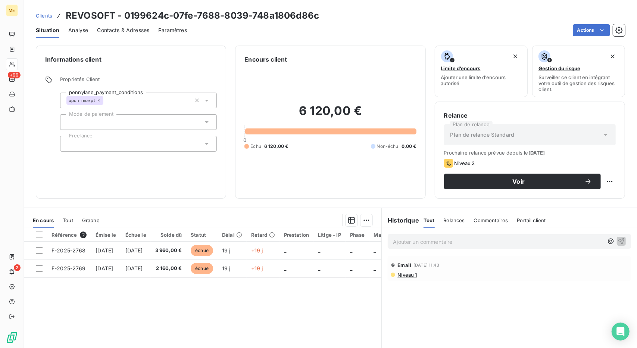
click at [128, 28] on span "Contacts & Adresses" at bounding box center [123, 29] width 52 height 7
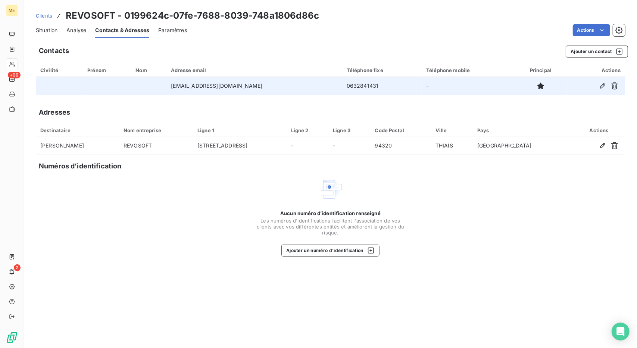
click at [222, 85] on td "[EMAIL_ADDRESS][DOMAIN_NAME]" at bounding box center [253, 86] width 175 height 18
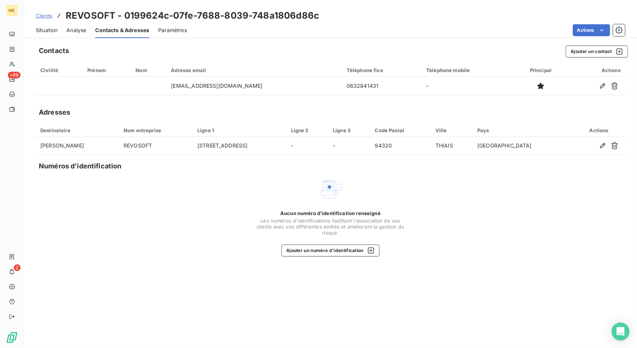
click at [168, 95] on div "Contacts Ajouter un contact Civilité Prénom Nom Adresse email Téléphone fixe Té…" at bounding box center [330, 194] width 613 height 307
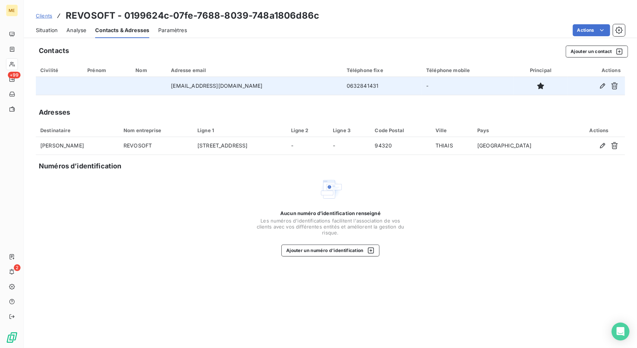
click at [201, 88] on td "[EMAIL_ADDRESS][DOMAIN_NAME]" at bounding box center [253, 86] width 175 height 18
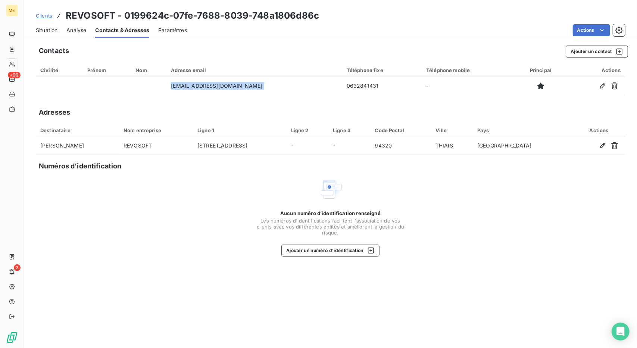
click at [40, 32] on span "Situation" at bounding box center [47, 29] width 22 height 7
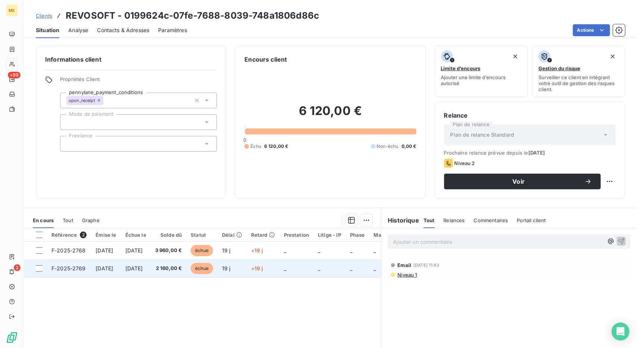
click at [179, 272] on td "2 160,00 €" at bounding box center [169, 268] width 36 height 18
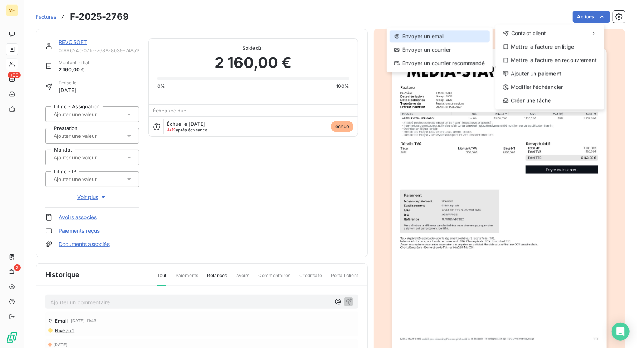
click at [463, 35] on div "Envoyer un email" at bounding box center [440, 36] width 100 height 12
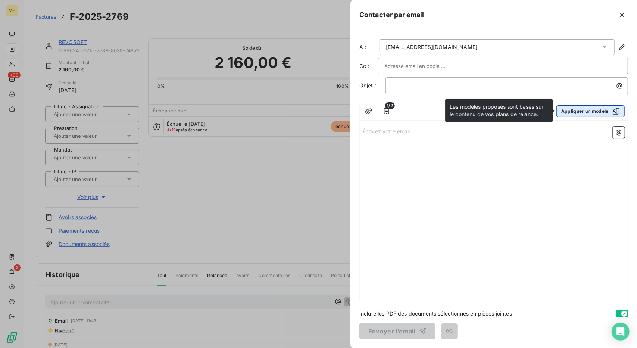
click at [571, 105] on button "Appliquer un modèle" at bounding box center [590, 111] width 68 height 12
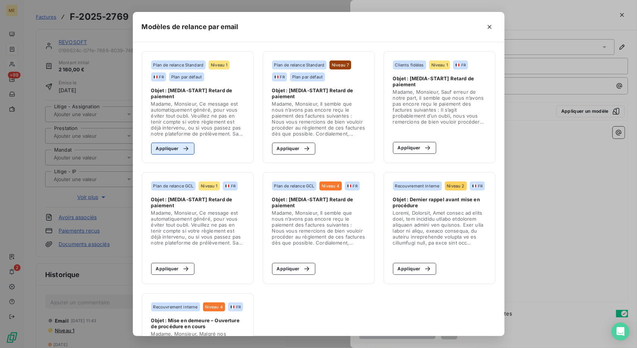
click at [173, 144] on button "Appliquer" at bounding box center [173, 149] width 44 height 12
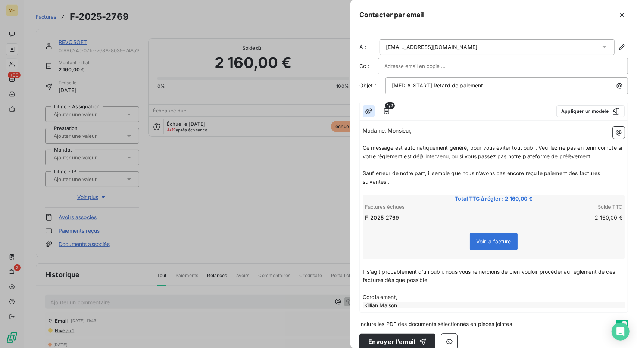
click at [369, 110] on icon "button" at bounding box center [368, 111] width 7 height 6
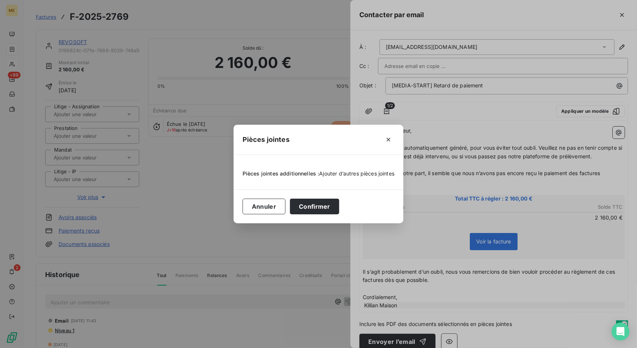
click at [354, 176] on span "Ajouter d’autres pièces jointes" at bounding box center [356, 173] width 75 height 6
click at [348, 175] on span "Ajouter d’autres pièces jointes" at bounding box center [356, 173] width 75 height 6
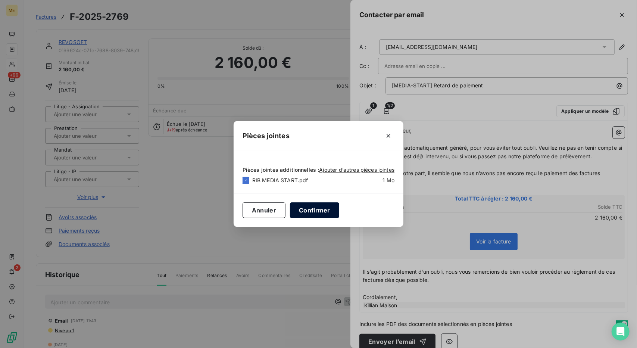
click at [314, 209] on button "Confirmer" at bounding box center [314, 210] width 49 height 16
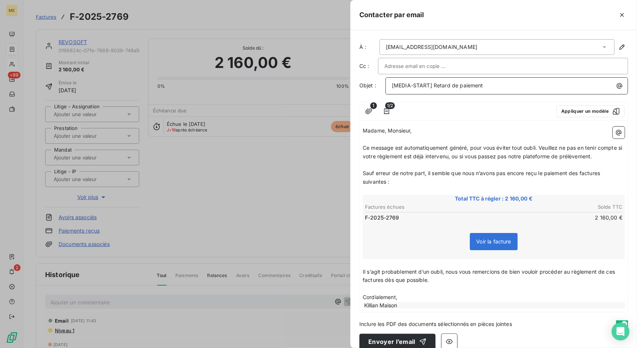
click at [463, 85] on span "[MEDIA-START] Retard de paiement" at bounding box center [437, 85] width 91 height 6
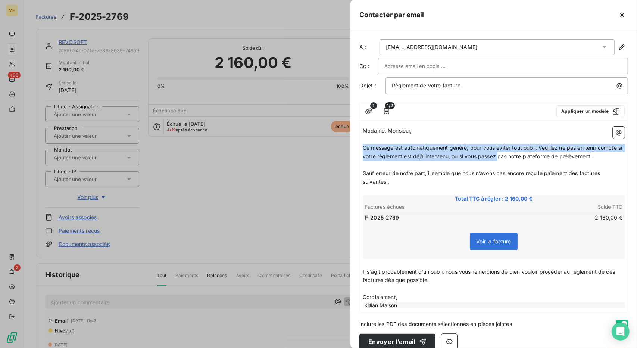
drag, startPoint x: 506, startPoint y: 159, endPoint x: 359, endPoint y: 144, distance: 147.5
click at [359, 144] on div "À : [EMAIL_ADDRESS][DOMAIN_NAME] Cc : Objet : Règlement de votre facture. 1 1/2…" at bounding box center [493, 189] width 287 height 318
drag, startPoint x: 602, startPoint y: 156, endPoint x: 357, endPoint y: 137, distance: 245.5
click at [357, 137] on div "À : [EMAIL_ADDRESS][DOMAIN_NAME] Cc : Objet : Règlement de votre facture. 1 1/2…" at bounding box center [493, 189] width 287 height 318
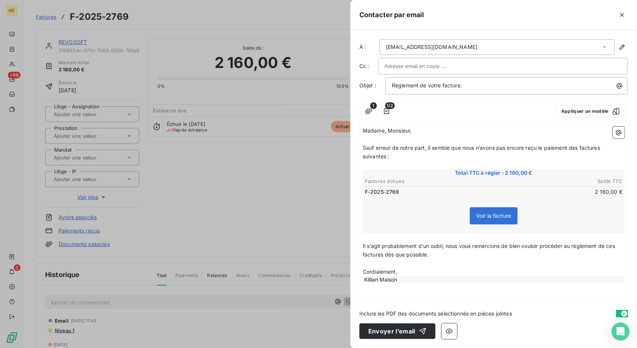
click at [361, 140] on div "Madame, Monsieur, ﻿ Sauf erreur de notre part, il semble que nous n’avons pas e…" at bounding box center [494, 213] width 268 height 178
click at [366, 138] on p "﻿" at bounding box center [494, 139] width 262 height 9
click at [402, 157] on p "Sauf erreur de notre part, il semble que nous n’avons pas encore reçu le paieme…" at bounding box center [494, 152] width 262 height 17
click at [431, 129] on p "Madame, Monsieur," at bounding box center [494, 130] width 262 height 9
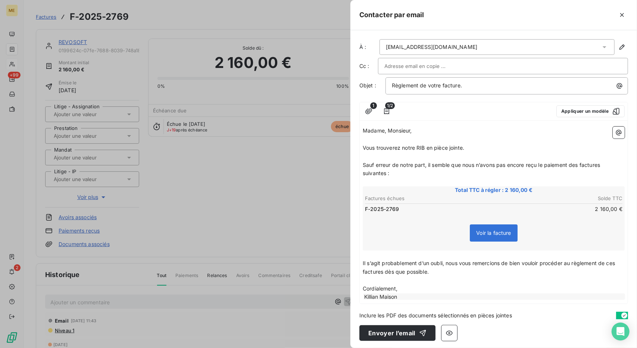
scroll to position [1, 0]
click at [381, 334] on button "Envoyer l’email" at bounding box center [397, 332] width 76 height 16
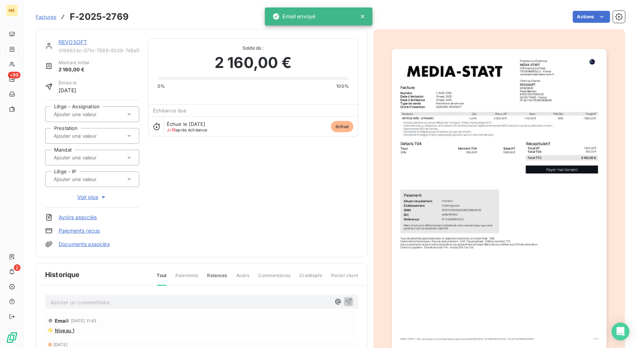
click at [60, 328] on span "Niveau 1" at bounding box center [64, 330] width 20 height 6
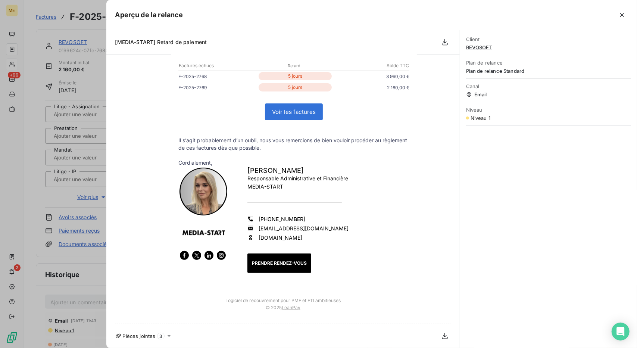
scroll to position [0, 0]
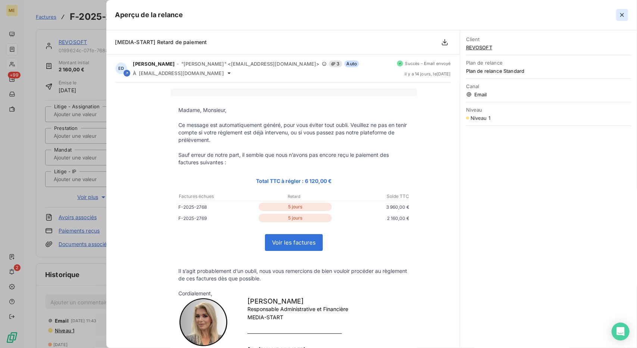
click at [625, 11] on button "button" at bounding box center [622, 15] width 12 height 12
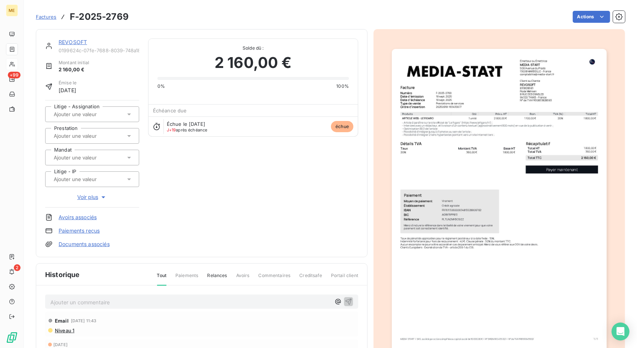
click at [69, 40] on link "REVOSOFT" at bounding box center [73, 42] width 28 height 6
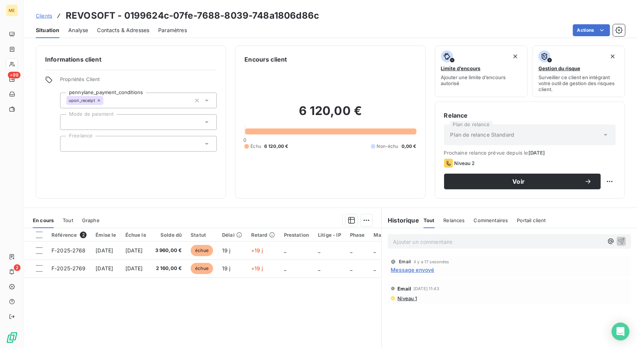
click at [411, 269] on span "Message envoyé" at bounding box center [412, 270] width 43 height 8
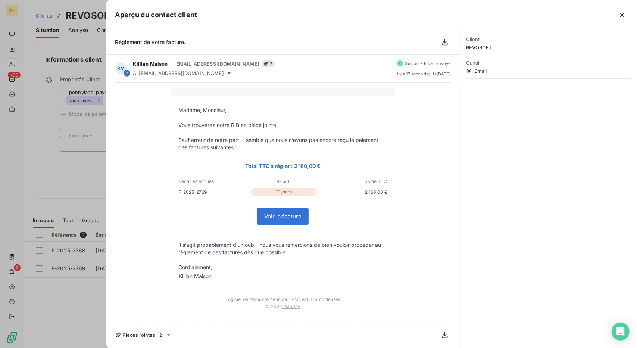
click at [168, 332] on icon at bounding box center [169, 335] width 6 height 6
click at [62, 182] on div at bounding box center [318, 174] width 637 height 348
